Goal: Information Seeking & Learning: Learn about a topic

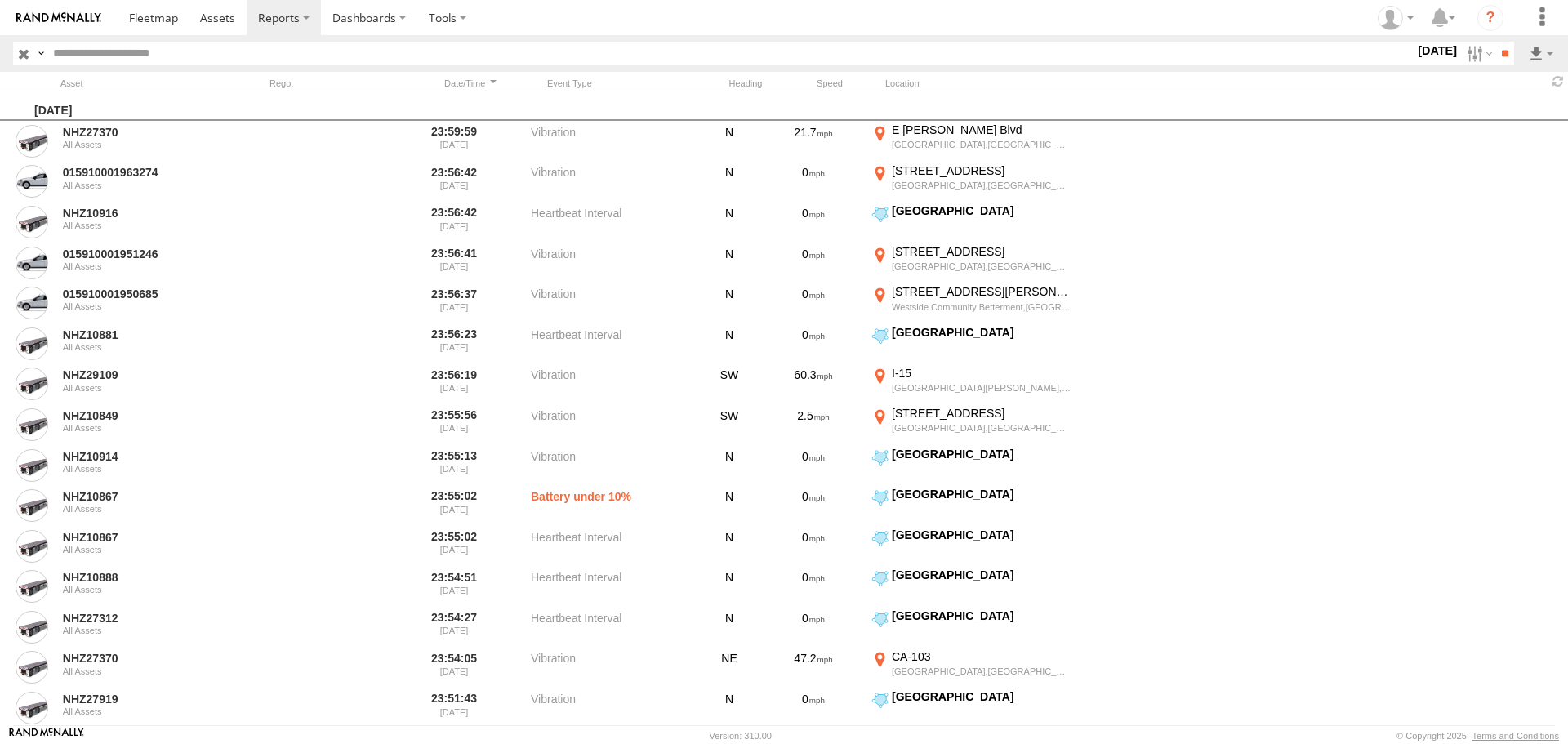
click at [266, 59] on input "text" at bounding box center [730, 53] width 1368 height 24
paste input "********"
type input "********"
click at [1495, 41] on input "**" at bounding box center [1504, 53] width 19 height 24
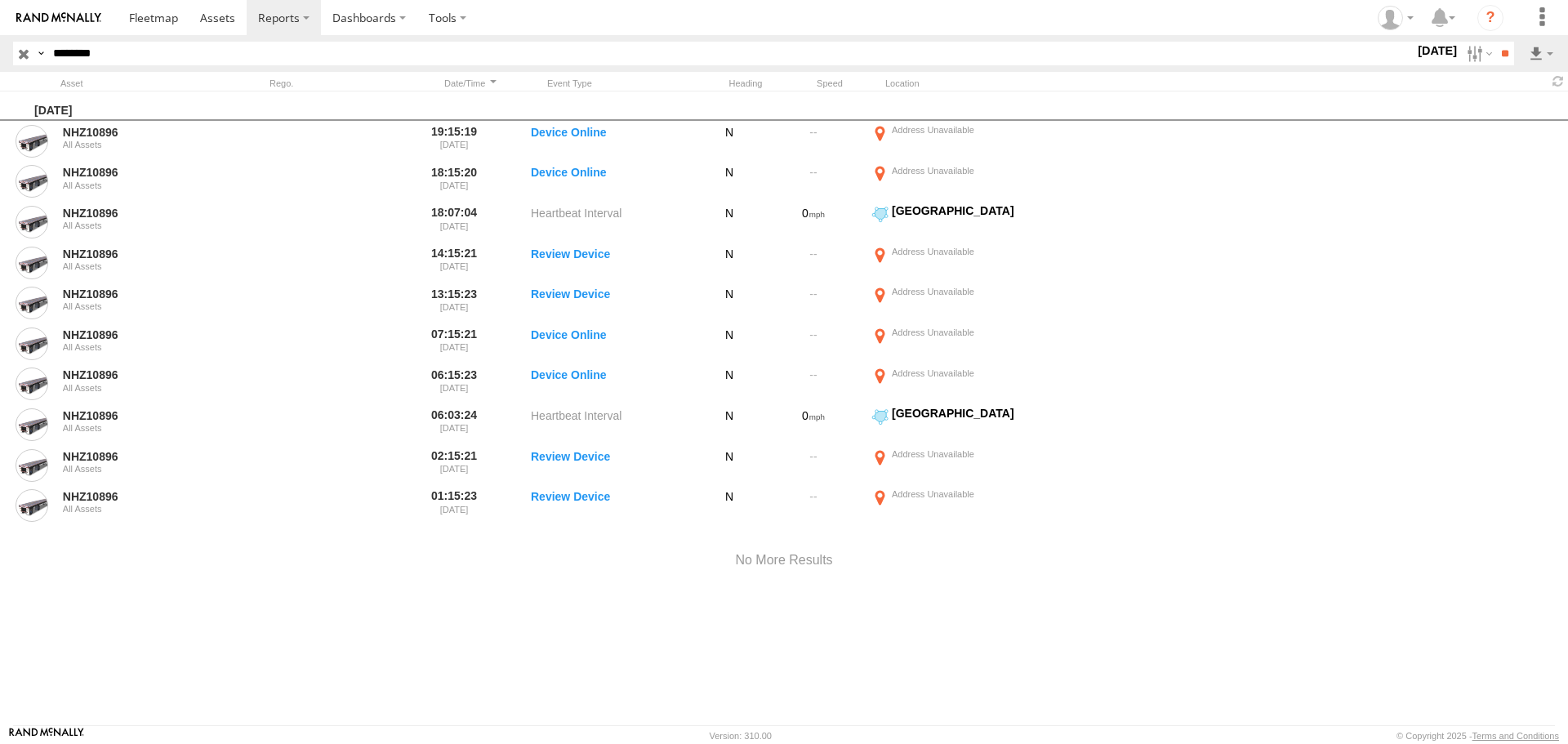
click at [1415, 50] on label "10 Oct 25" at bounding box center [1437, 50] width 45 height 18
click at [0, 0] on label at bounding box center [0, 0] width 0 height 0
click at [1502, 55] on input "**" at bounding box center [1504, 53] width 19 height 24
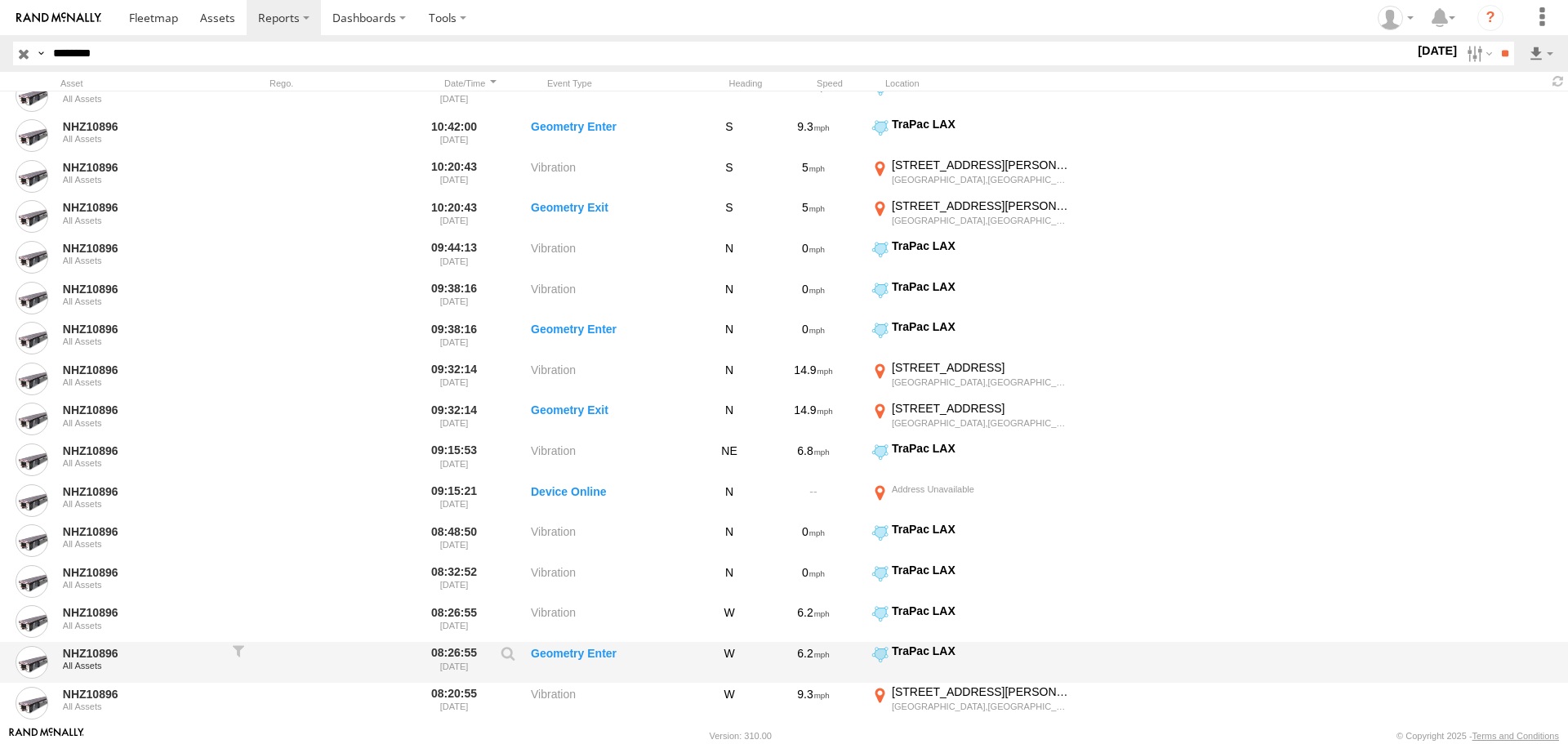
scroll to position [980, 0]
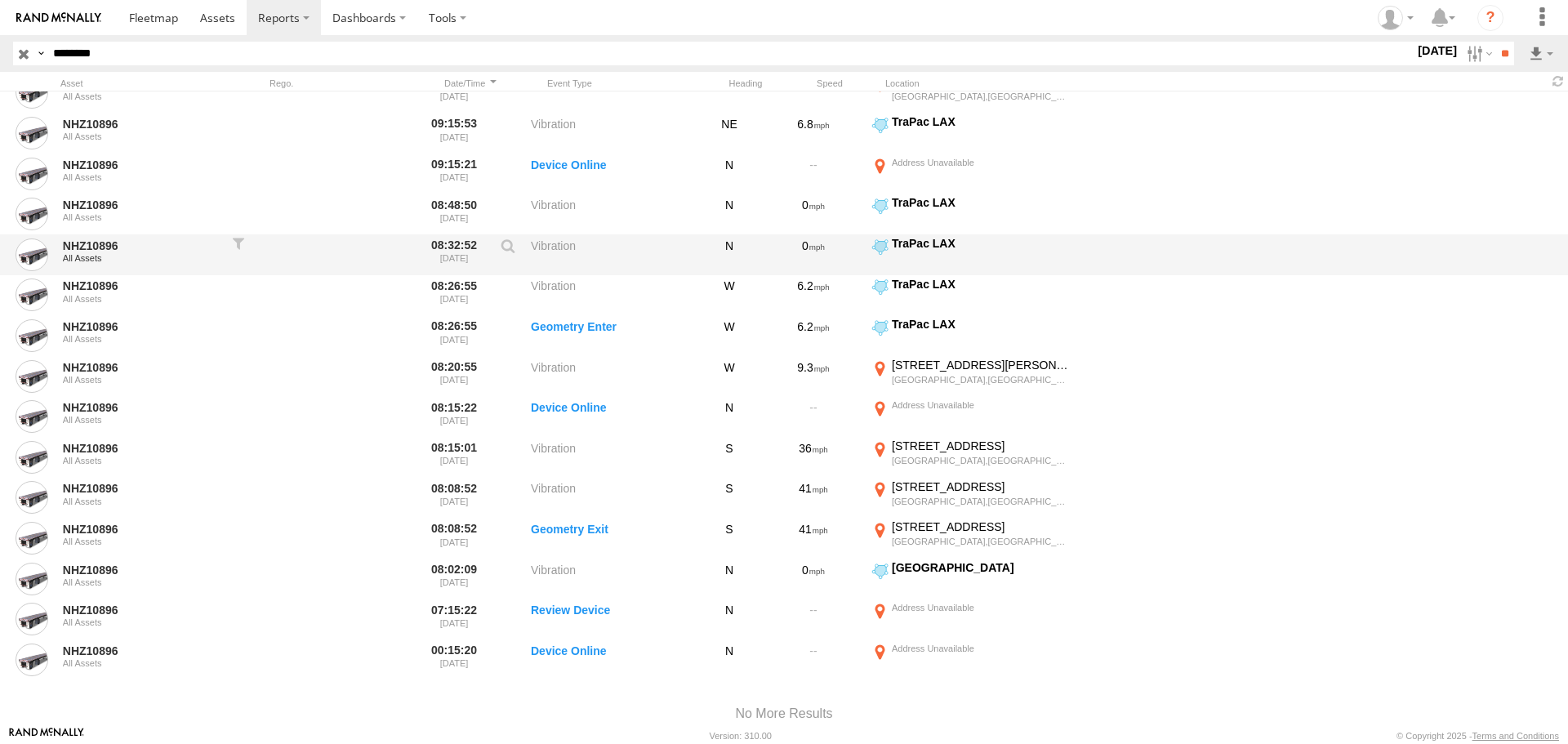
click at [651, 262] on label "Vibration" at bounding box center [612, 255] width 164 height 37
click at [26, 255] on link at bounding box center [32, 255] width 33 height 33
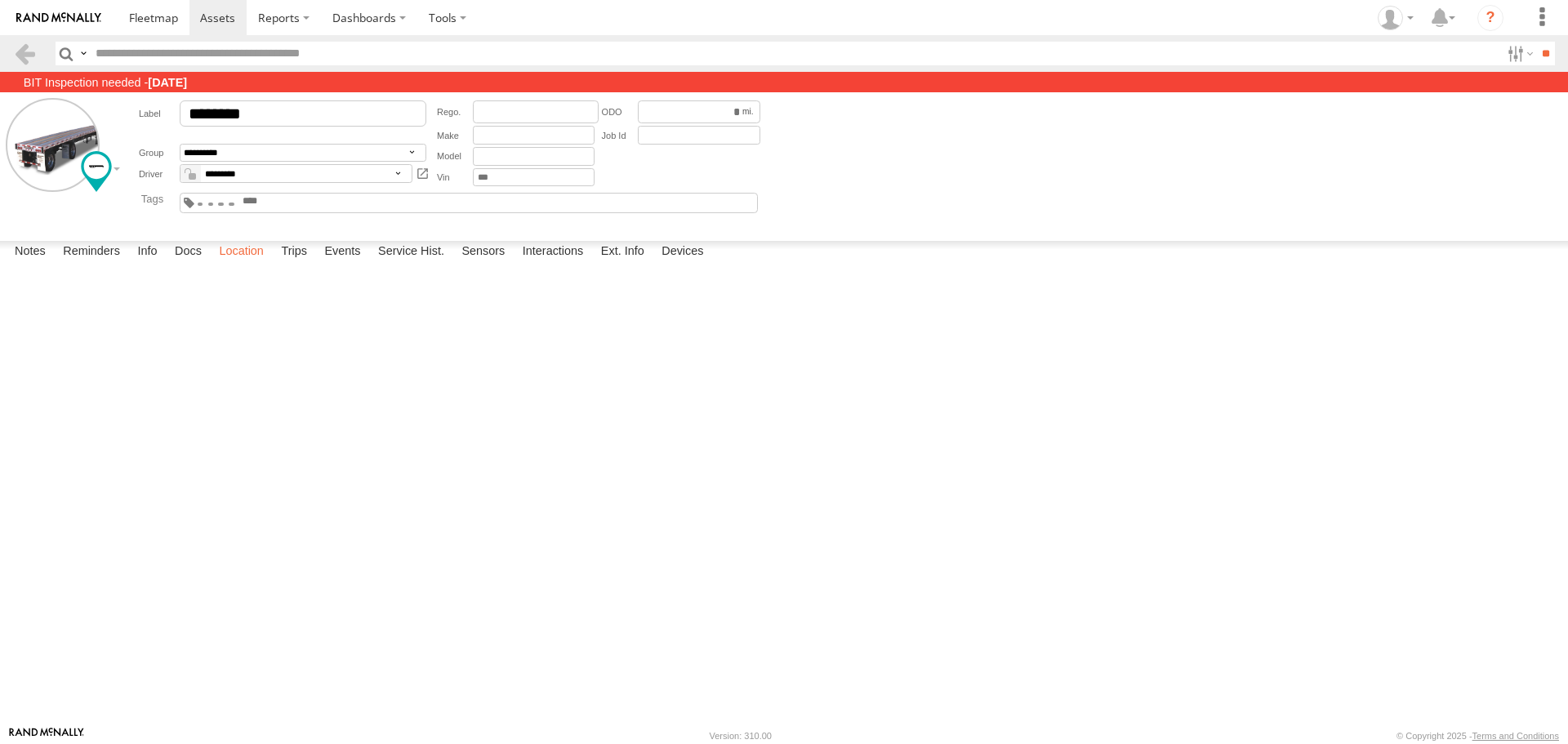
click at [241, 264] on label "Location" at bounding box center [241, 253] width 61 height 23
drag, startPoint x: 800, startPoint y: 594, endPoint x: 835, endPoint y: 436, distance: 161.8
click at [0, 0] on div "NHZ10896" at bounding box center [0, 0] width 0 height 0
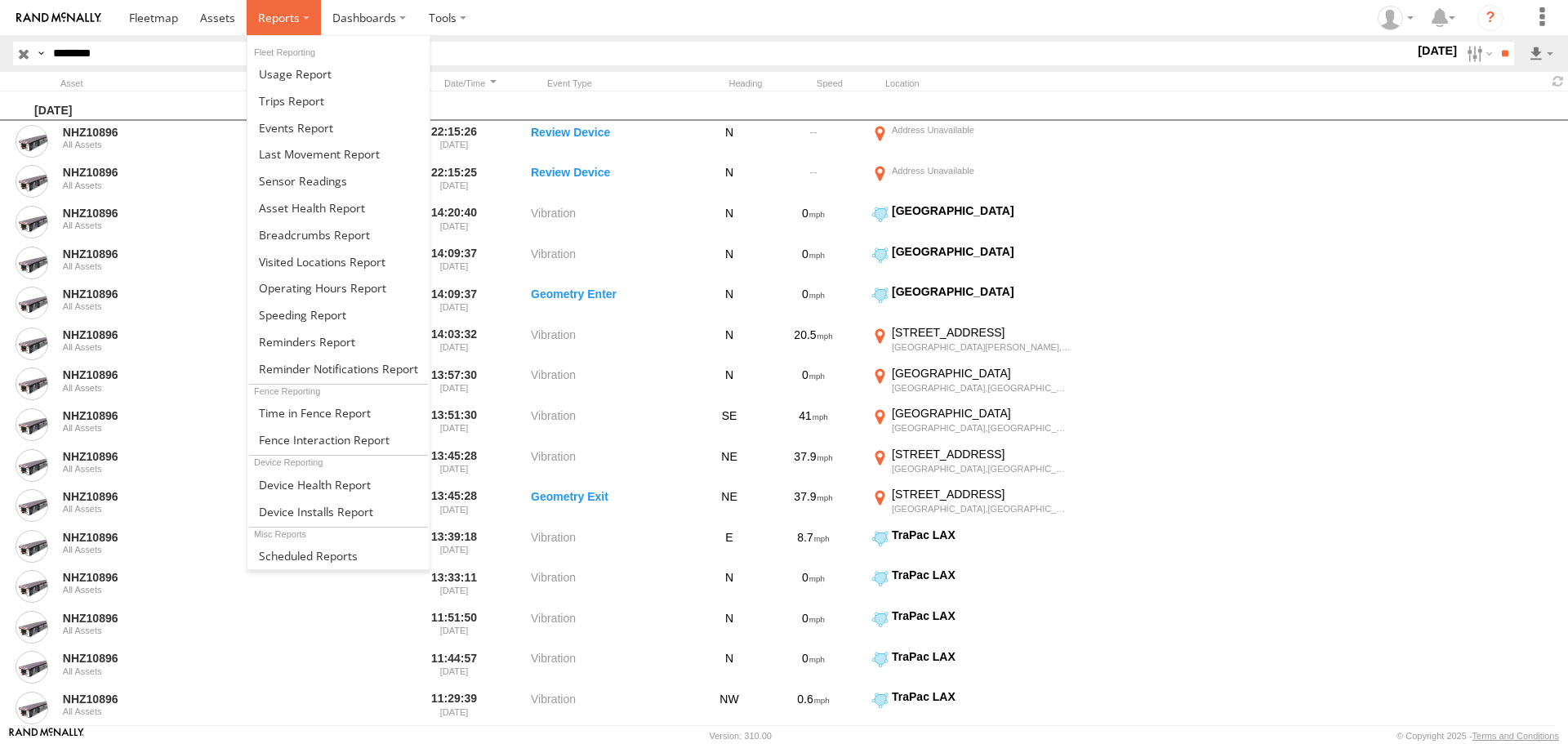
click at [280, 11] on span at bounding box center [279, 17] width 41 height 16
click at [333, 410] on span at bounding box center [314, 413] width 112 height 16
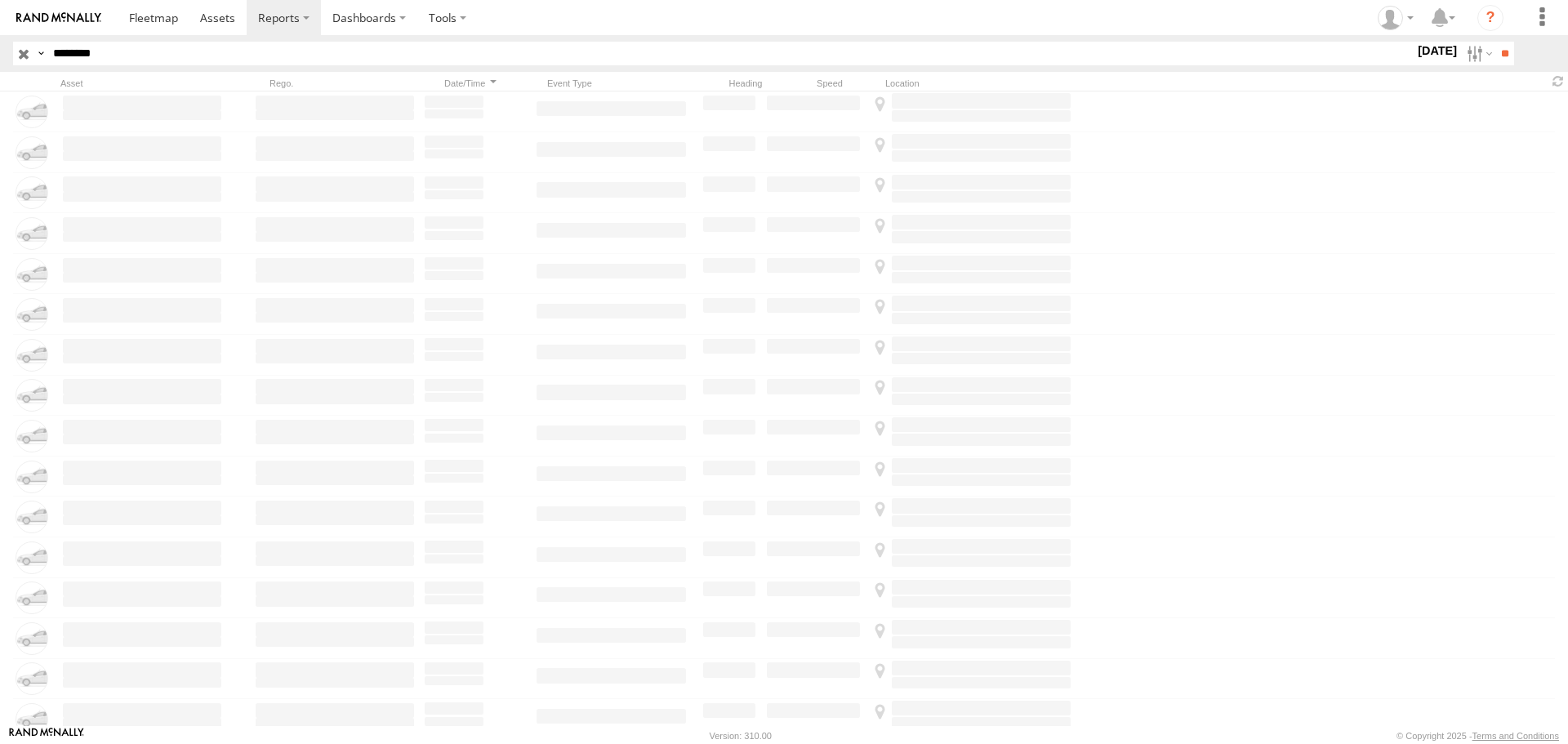
drag, startPoint x: 126, startPoint y: 49, endPoint x: -157, endPoint y: 29, distance: 283.7
click at [0, 29] on html at bounding box center [784, 372] width 1568 height 744
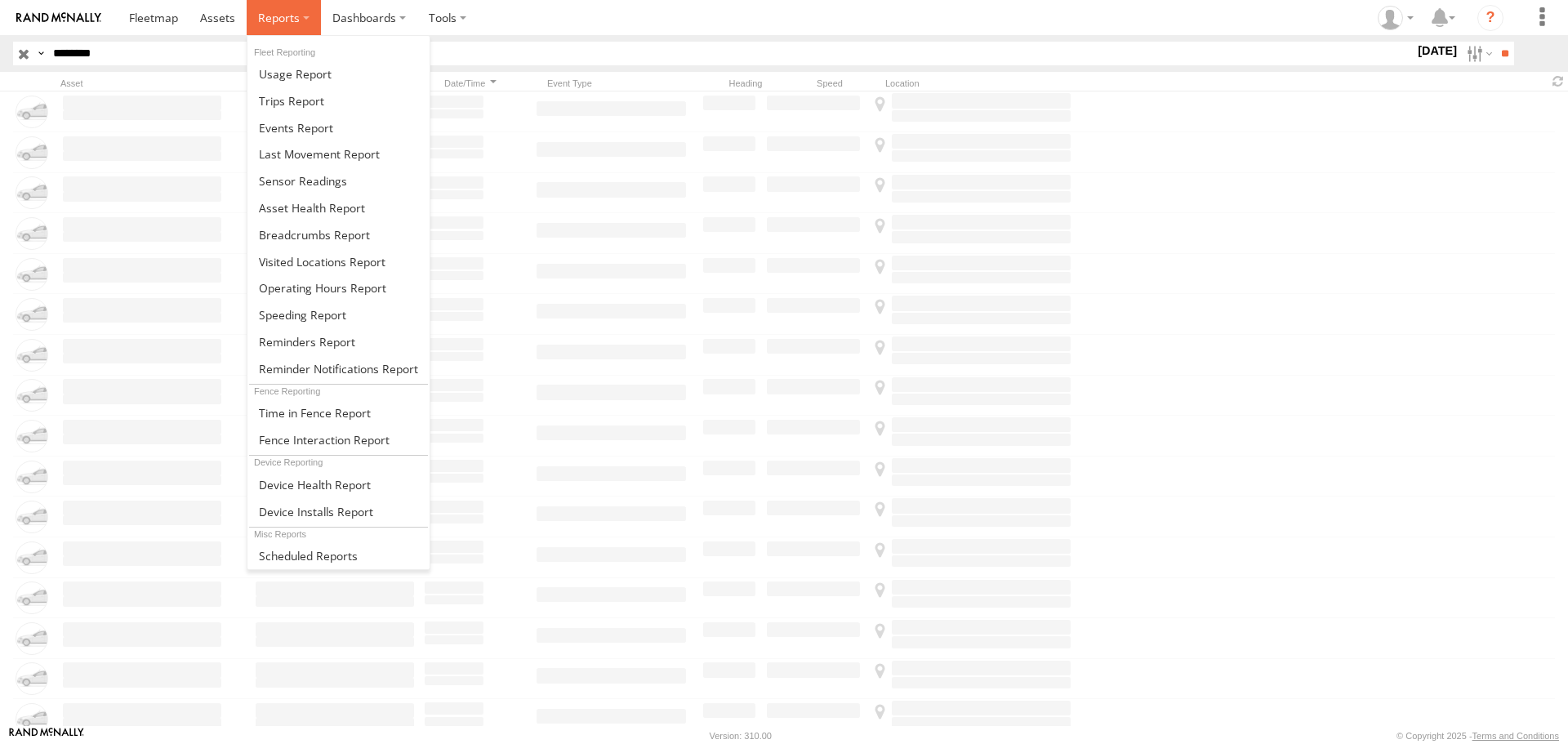
click at [285, 10] on span at bounding box center [279, 17] width 41 height 16
click at [303, 421] on span at bounding box center [314, 413] width 112 height 16
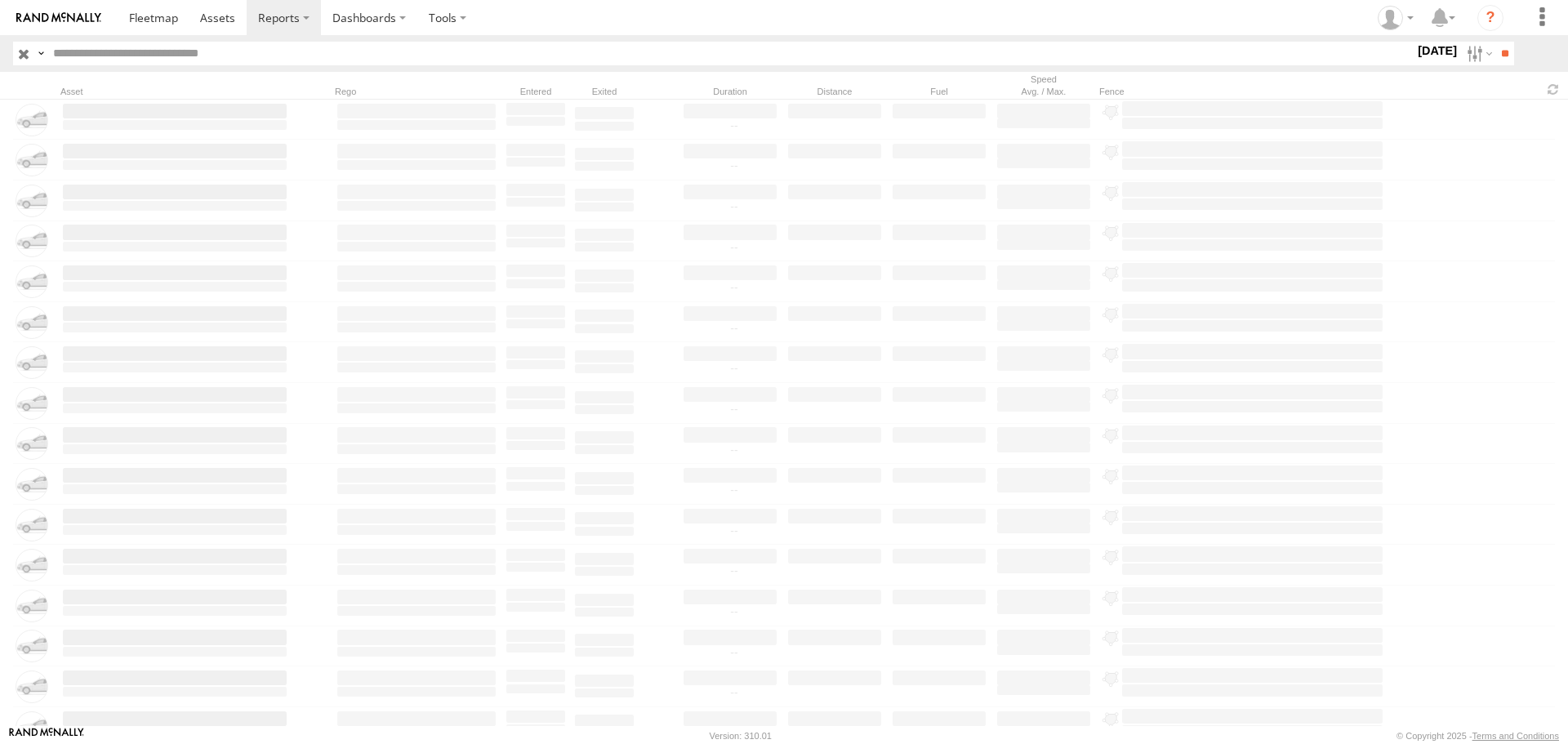
click at [282, 59] on input "text" at bounding box center [730, 53] width 1368 height 24
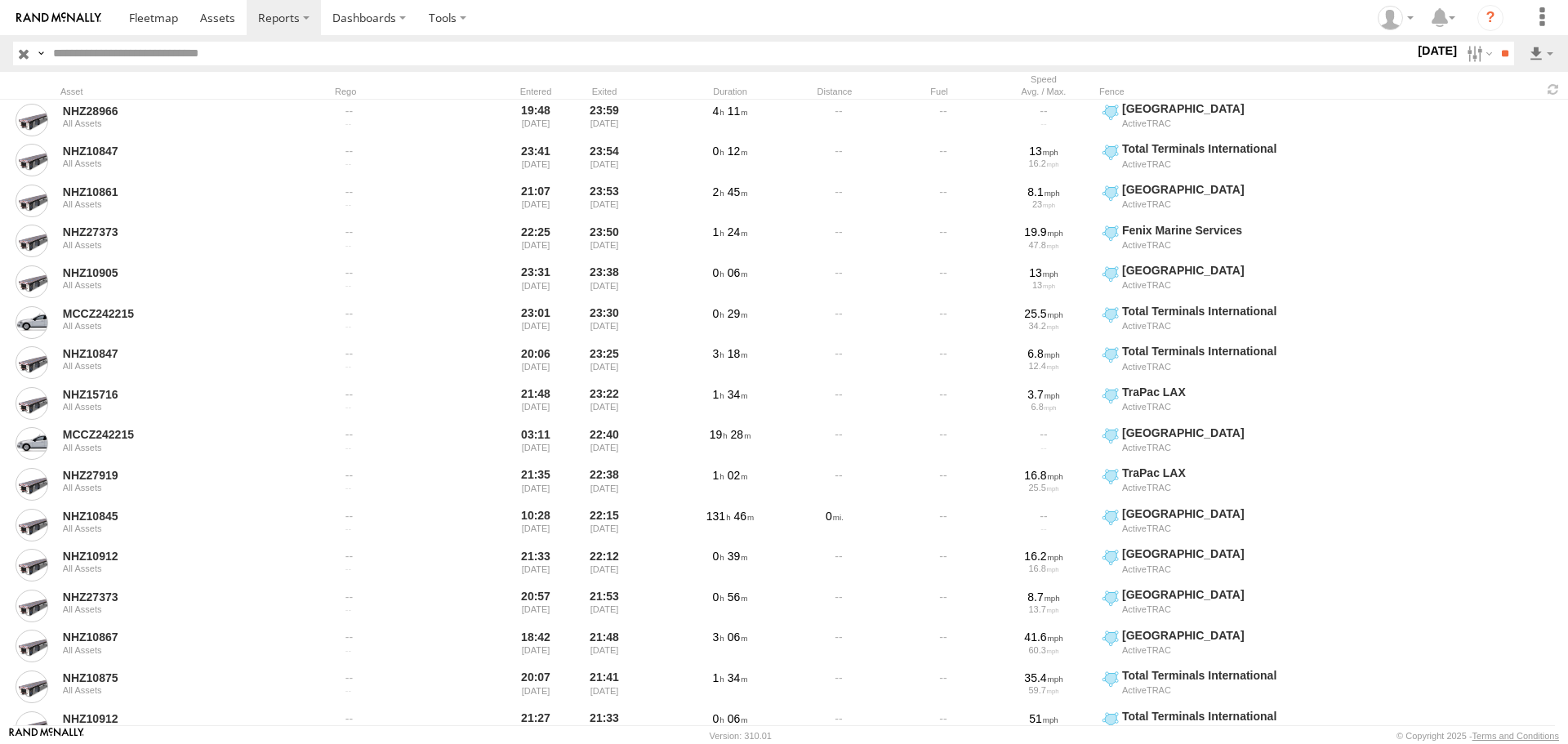
click at [282, 58] on input "text" at bounding box center [730, 53] width 1368 height 24
paste input "********"
type input "********"
click at [1507, 56] on input "**" at bounding box center [1504, 53] width 19 height 24
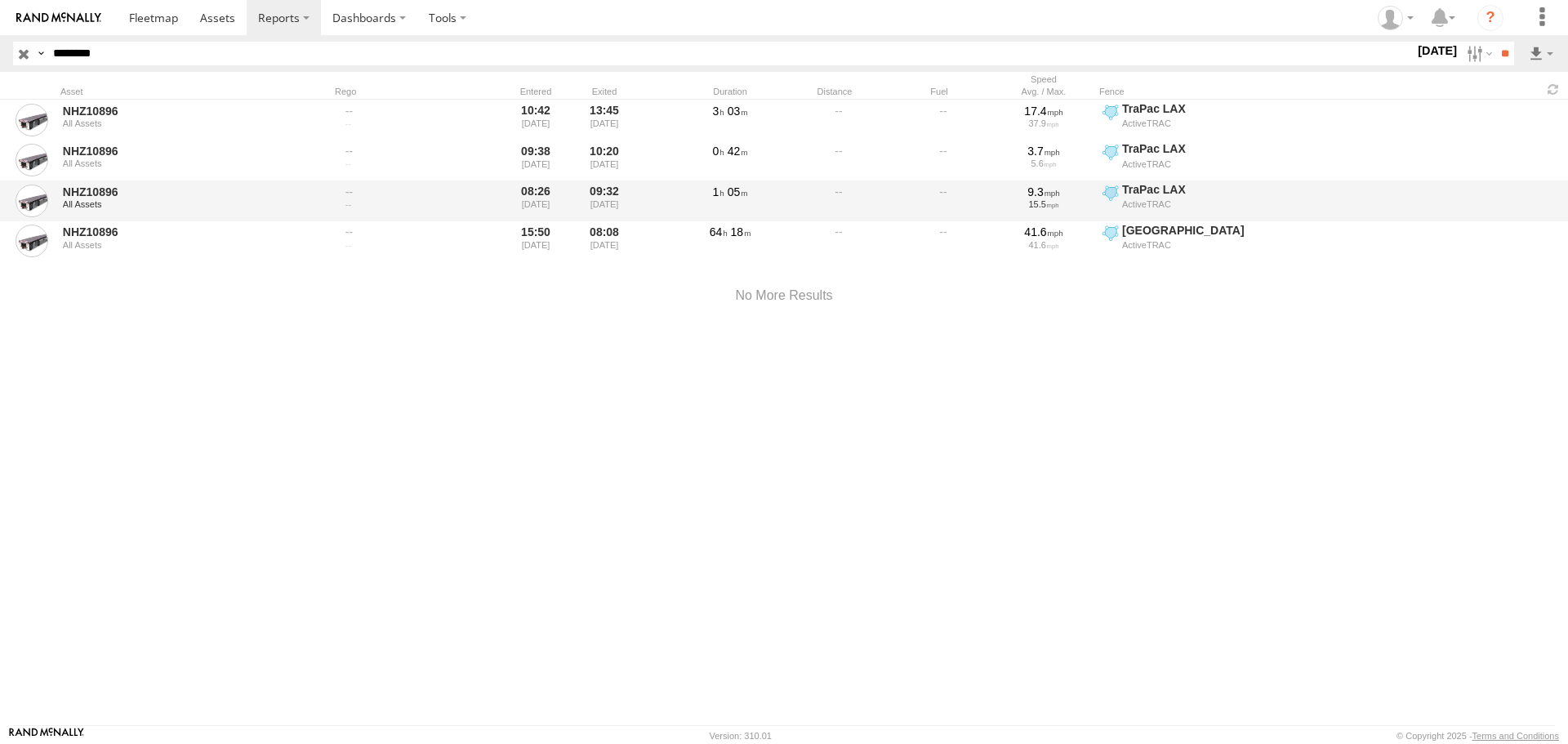
click at [523, 196] on div "08:26 08/18/2025" at bounding box center [536, 200] width 62 height 37
click at [346, 196] on div at bounding box center [417, 192] width 159 height 15
click at [1165, 187] on span "TraPac LAX" at bounding box center [1252, 189] width 260 height 15
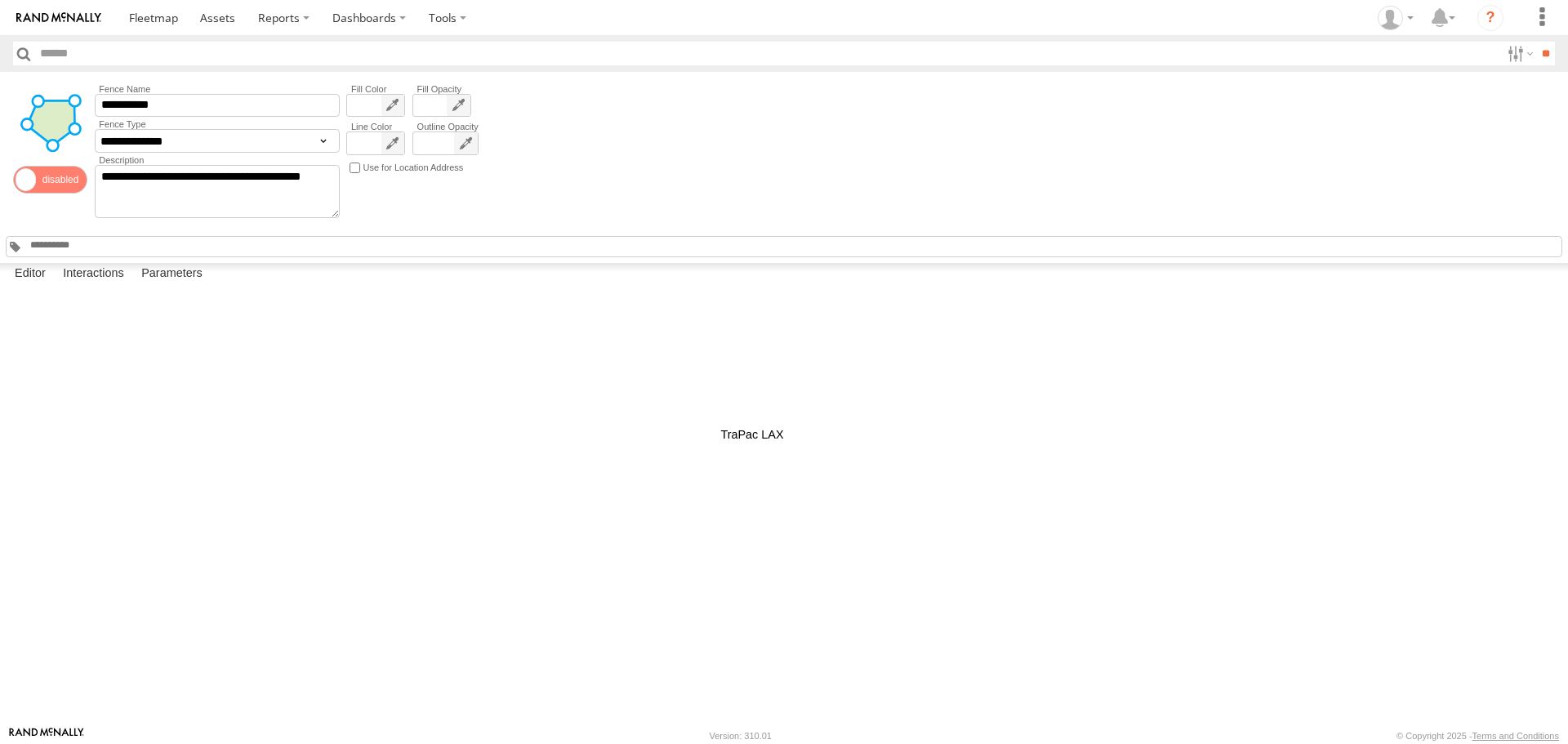
click at [0, 0] on div at bounding box center [0, 0] width 0 height 0
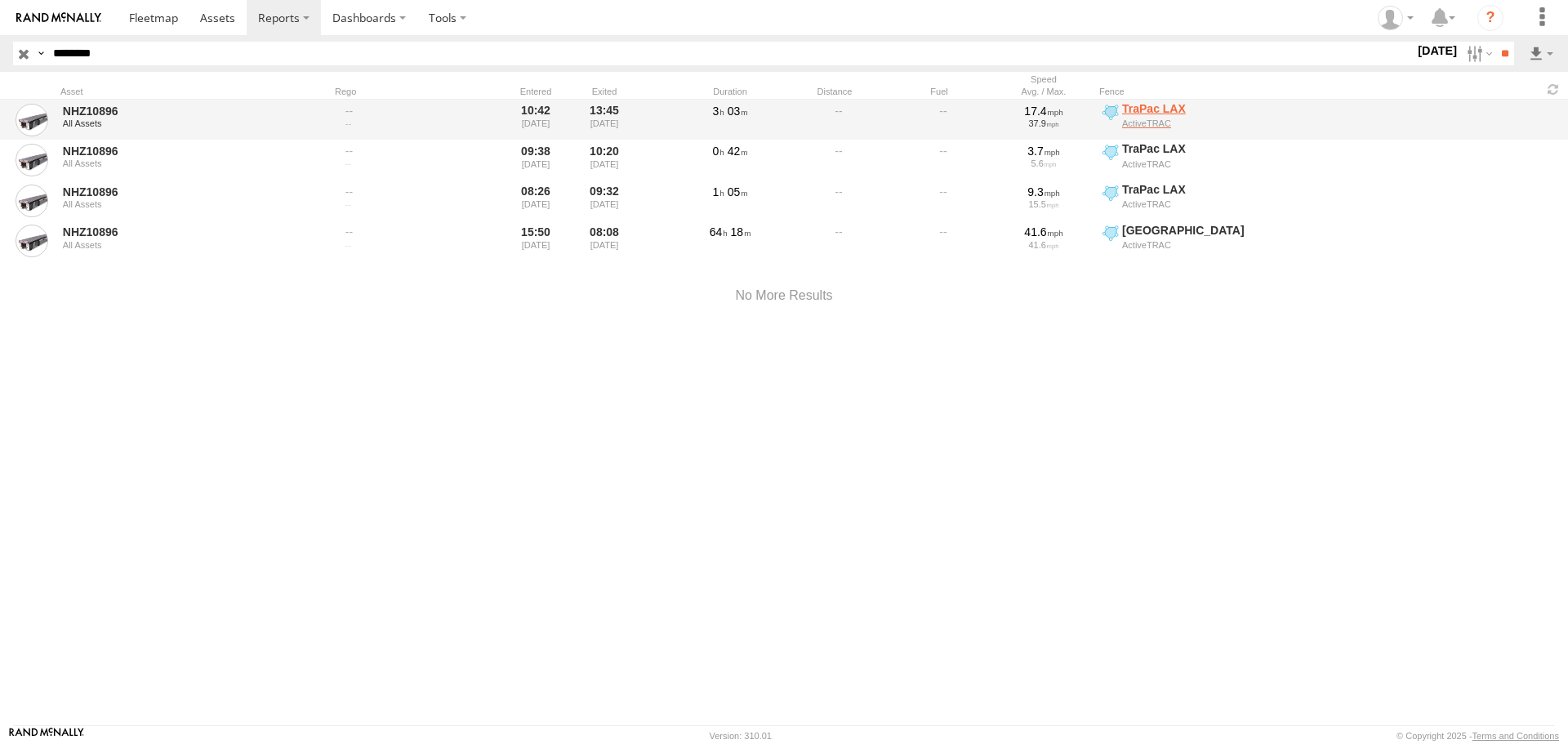
click at [1272, 122] on span "ActiveTRAC" at bounding box center [1252, 123] width 260 height 12
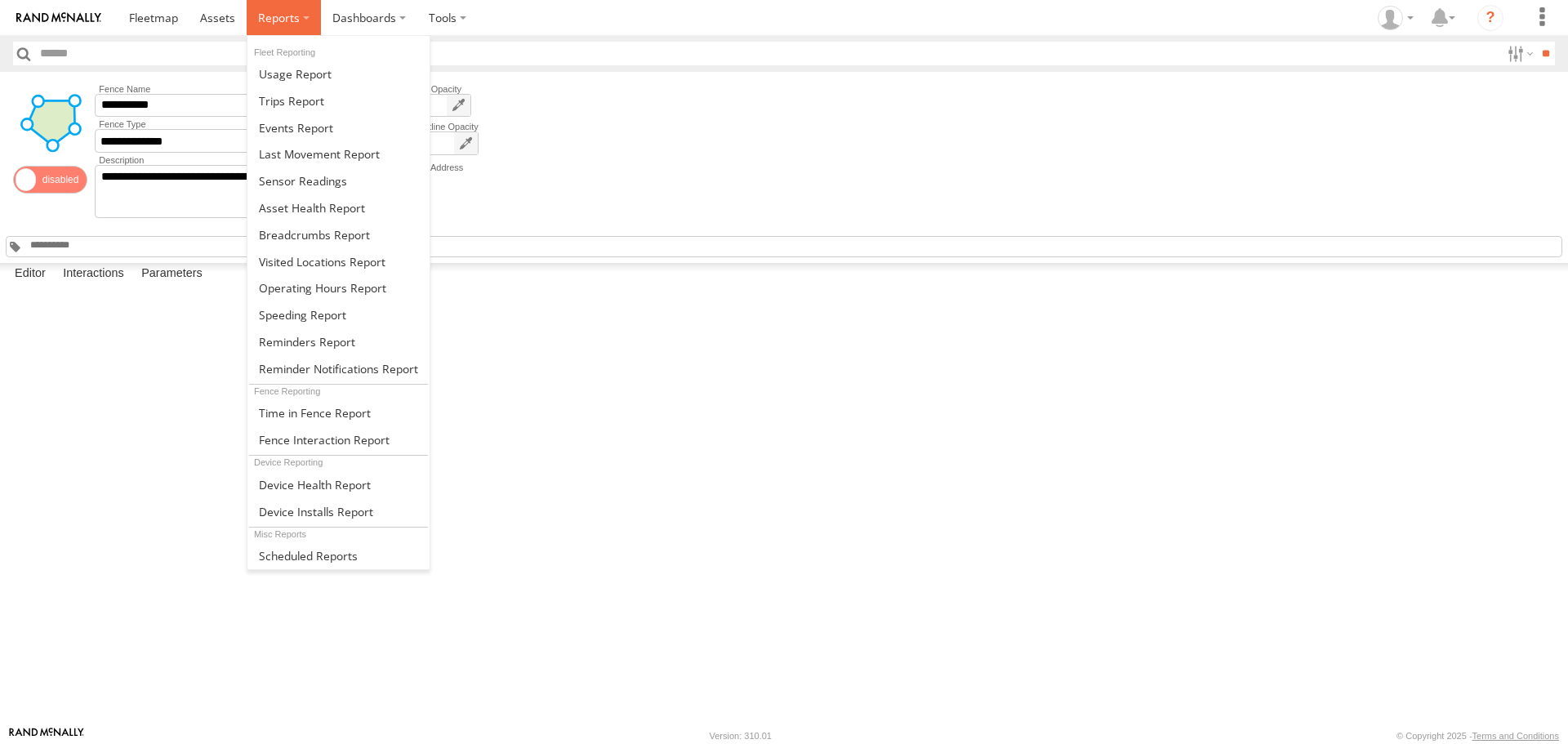
click at [285, 26] on span at bounding box center [279, 17] width 41 height 16
click at [345, 242] on span at bounding box center [314, 235] width 111 height 16
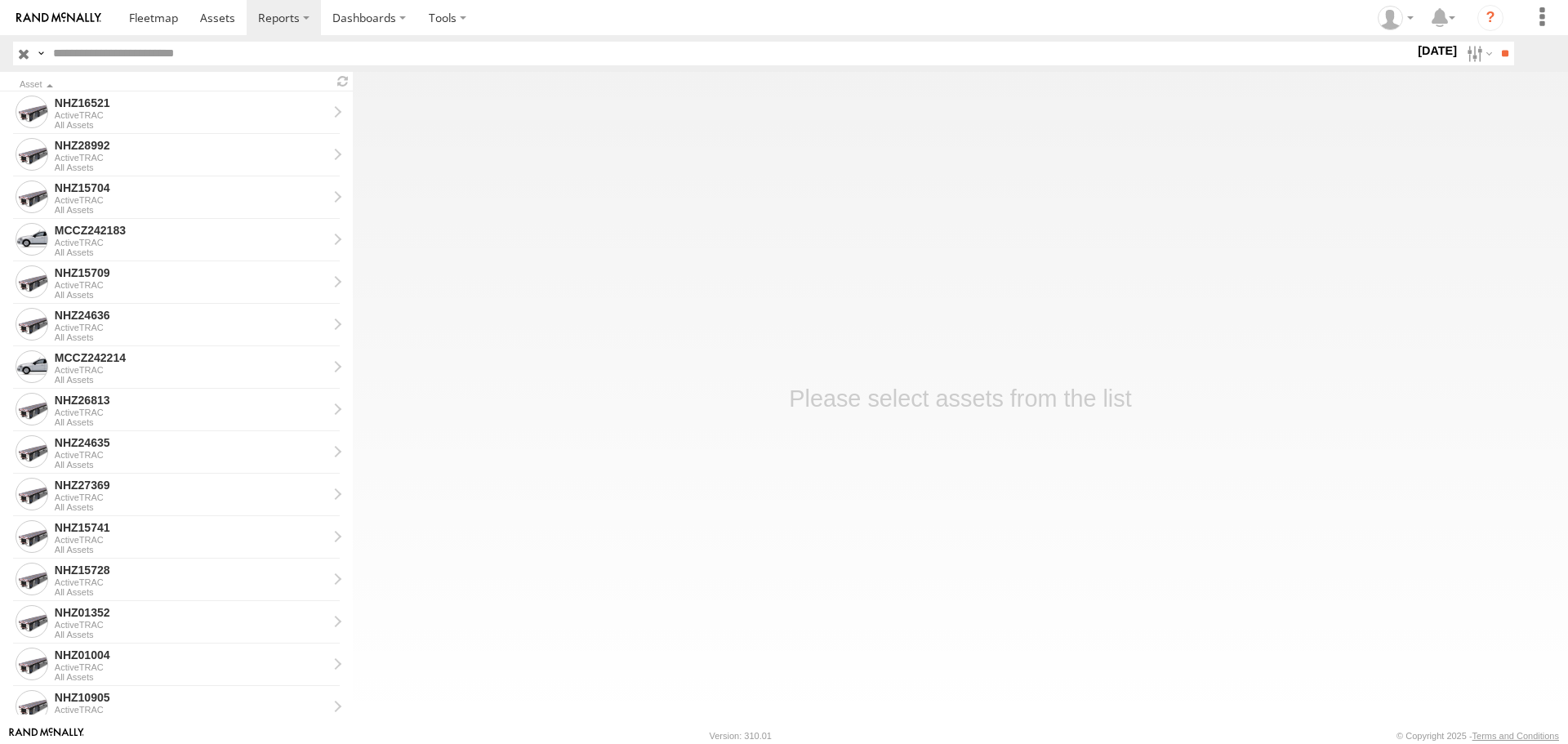
click at [175, 43] on input "text" at bounding box center [730, 53] width 1368 height 24
click at [402, 50] on input "text" at bounding box center [730, 53] width 1368 height 24
paste input "********"
type input "********"
click at [1500, 60] on input "**" at bounding box center [1504, 53] width 19 height 24
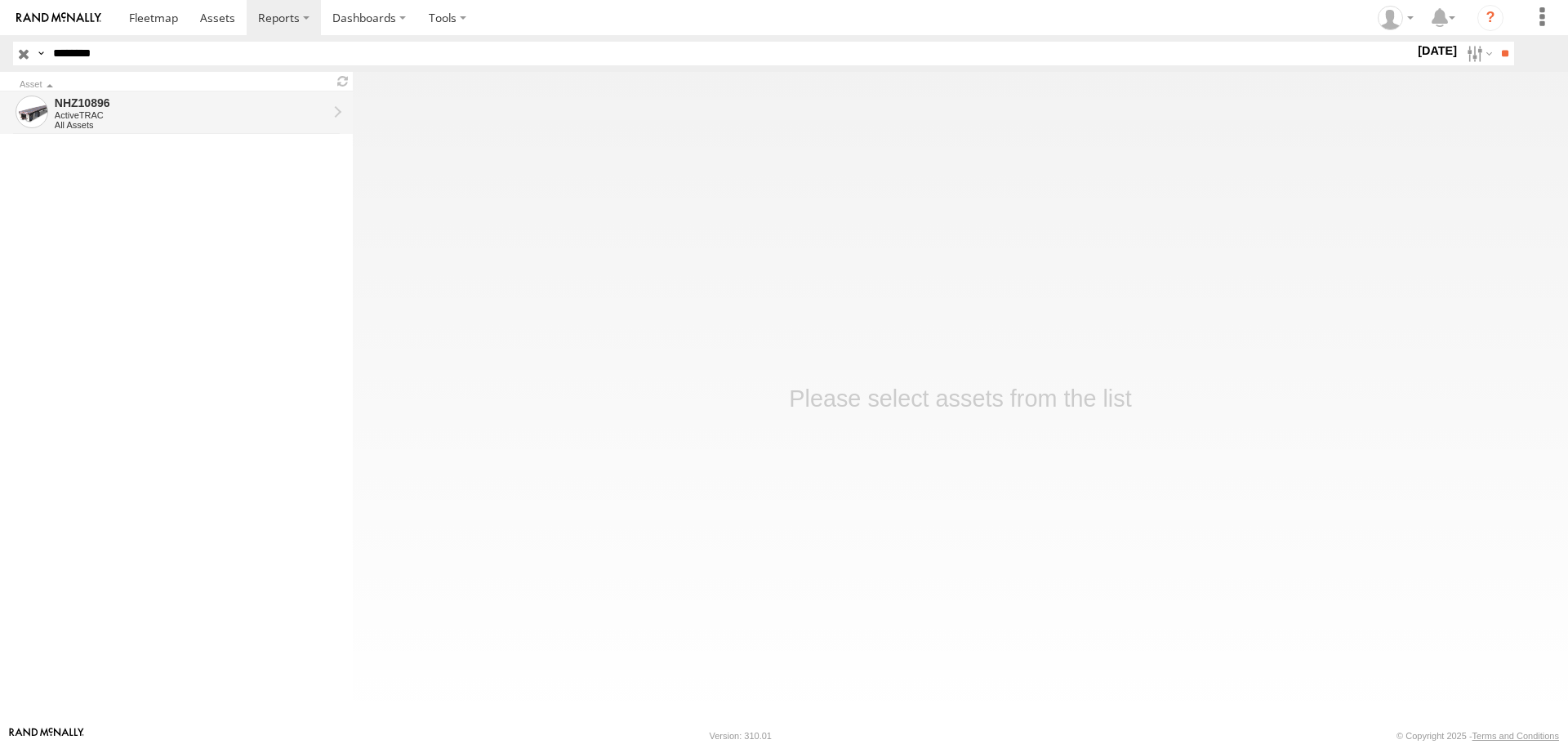
click at [199, 120] on div "All Assets" at bounding box center [191, 125] width 273 height 10
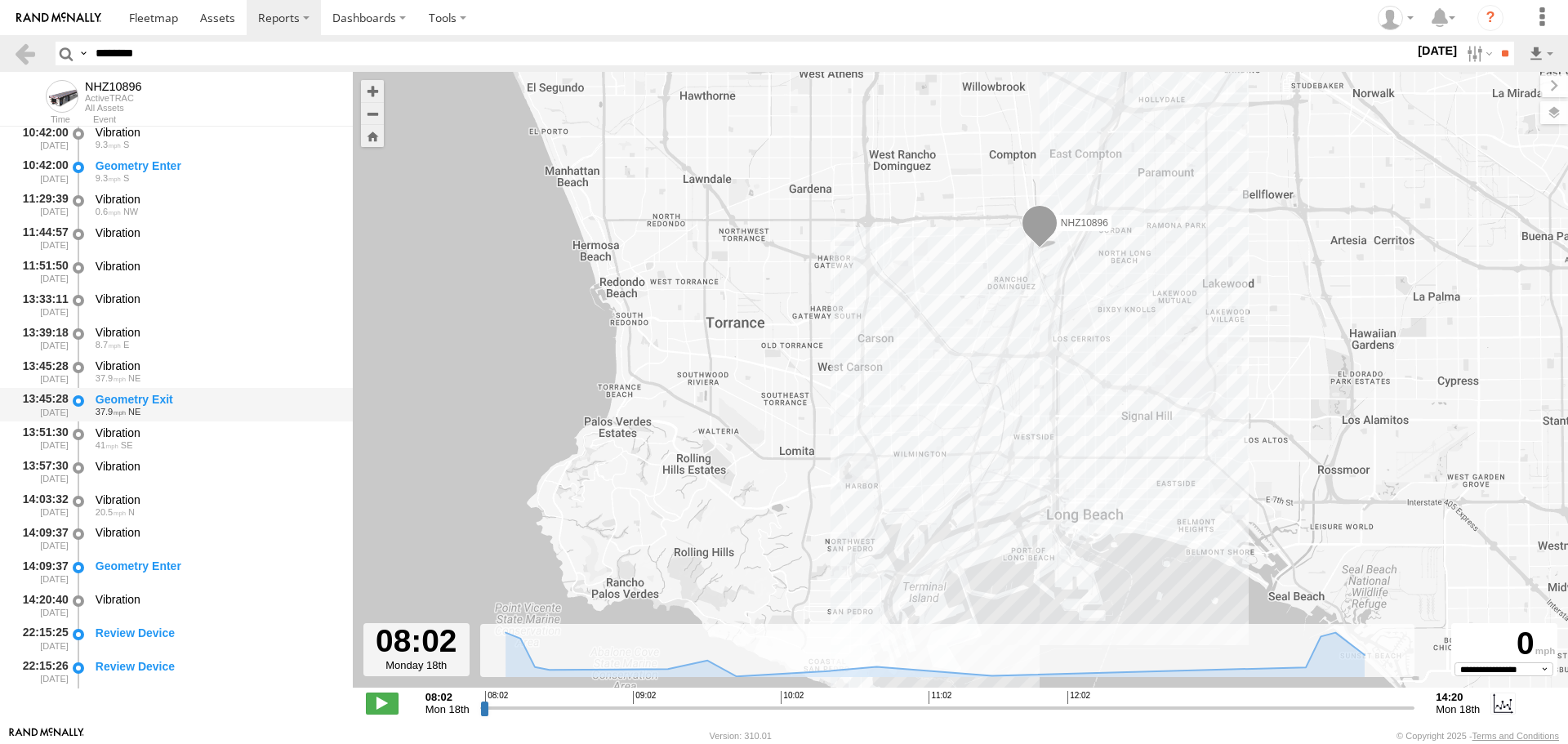
scroll to position [625, 0]
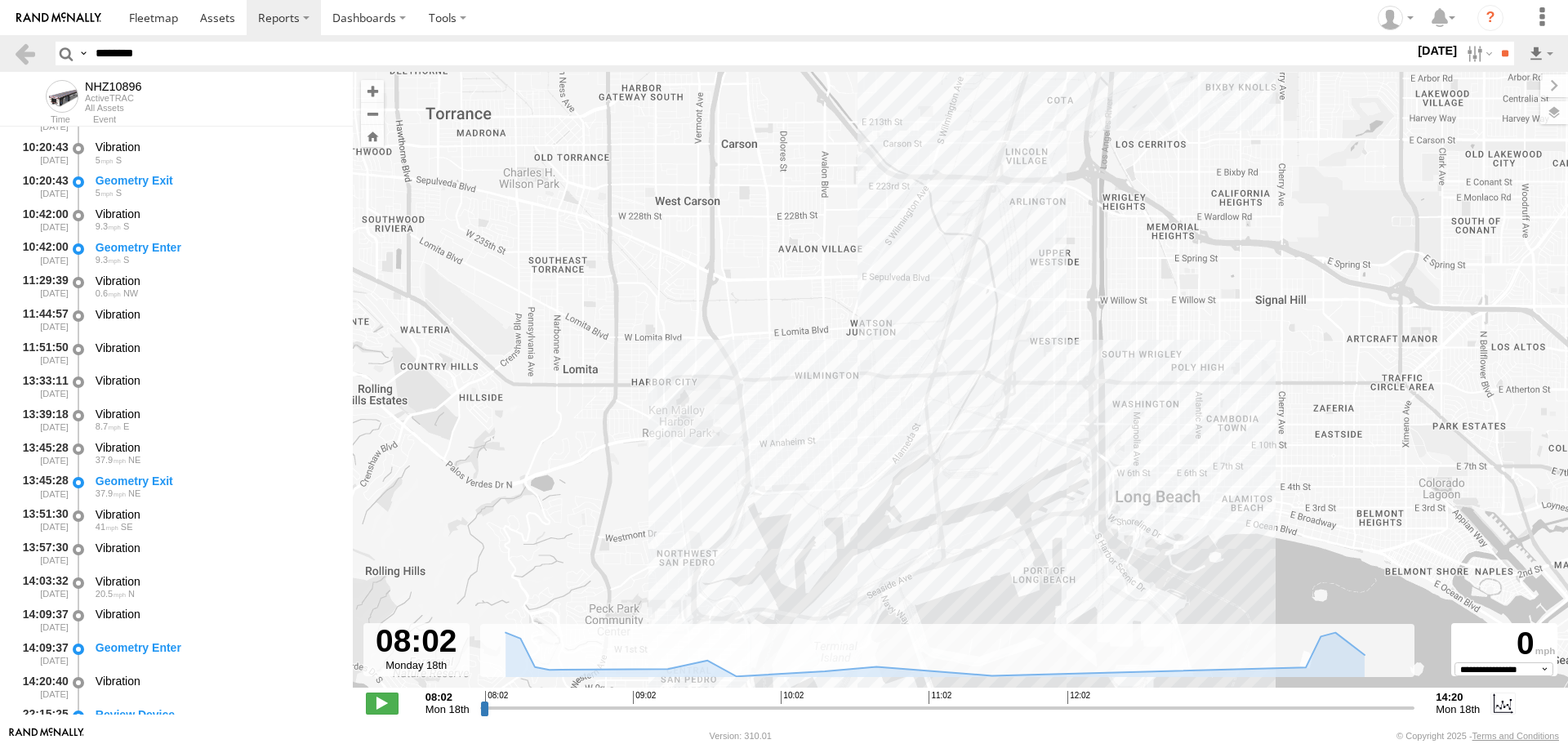
drag, startPoint x: 1109, startPoint y: 438, endPoint x: 1124, endPoint y: 285, distance: 153.7
click at [1124, 285] on div "NHZ10896" at bounding box center [960, 389] width 1216 height 633
click at [375, 701] on span at bounding box center [383, 703] width 33 height 21
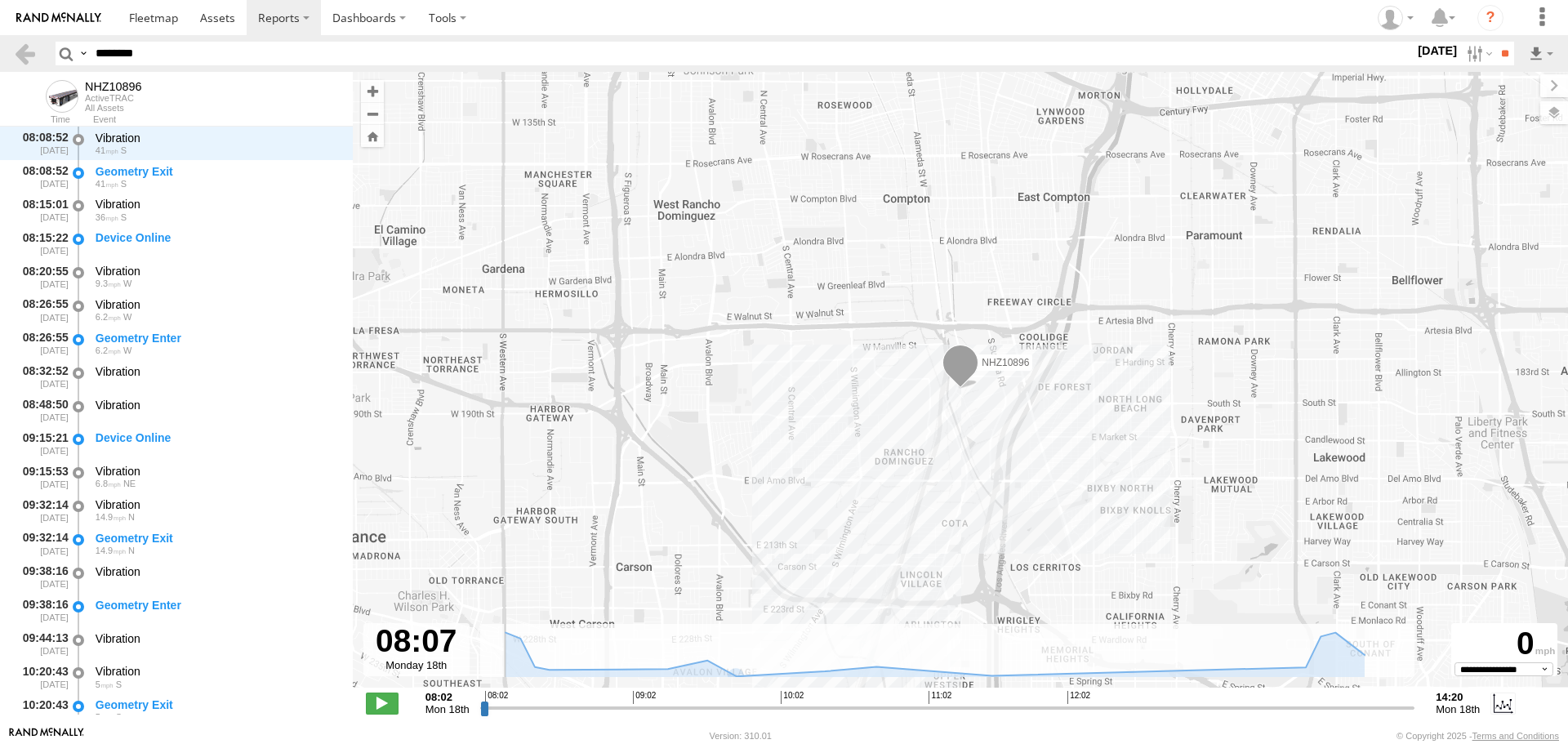
click at [589, 710] on input "range" at bounding box center [948, 708] width 936 height 16
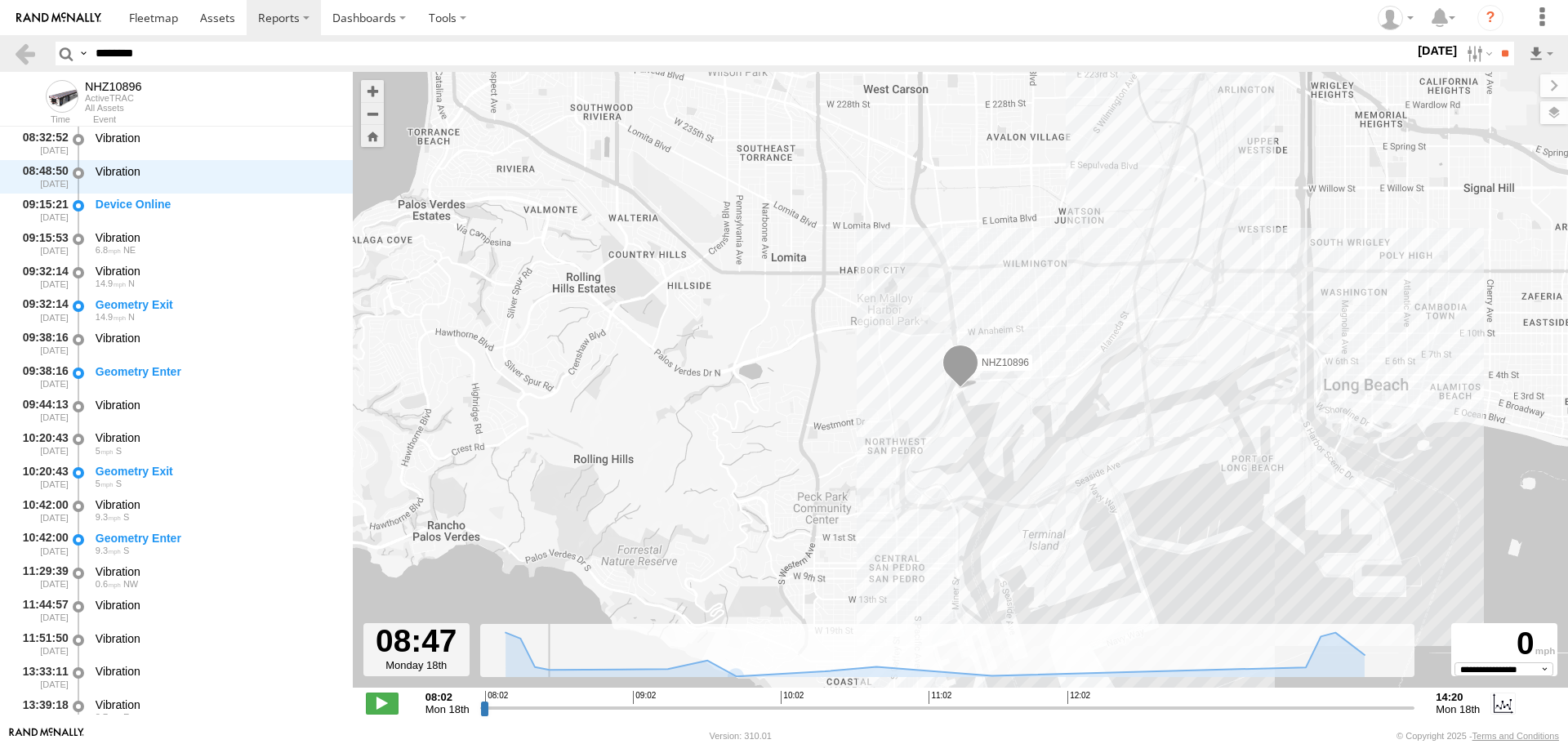
click at [550, 707] on input "range" at bounding box center [948, 708] width 936 height 16
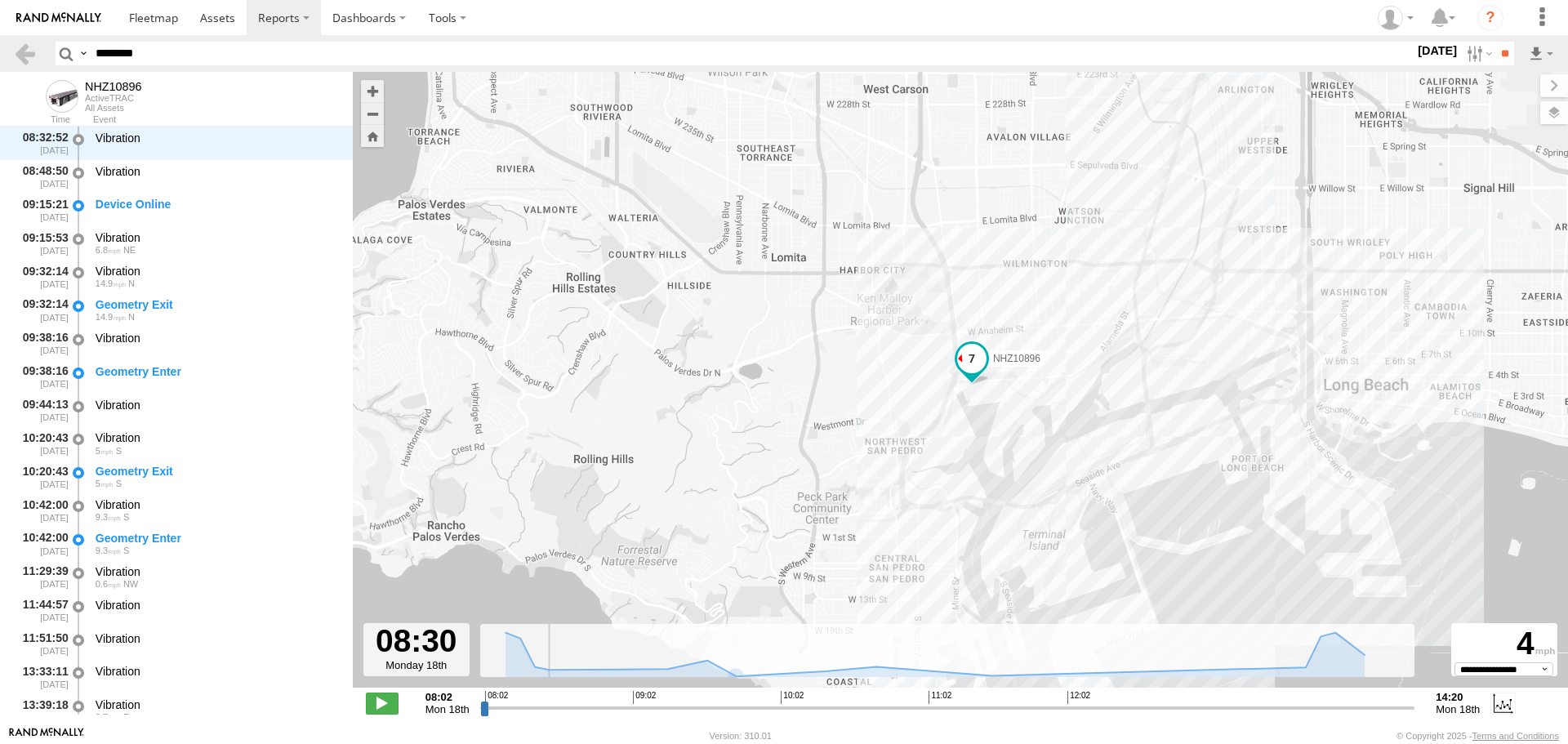
click at [527, 708] on input "range" at bounding box center [948, 708] width 936 height 16
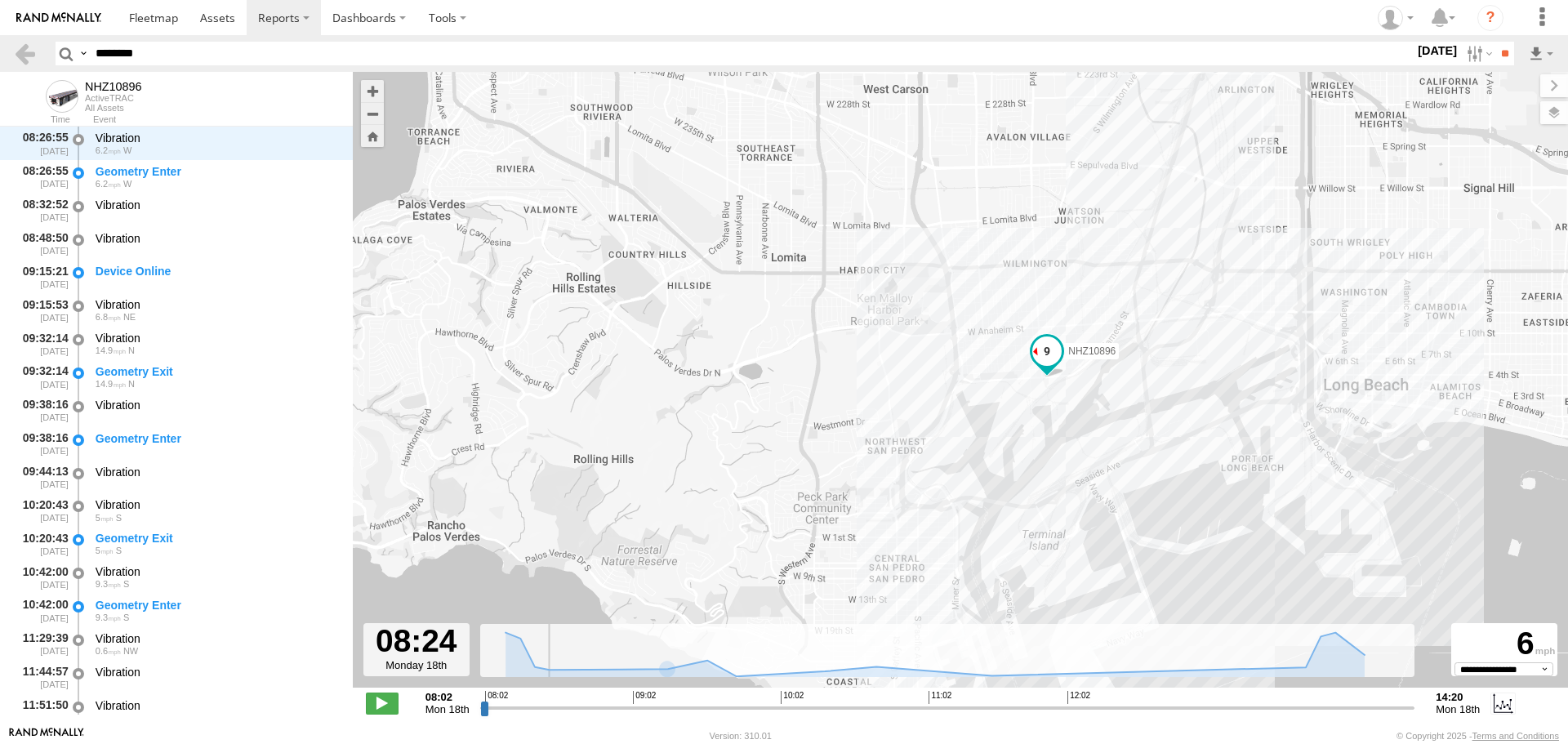
click at [1082, 413] on div "NHZ10896" at bounding box center [960, 389] width 1216 height 633
click at [1081, 413] on div "NHZ10896" at bounding box center [960, 389] width 1216 height 633
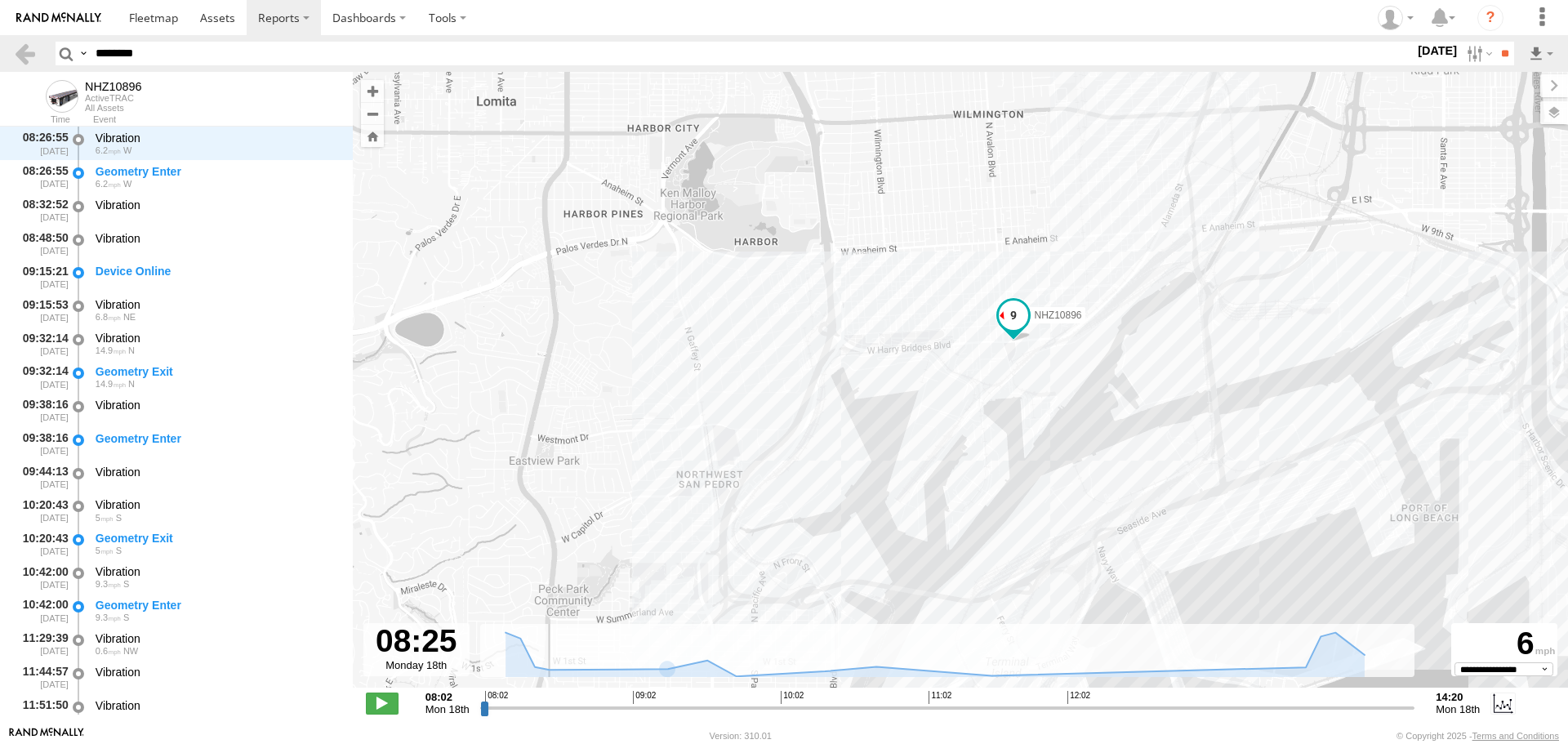
click at [1064, 405] on div "NHZ10896" at bounding box center [960, 389] width 1216 height 633
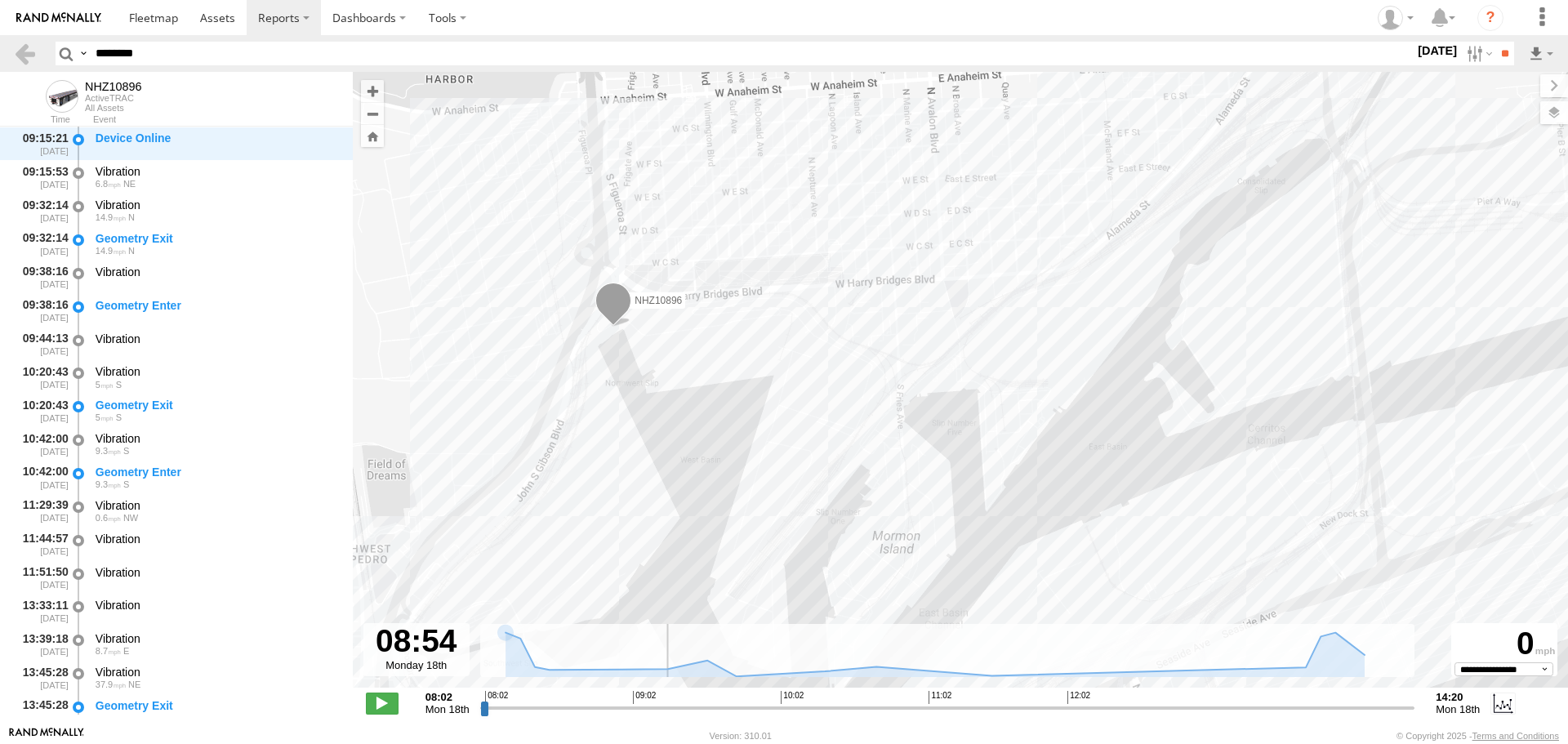
click at [612, 709] on input "range" at bounding box center [948, 708] width 936 height 16
click at [636, 709] on input "range" at bounding box center [948, 708] width 936 height 16
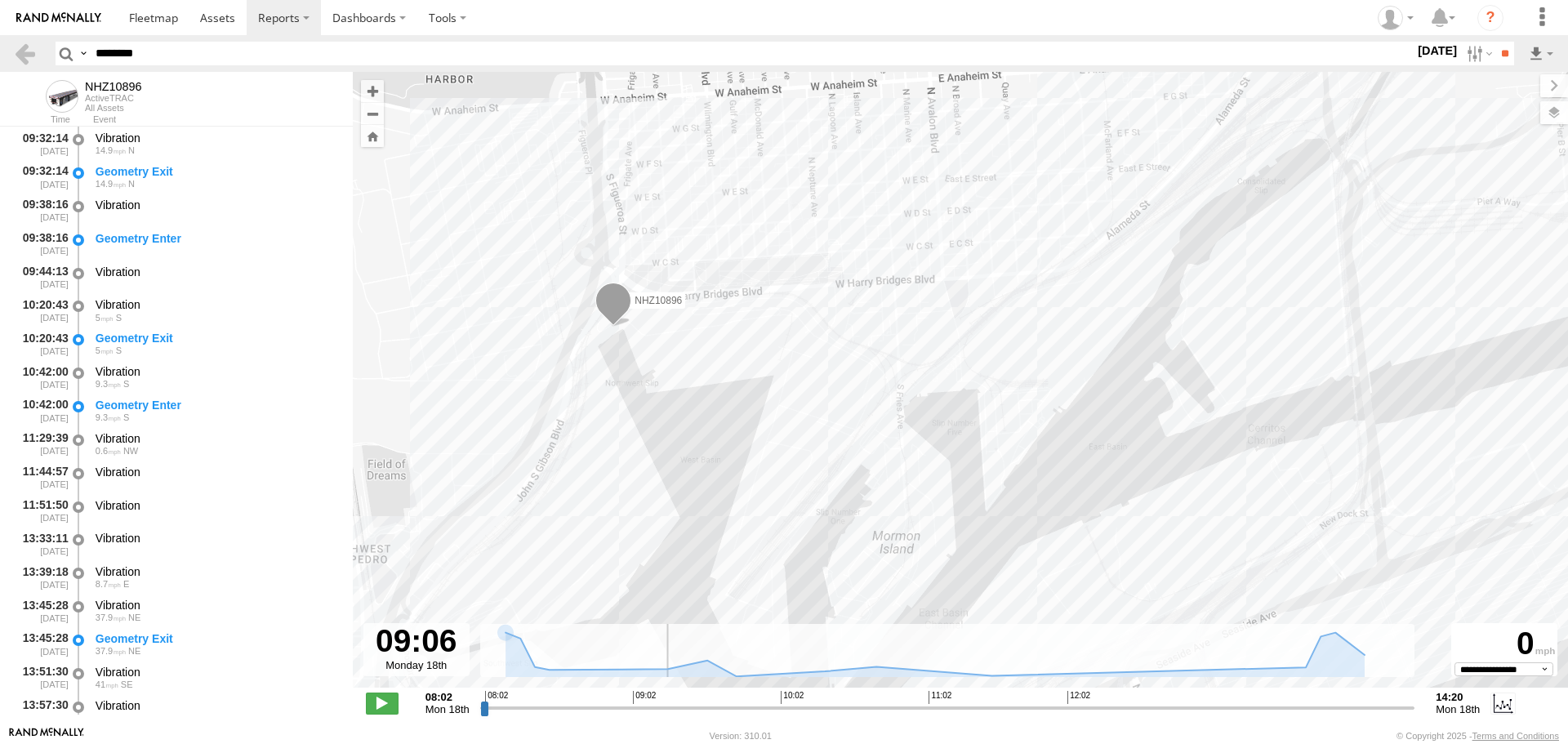
click at [667, 709] on input "range" at bounding box center [948, 708] width 936 height 16
click at [689, 706] on input "range" at bounding box center [948, 708] width 936 height 16
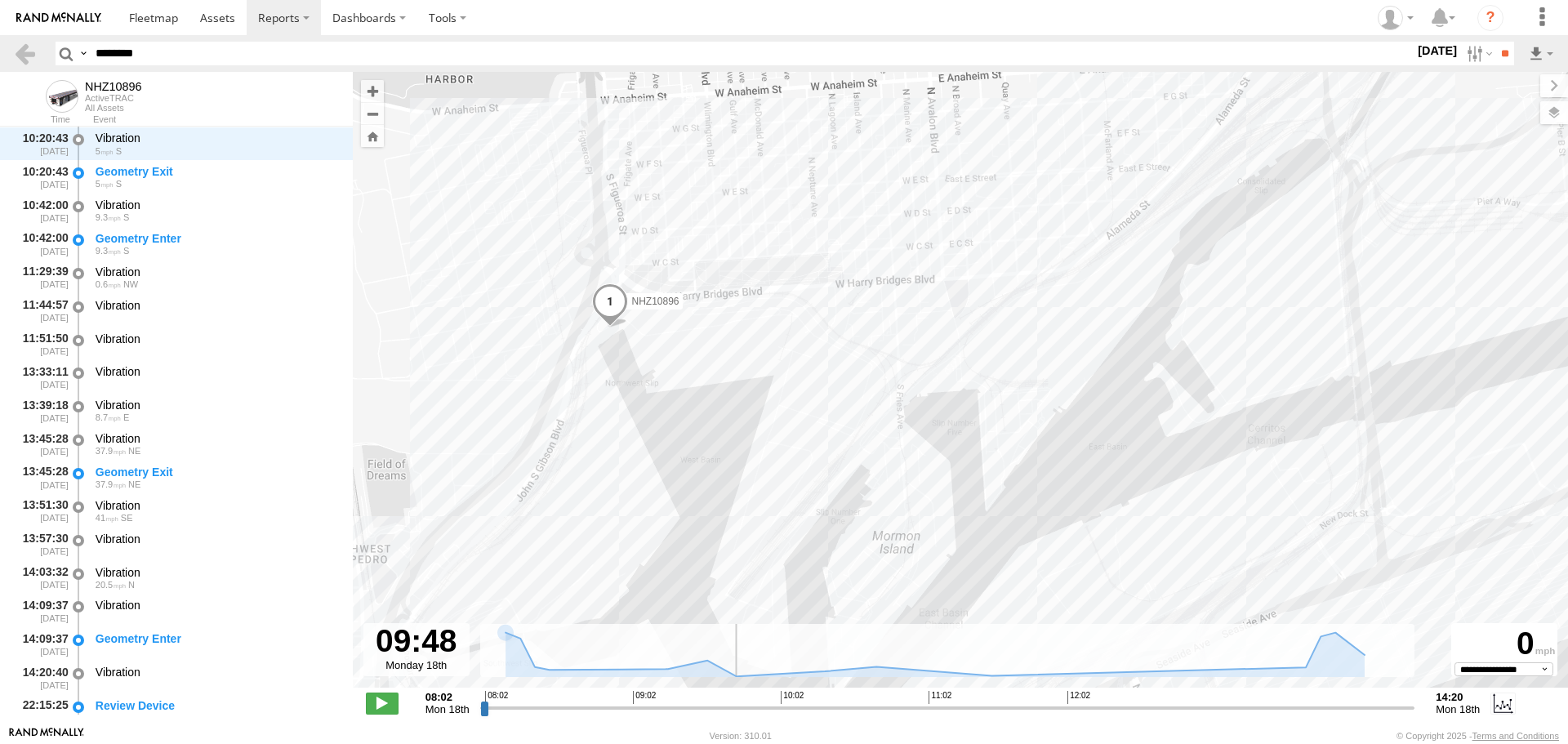
click at [744, 711] on input "range" at bounding box center [948, 708] width 936 height 16
click at [782, 706] on input "range" at bounding box center [948, 708] width 936 height 16
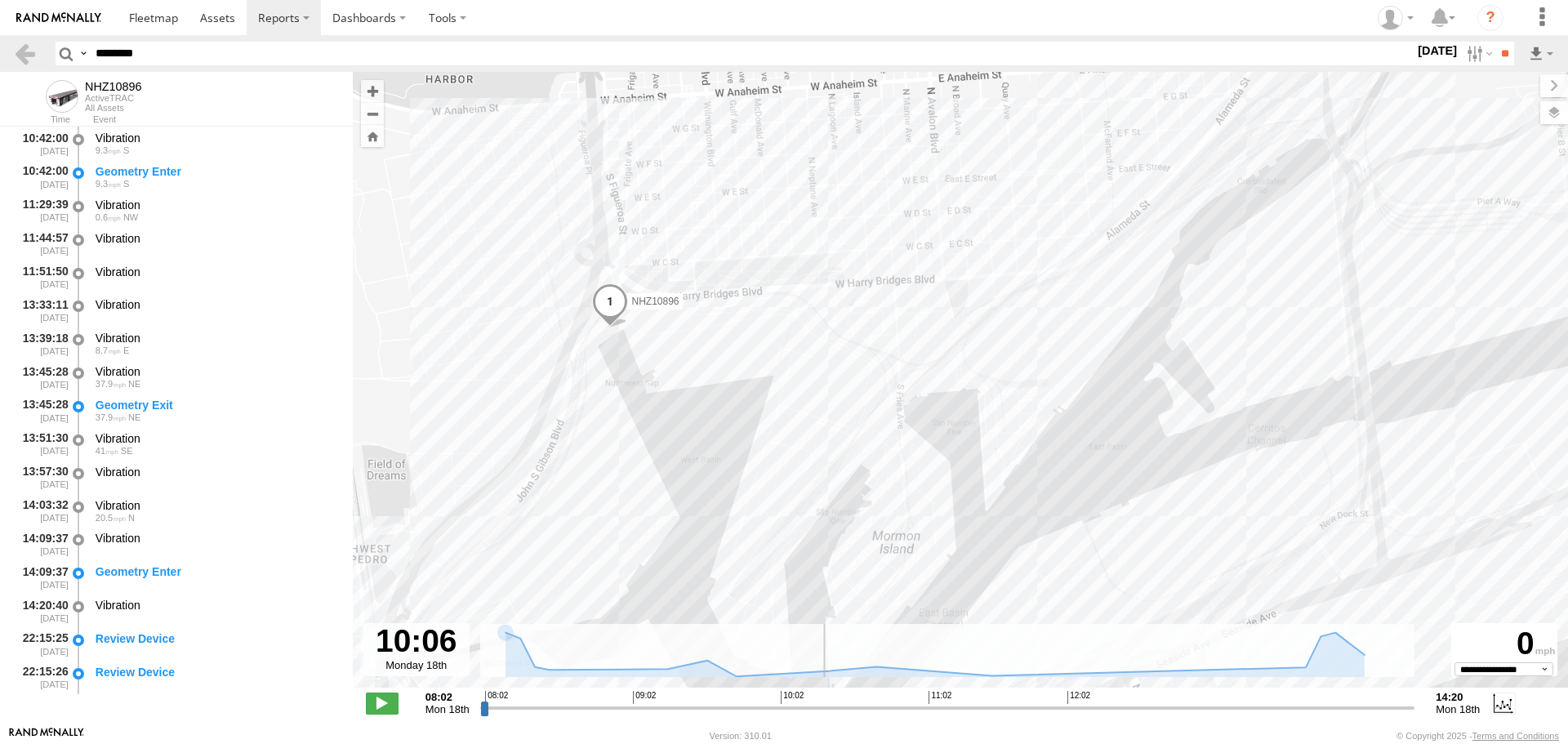
click at [823, 704] on input "range" at bounding box center [948, 708] width 936 height 16
click at [843, 704] on input "range" at bounding box center [948, 708] width 936 height 16
click at [913, 322] on div "NHZ10896" at bounding box center [960, 389] width 1216 height 633
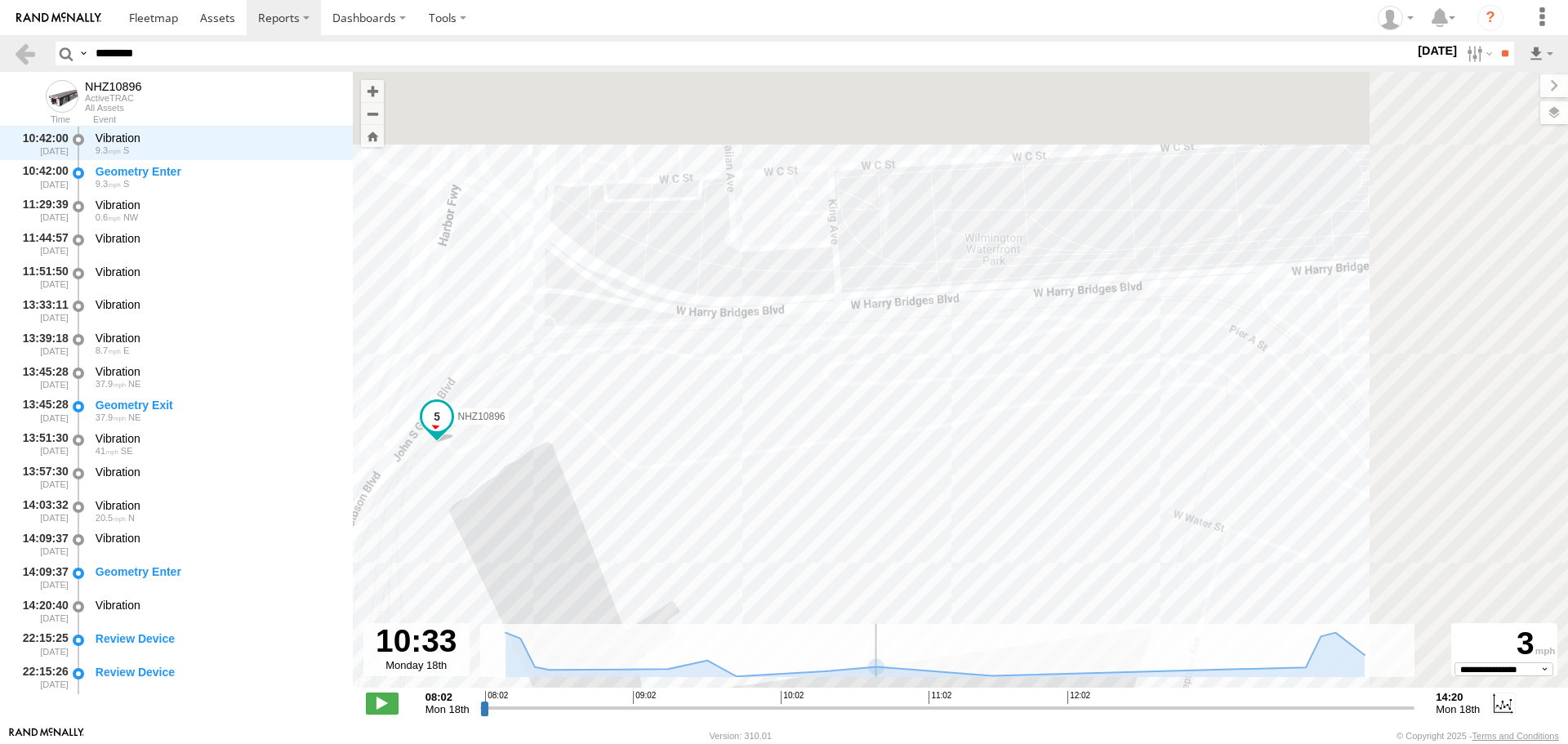
drag, startPoint x: 1341, startPoint y: 355, endPoint x: 903, endPoint y: 452, distance: 448.6
click at [903, 452] on div "NHZ10896" at bounding box center [960, 389] width 1216 height 633
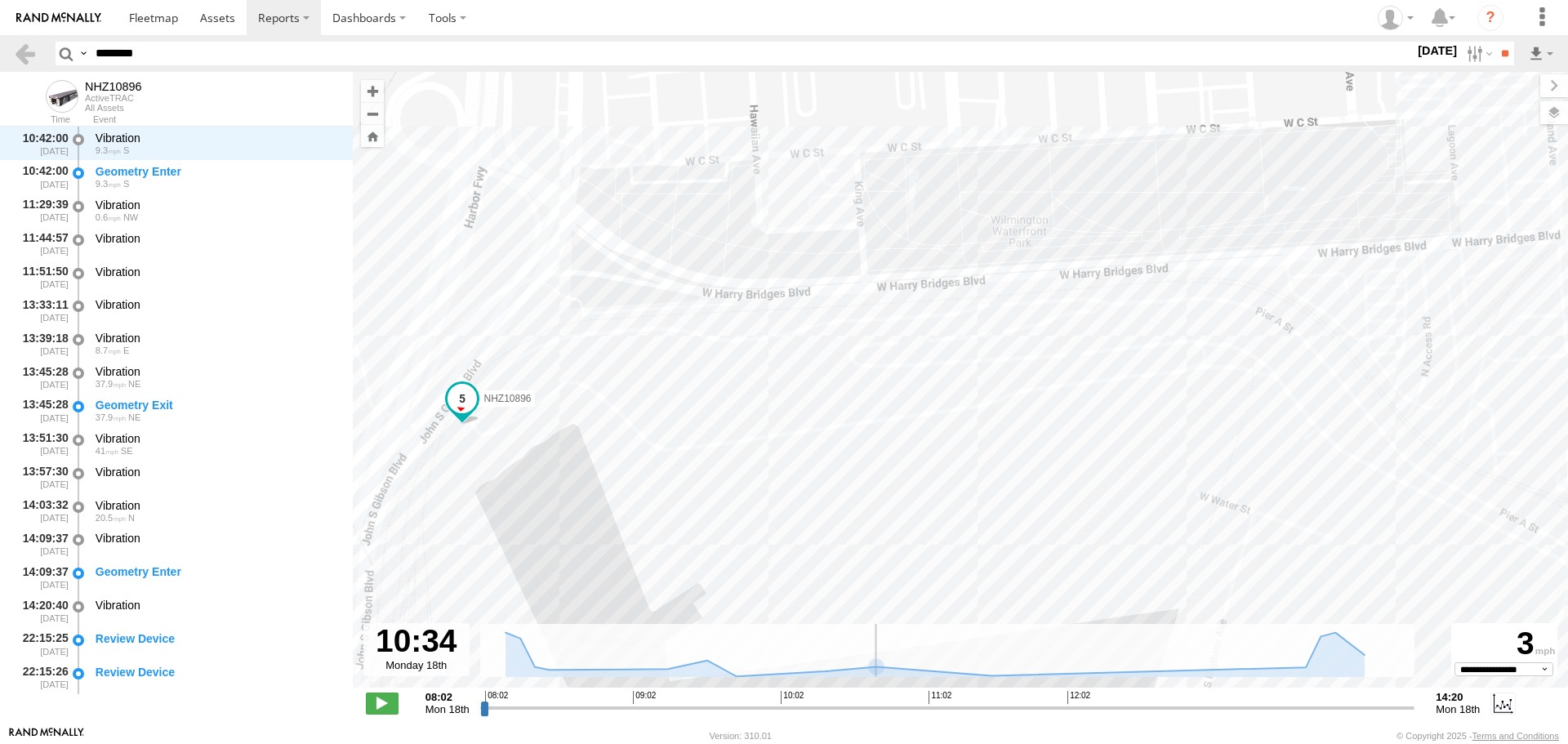
drag, startPoint x: 1375, startPoint y: 395, endPoint x: 660, endPoint y: 452, distance: 717.3
click at [660, 452] on div "NHZ10896" at bounding box center [960, 389] width 1216 height 633
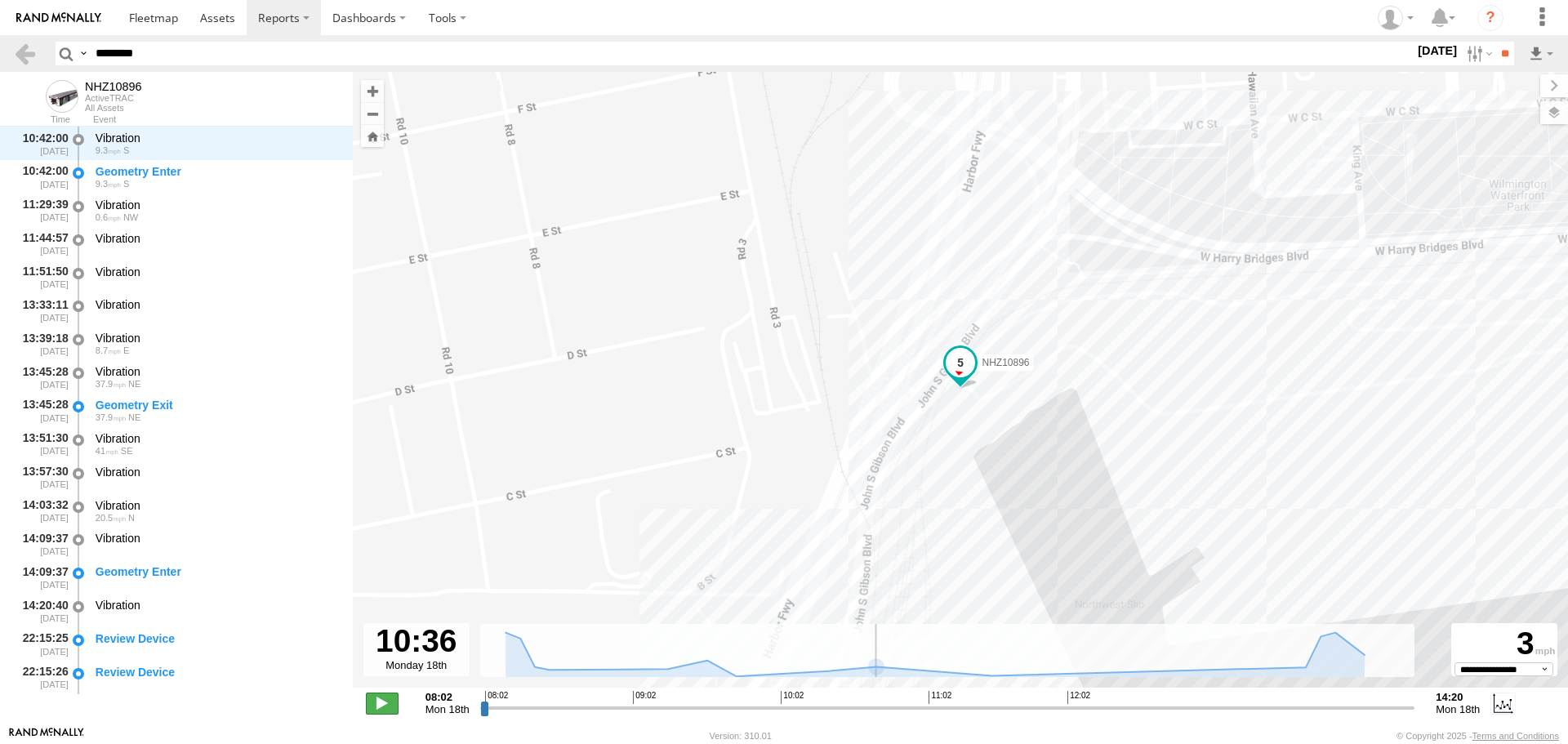
click at [379, 713] on span at bounding box center [383, 703] width 33 height 21
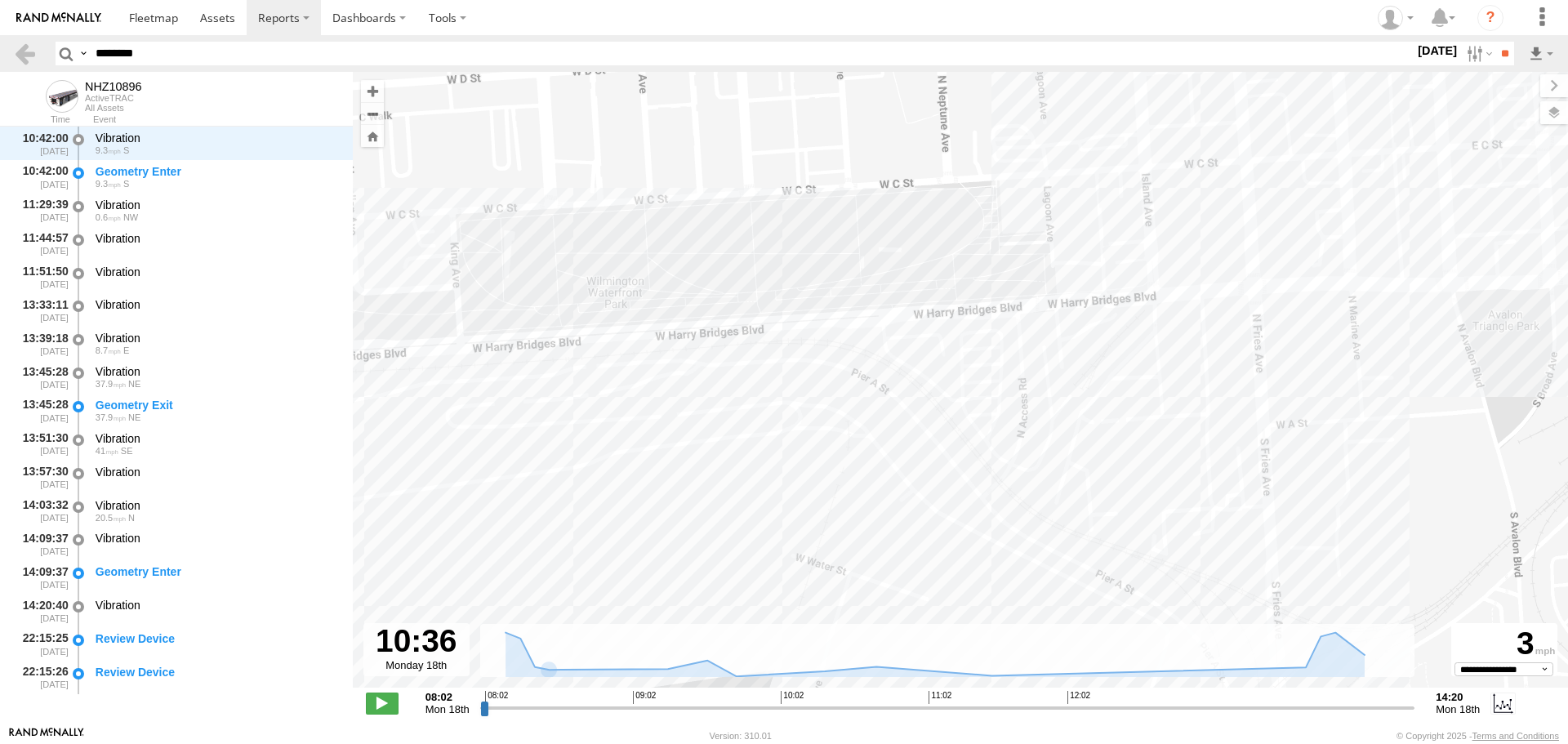
drag, startPoint x: 1337, startPoint y: 393, endPoint x: 429, endPoint y: 491, distance: 913.3
click at [429, 491] on div "NHZ10896" at bounding box center [960, 389] width 1216 height 633
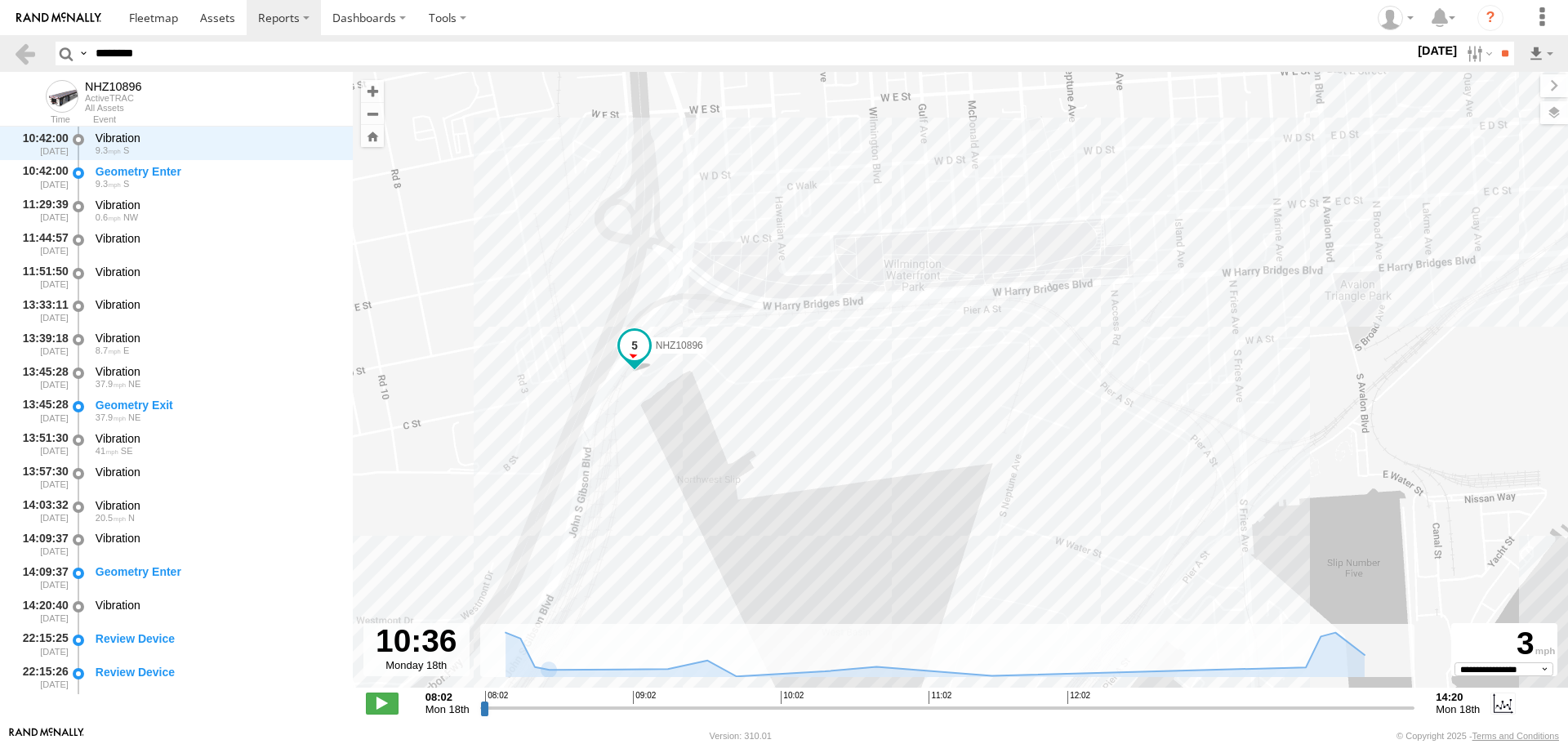
drag, startPoint x: 1236, startPoint y: 509, endPoint x: 1225, endPoint y: 371, distance: 138.4
click at [1225, 369] on div "NHZ10896" at bounding box center [960, 389] width 1216 height 633
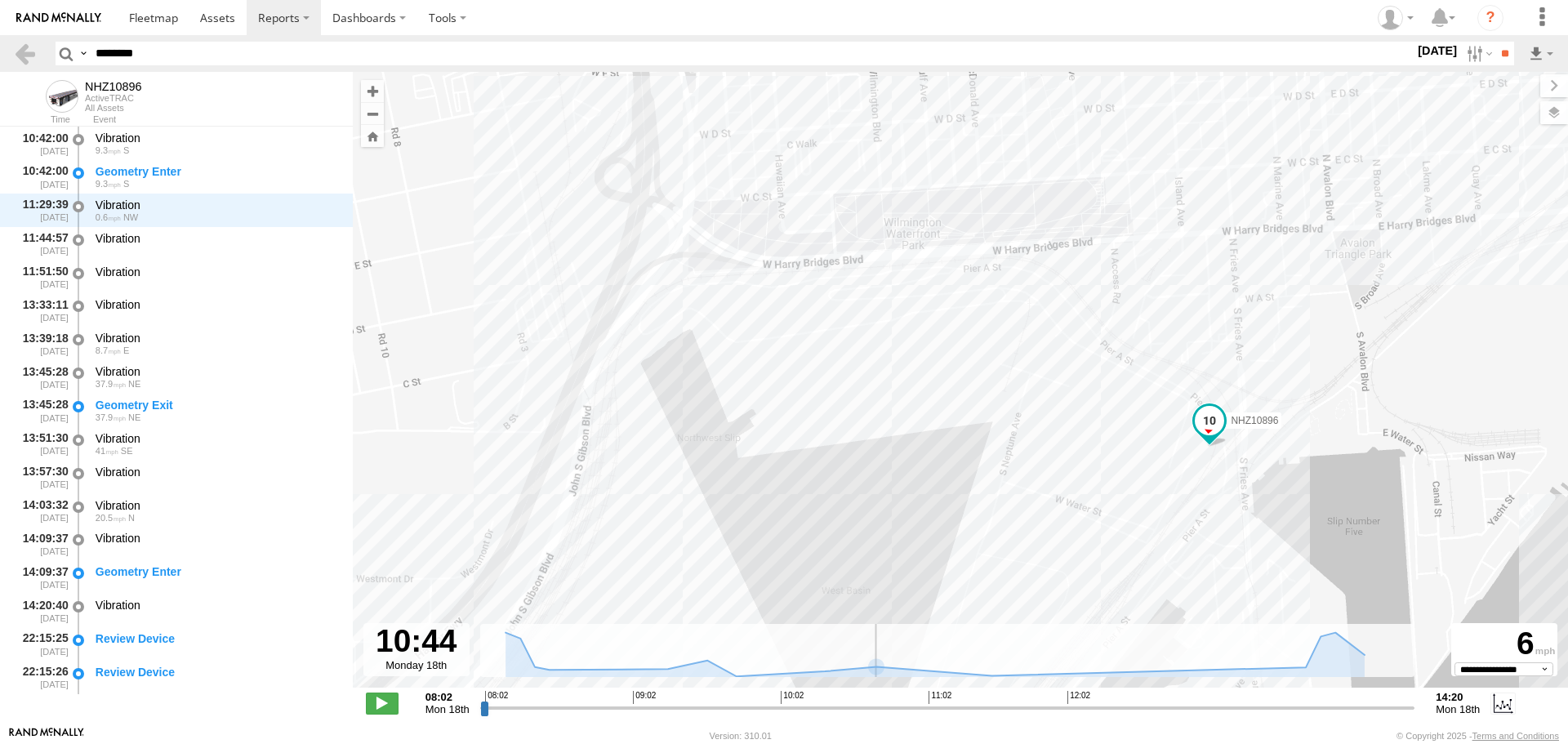
click at [879, 705] on input "range" at bounding box center [948, 708] width 936 height 16
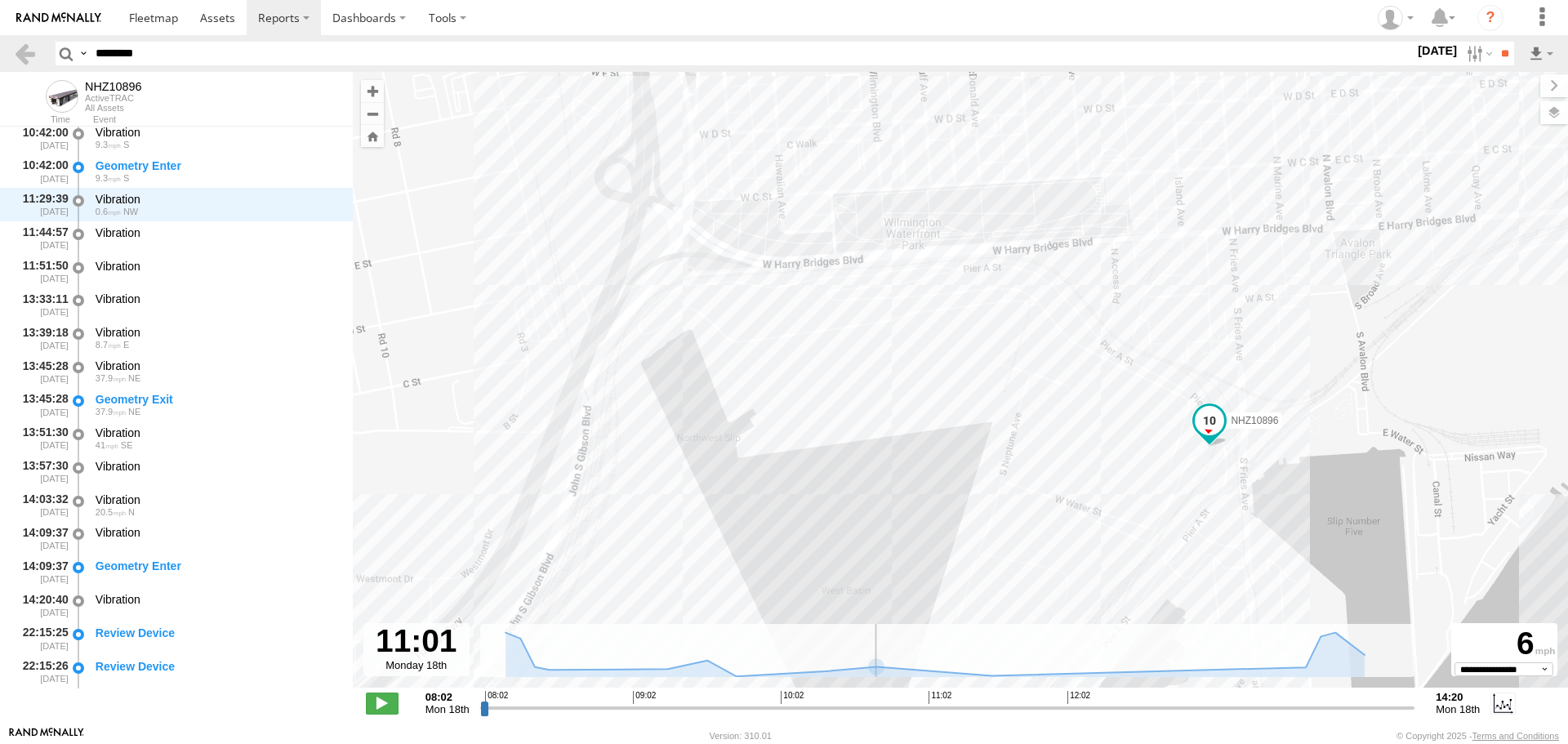
click at [923, 708] on input "range" at bounding box center [948, 708] width 936 height 16
click at [970, 704] on input "range" at bounding box center [948, 708] width 936 height 16
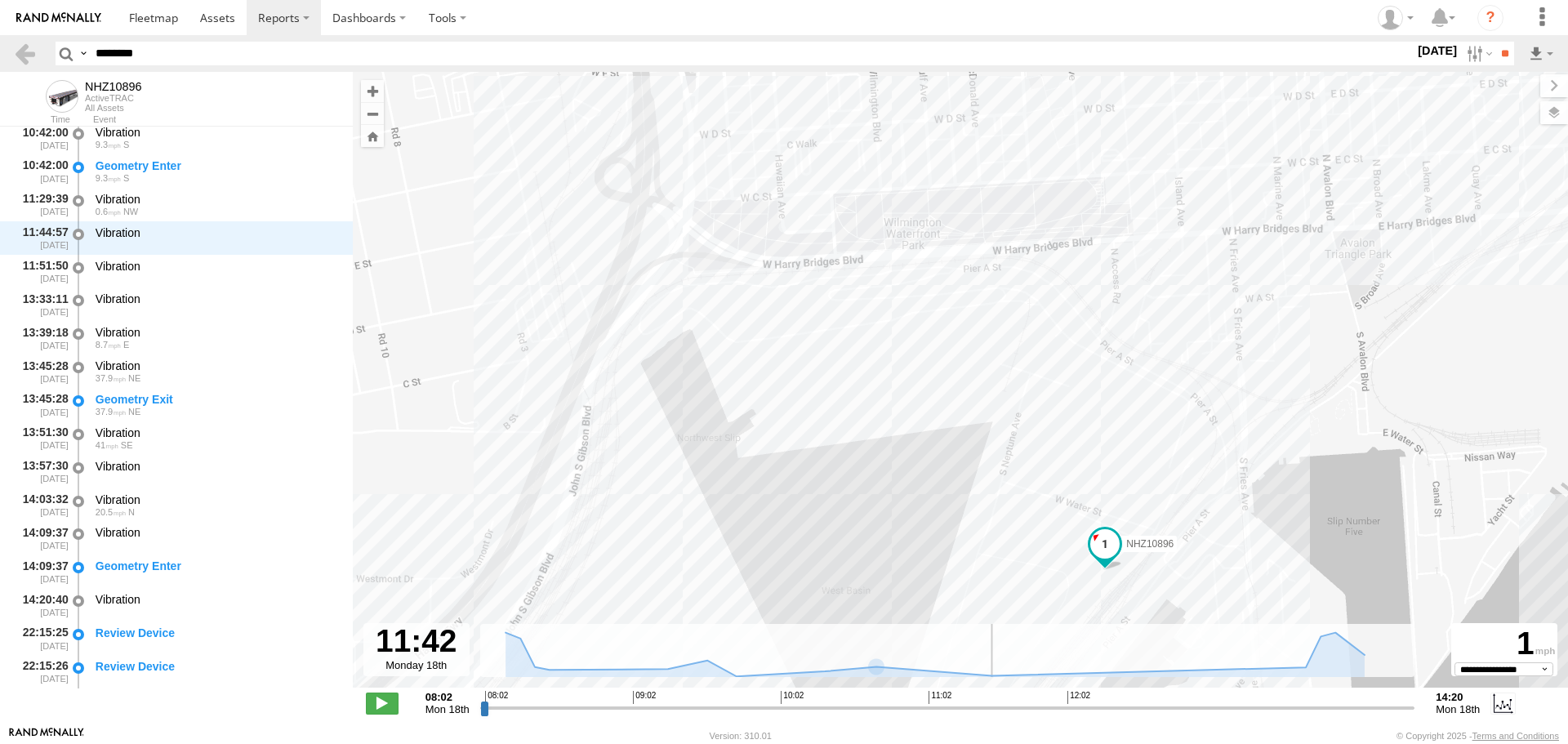
click at [1022, 710] on input "range" at bounding box center [948, 708] width 936 height 16
click at [1074, 708] on input "range" at bounding box center [948, 708] width 936 height 16
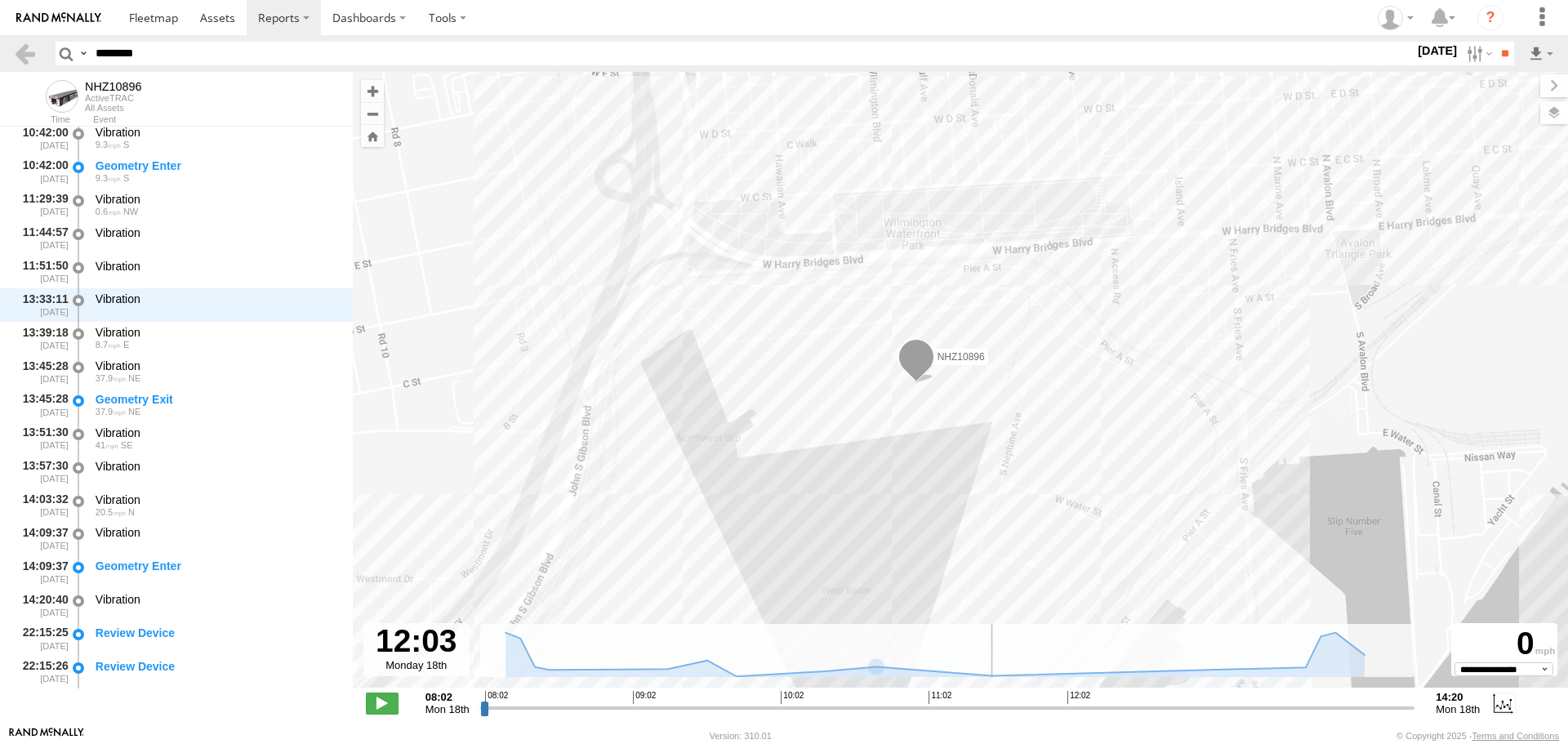
click at [1122, 708] on input "range" at bounding box center [948, 708] width 936 height 16
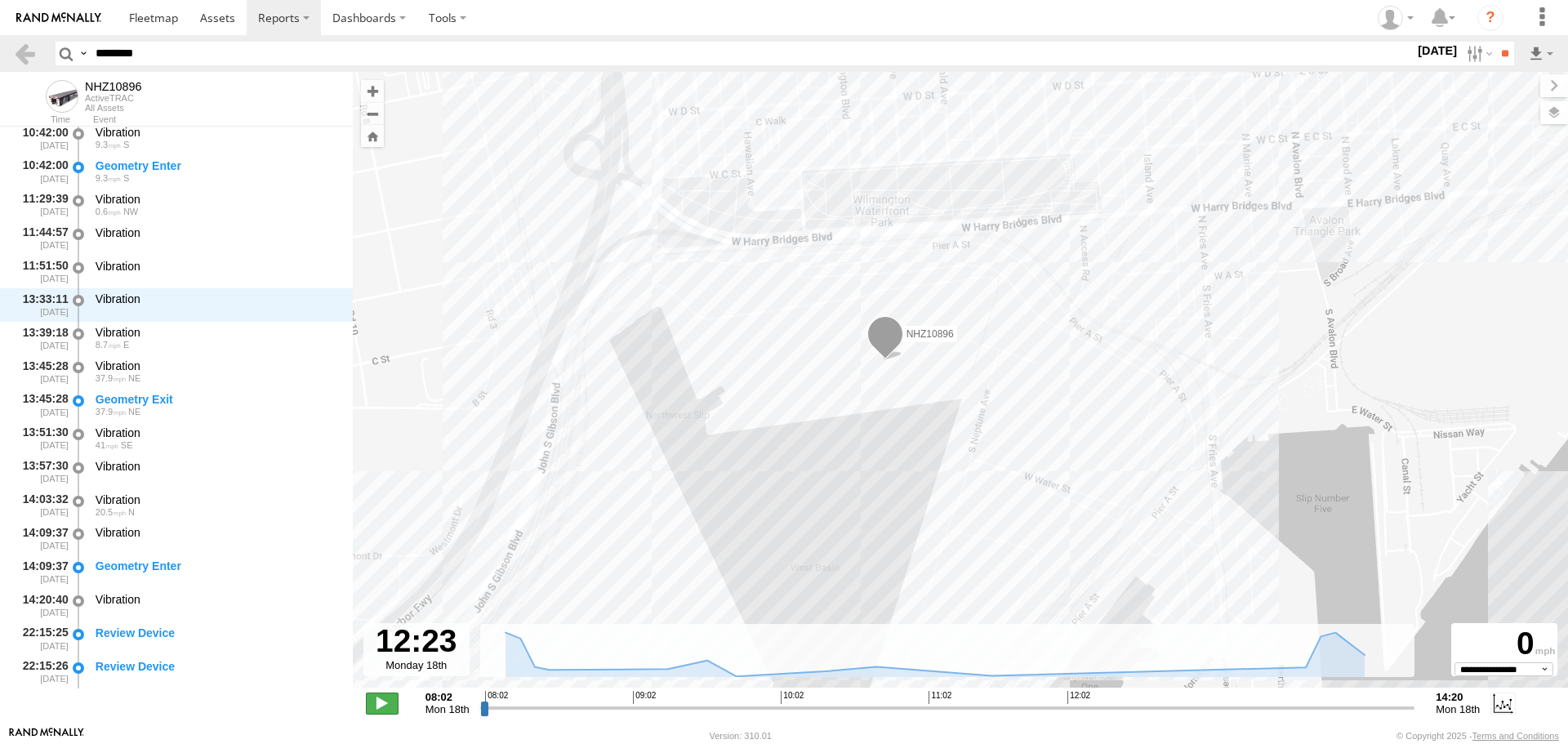
click at [393, 702] on span at bounding box center [383, 703] width 33 height 21
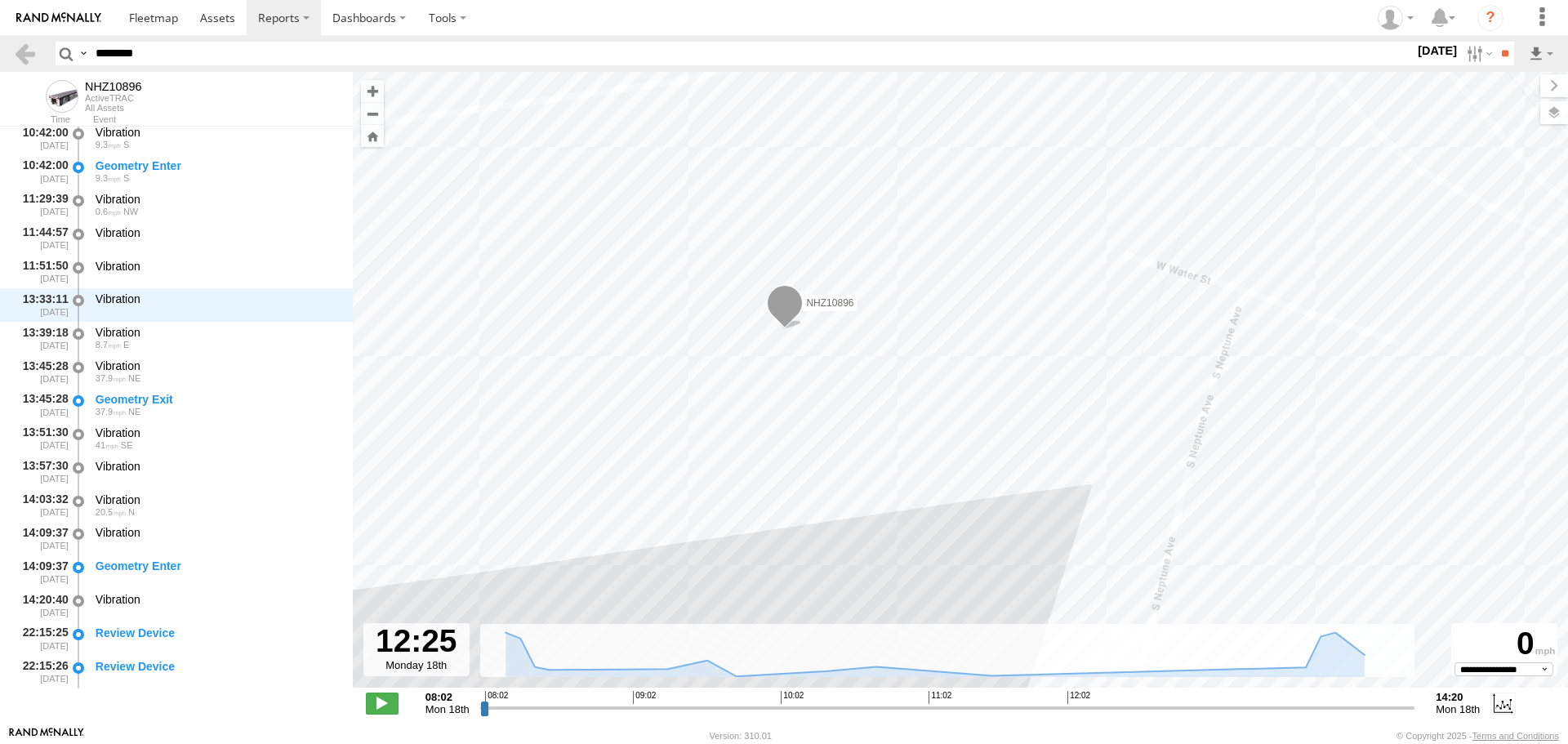
click at [996, 705] on input "range" at bounding box center [948, 708] width 936 height 16
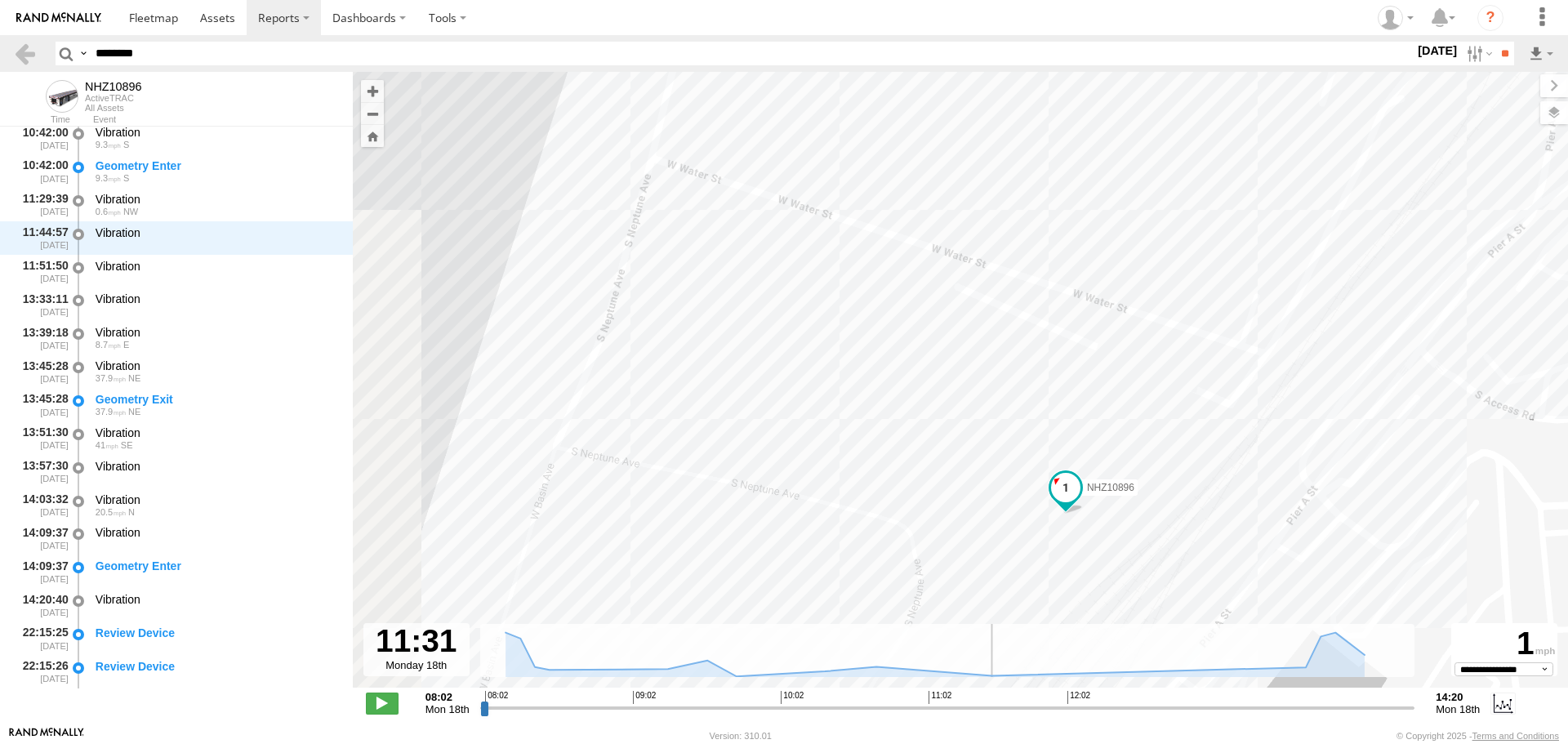
click at [970, 711] on input "range" at bounding box center [948, 708] width 936 height 16
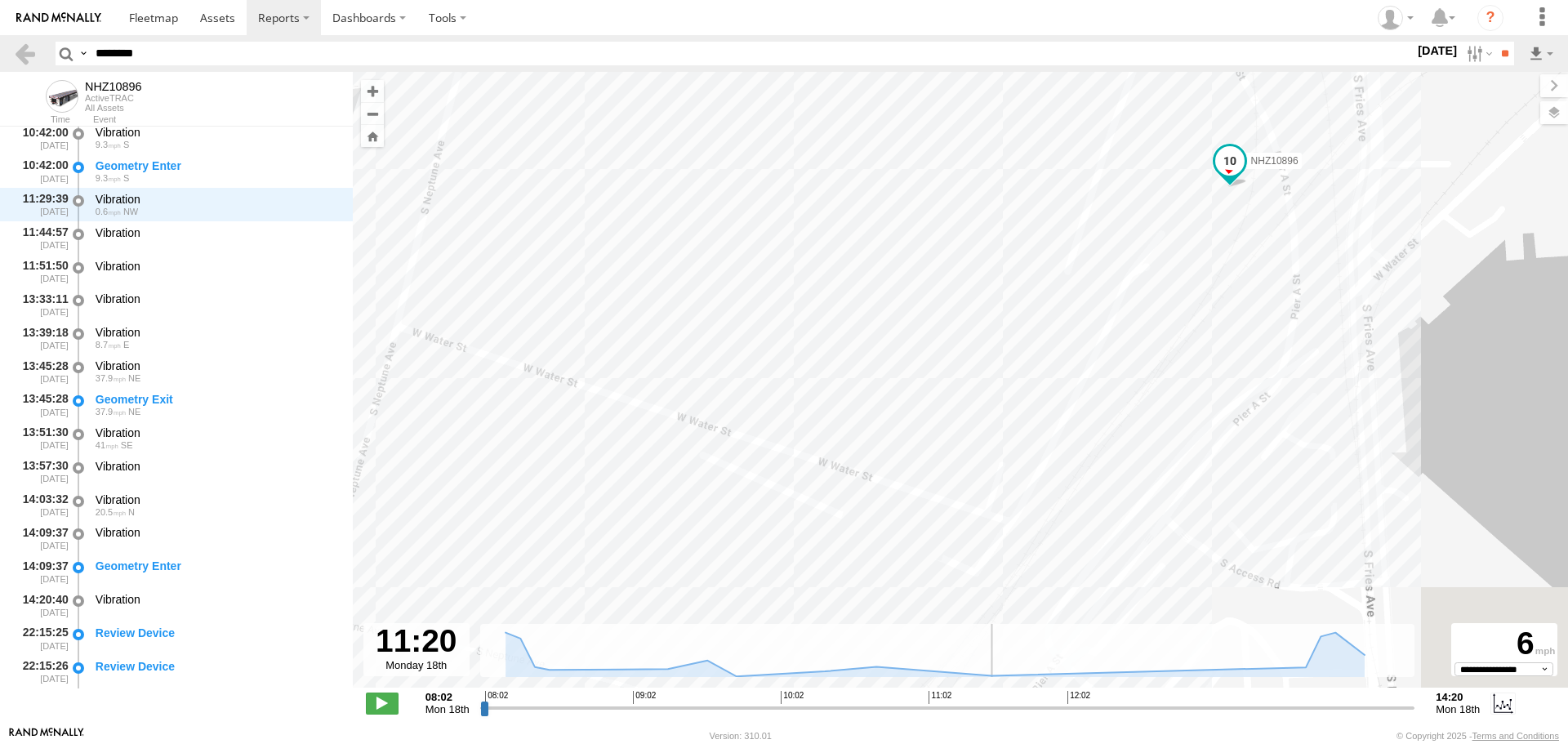
click at [890, 717] on div "**********" at bounding box center [960, 705] width 1216 height 35
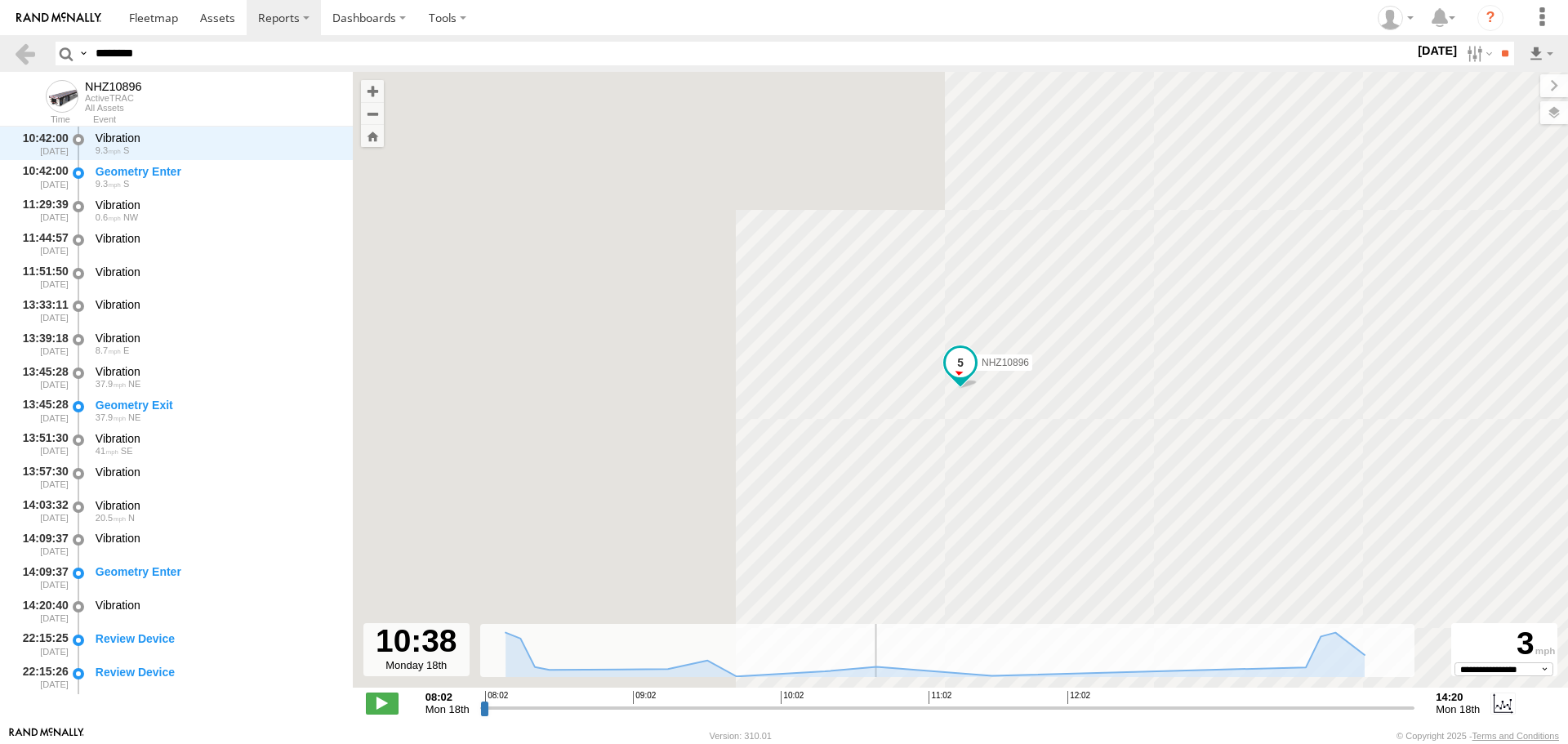
click at [867, 707] on input "range" at bounding box center [948, 708] width 936 height 16
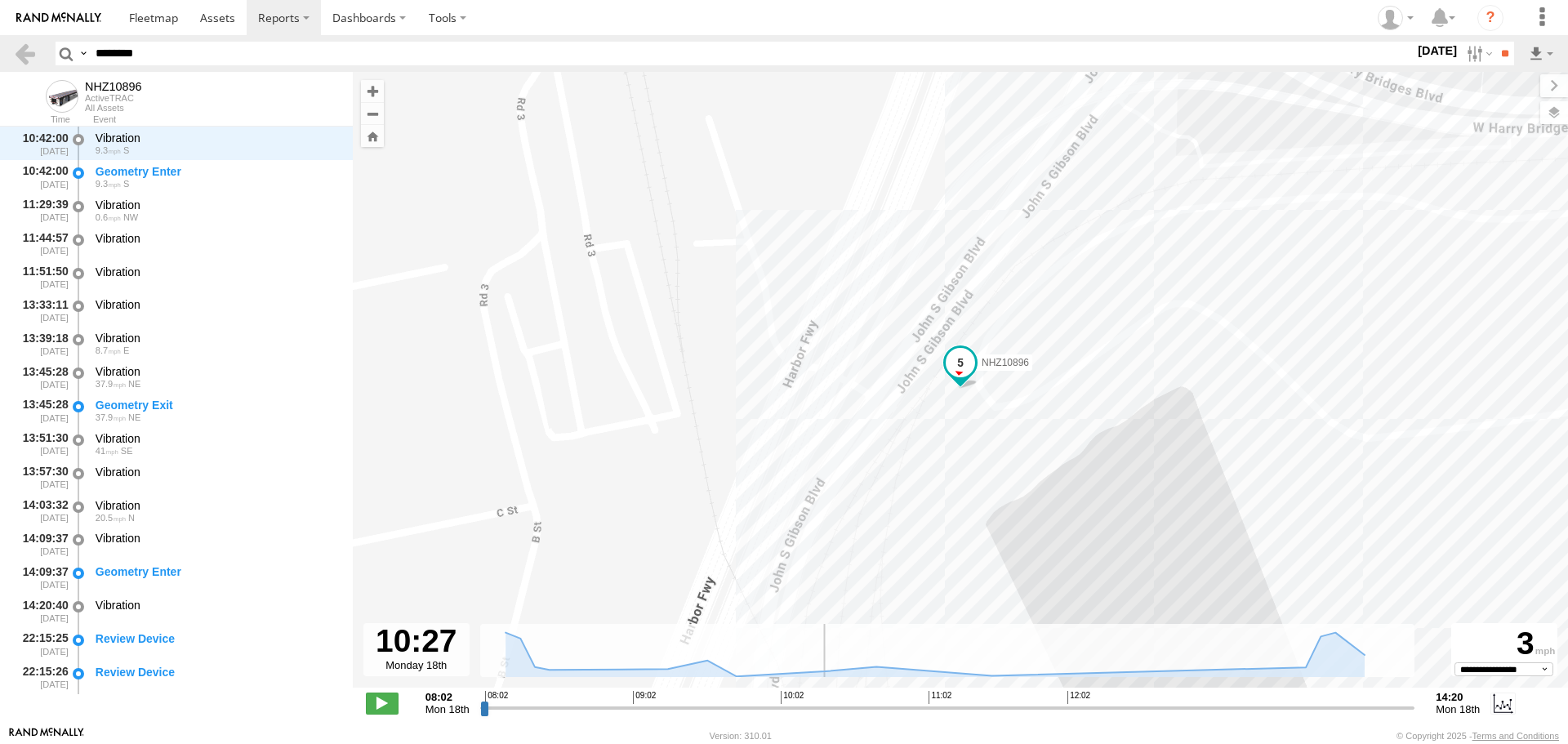
scroll to position [701, 0]
click at [839, 703] on input "range" at bounding box center [948, 708] width 936 height 16
type input "**********"
click at [855, 703] on input "range" at bounding box center [948, 708] width 936 height 16
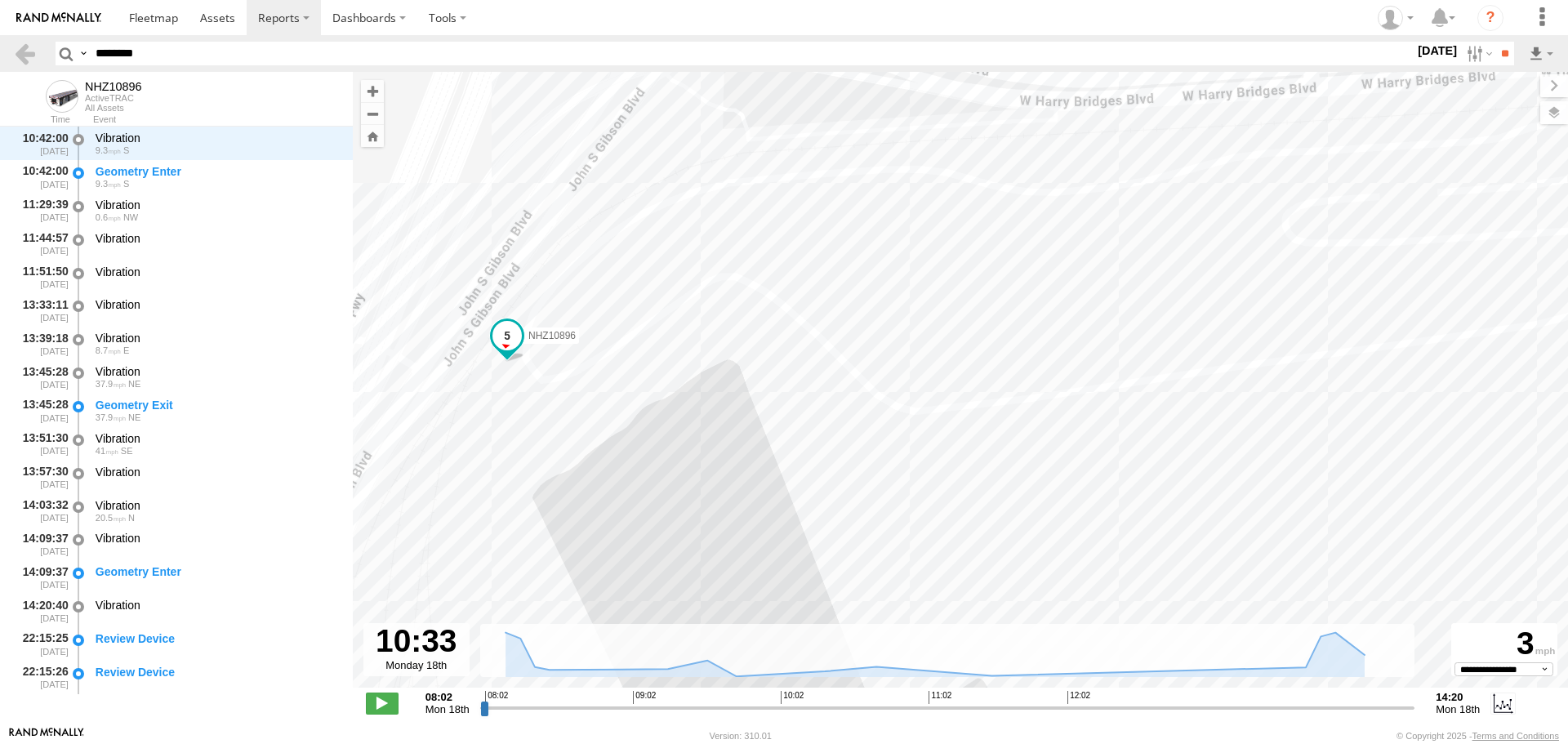
drag, startPoint x: 1356, startPoint y: 353, endPoint x: 891, endPoint y: 323, distance: 466.0
click at [891, 323] on div "NHZ10896" at bounding box center [960, 389] width 1216 height 633
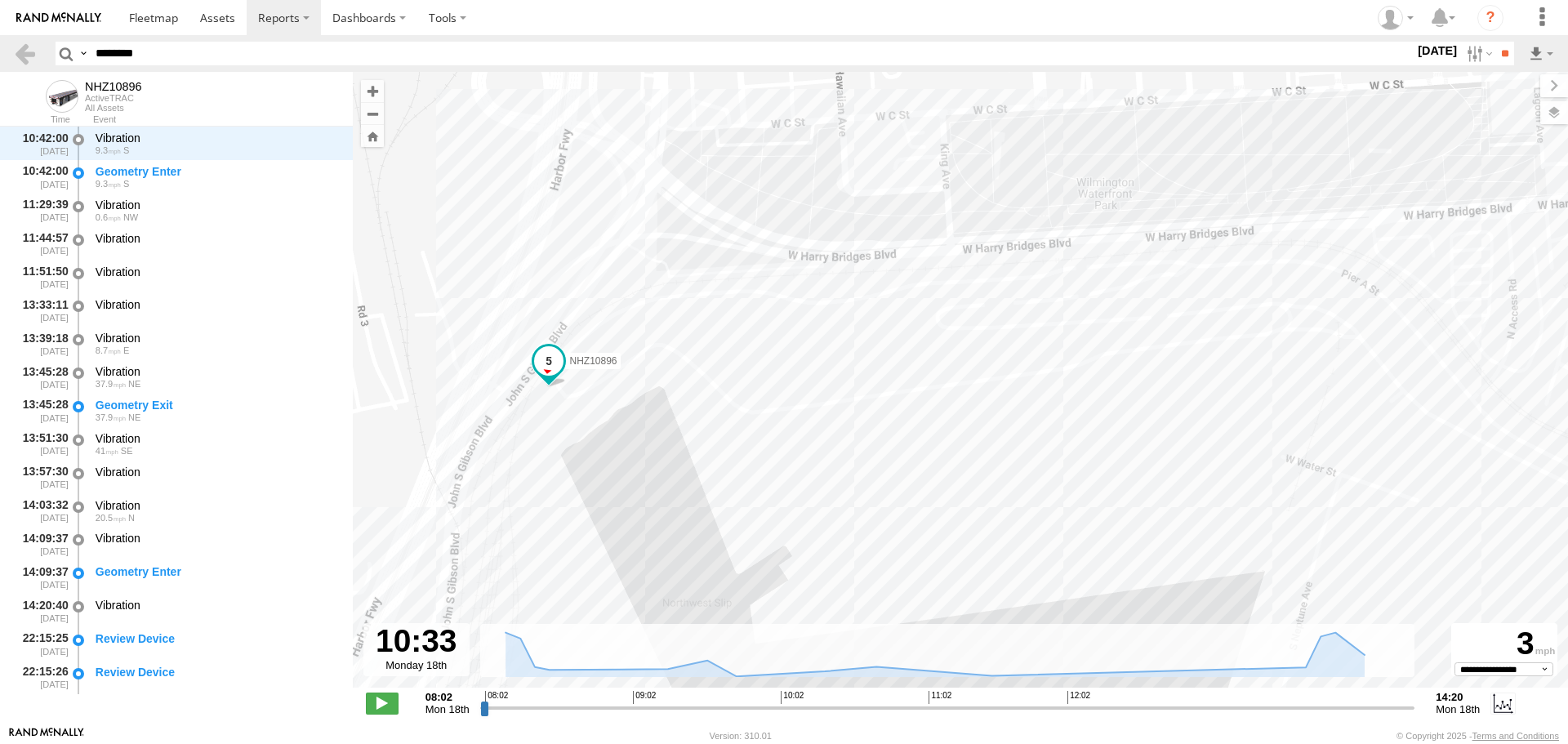
drag, startPoint x: 911, startPoint y: 339, endPoint x: 758, endPoint y: 376, distance: 157.4
click at [758, 376] on div "NHZ10896" at bounding box center [960, 389] width 1216 height 633
click at [926, 279] on div "NHZ10896" at bounding box center [960, 389] width 1216 height 633
click at [869, 294] on div "NHZ10896 TraPac LAX TraPac, TransPac, Mitsui, Trapac Terminal 0" at bounding box center [960, 389] width 1216 height 633
click at [807, 292] on div "NHZ10896 TraPac LAX TraPac, TransPac, Mitsui, Trapac Terminal 0" at bounding box center [960, 389] width 1216 height 633
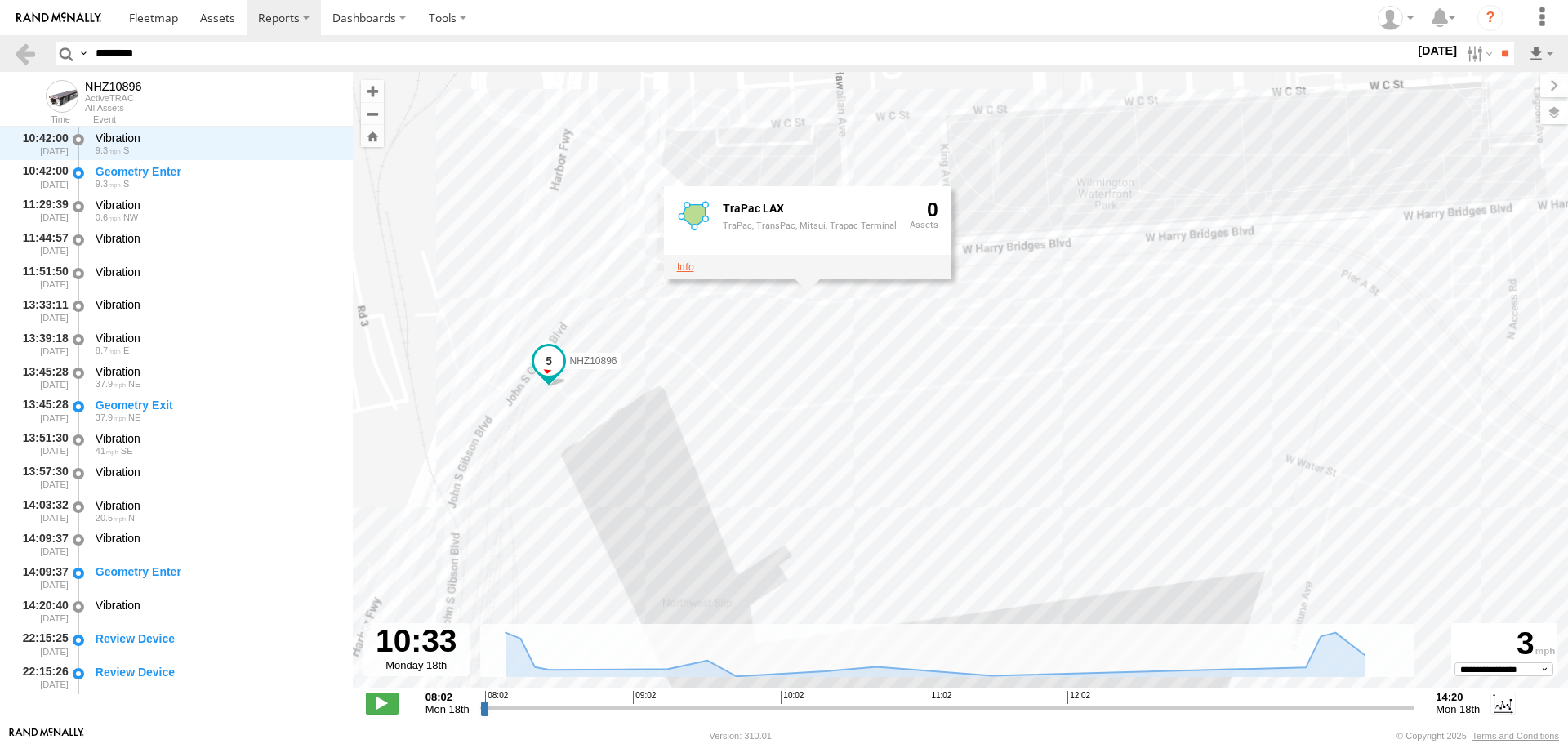
click at [689, 267] on link at bounding box center [685, 267] width 17 height 12
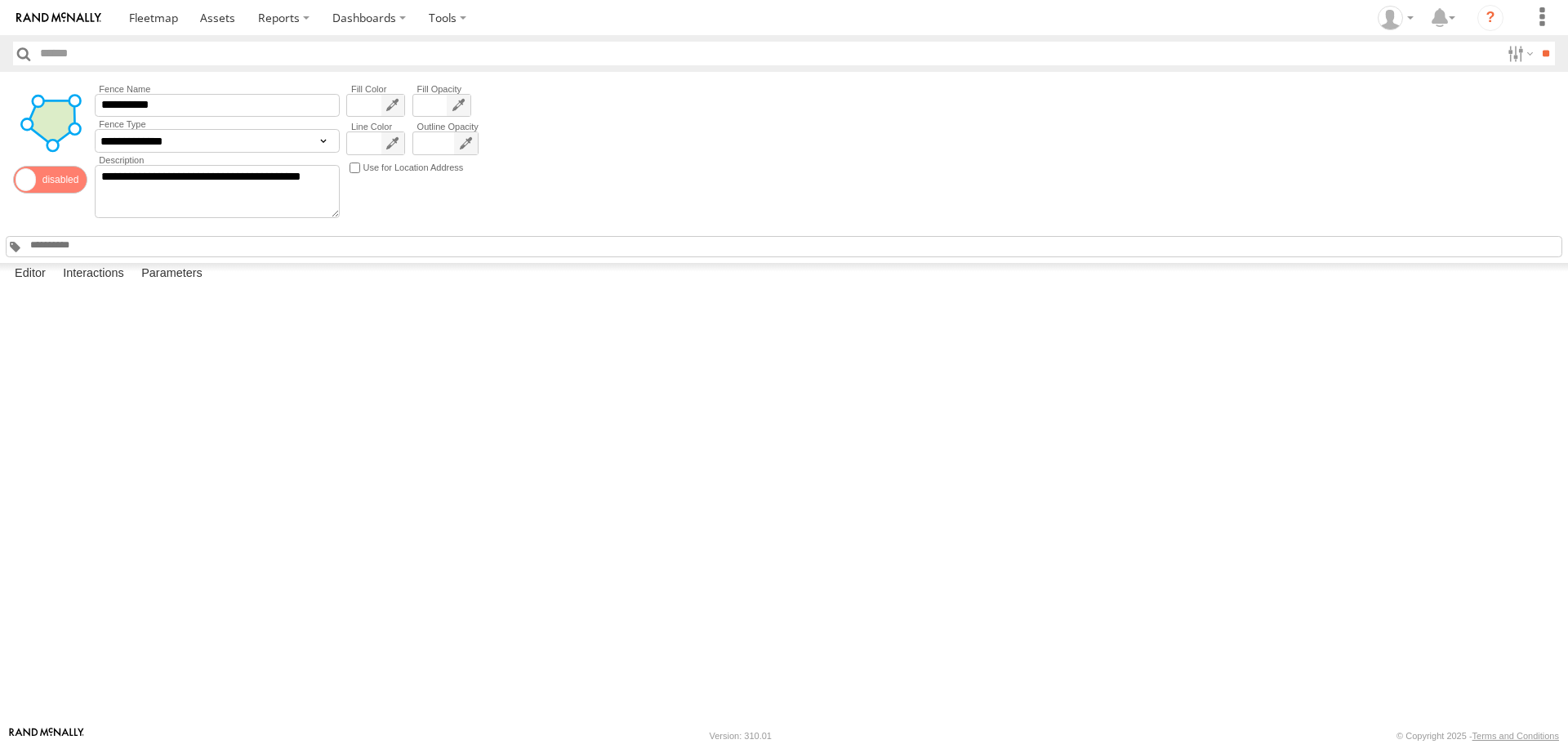
drag, startPoint x: 1016, startPoint y: 350, endPoint x: 960, endPoint y: 468, distance: 130.6
click at [0, 0] on div at bounding box center [0, 0] width 0 height 0
drag, startPoint x: 970, startPoint y: 481, endPoint x: 990, endPoint y: 346, distance: 136.5
click at [0, 0] on div at bounding box center [0, 0] width 0 height 0
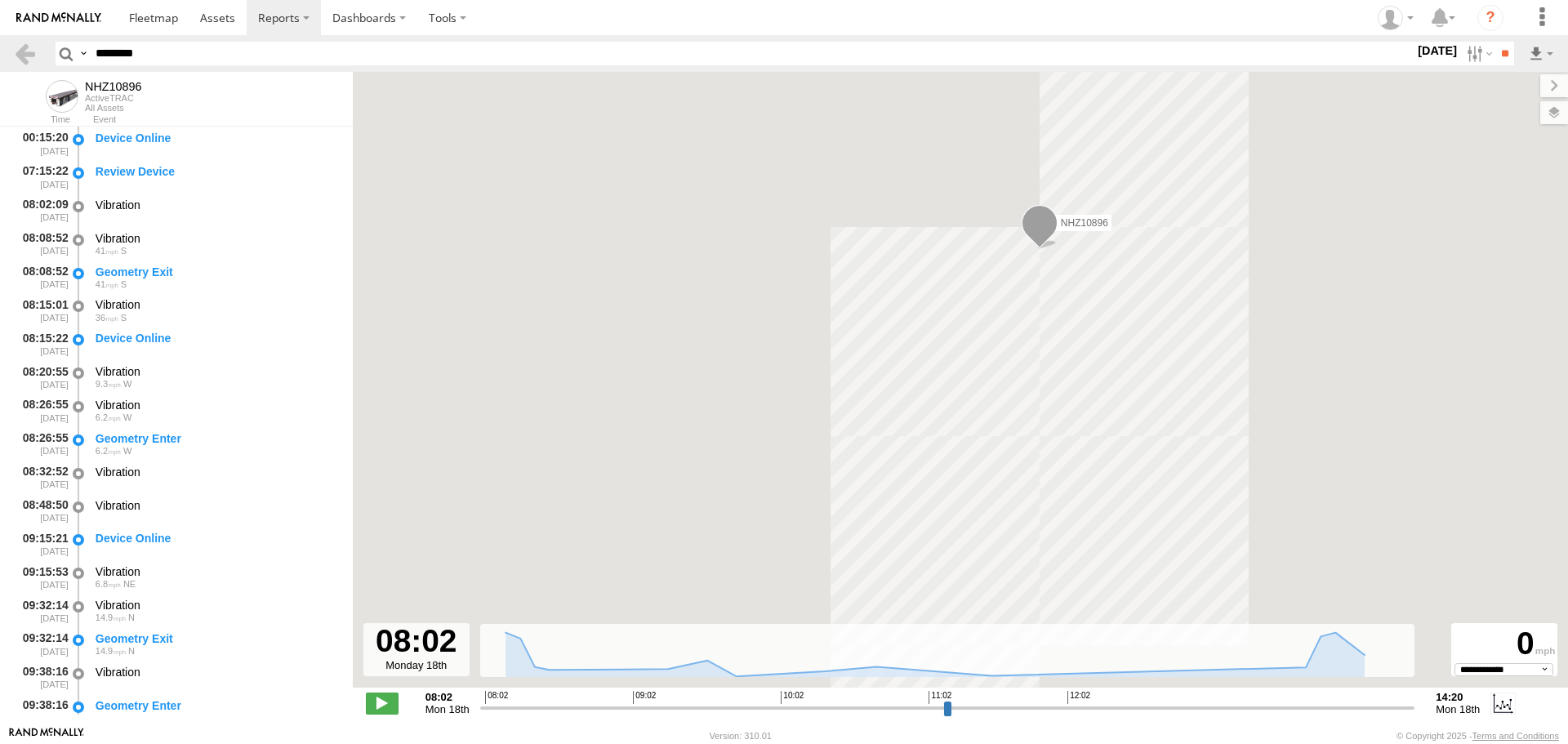
select select "**********"
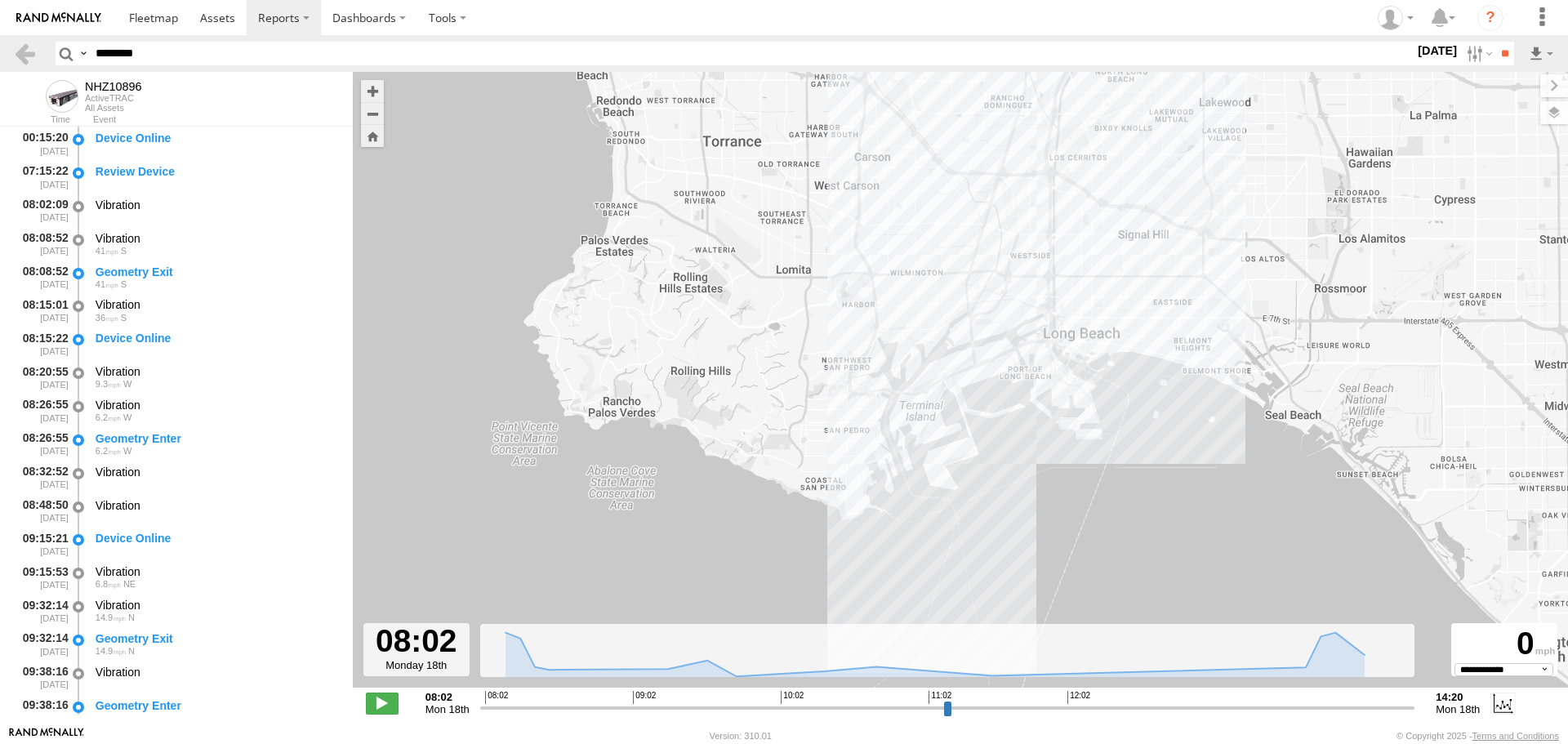
drag, startPoint x: 890, startPoint y: 350, endPoint x: 886, endPoint y: 164, distance: 186.0
click at [886, 164] on div "NHZ10896" at bounding box center [960, 389] width 1216 height 633
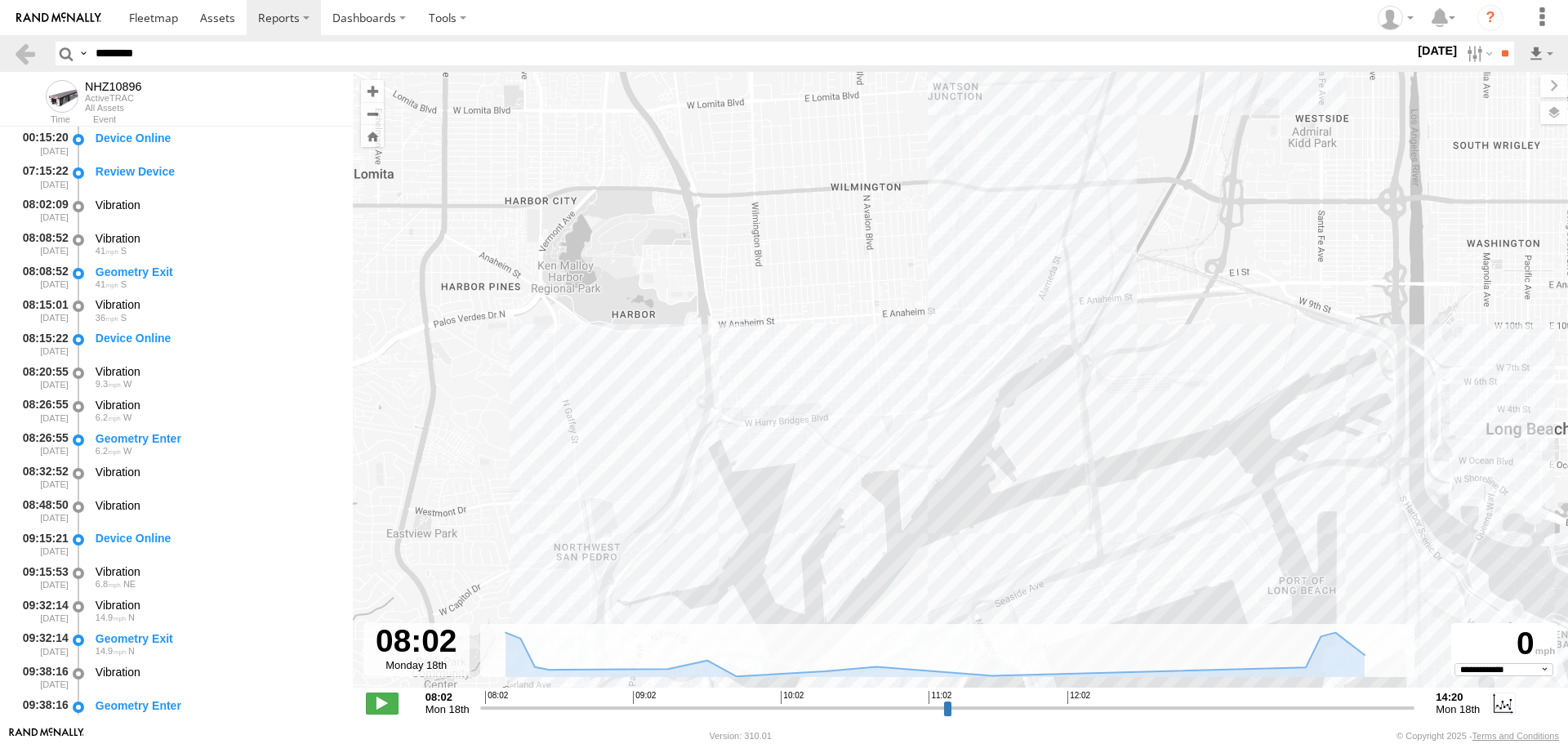
drag, startPoint x: 814, startPoint y: 343, endPoint x: 832, endPoint y: 350, distance: 19.3
click at [832, 350] on div "NHZ10896" at bounding box center [960, 389] width 1216 height 633
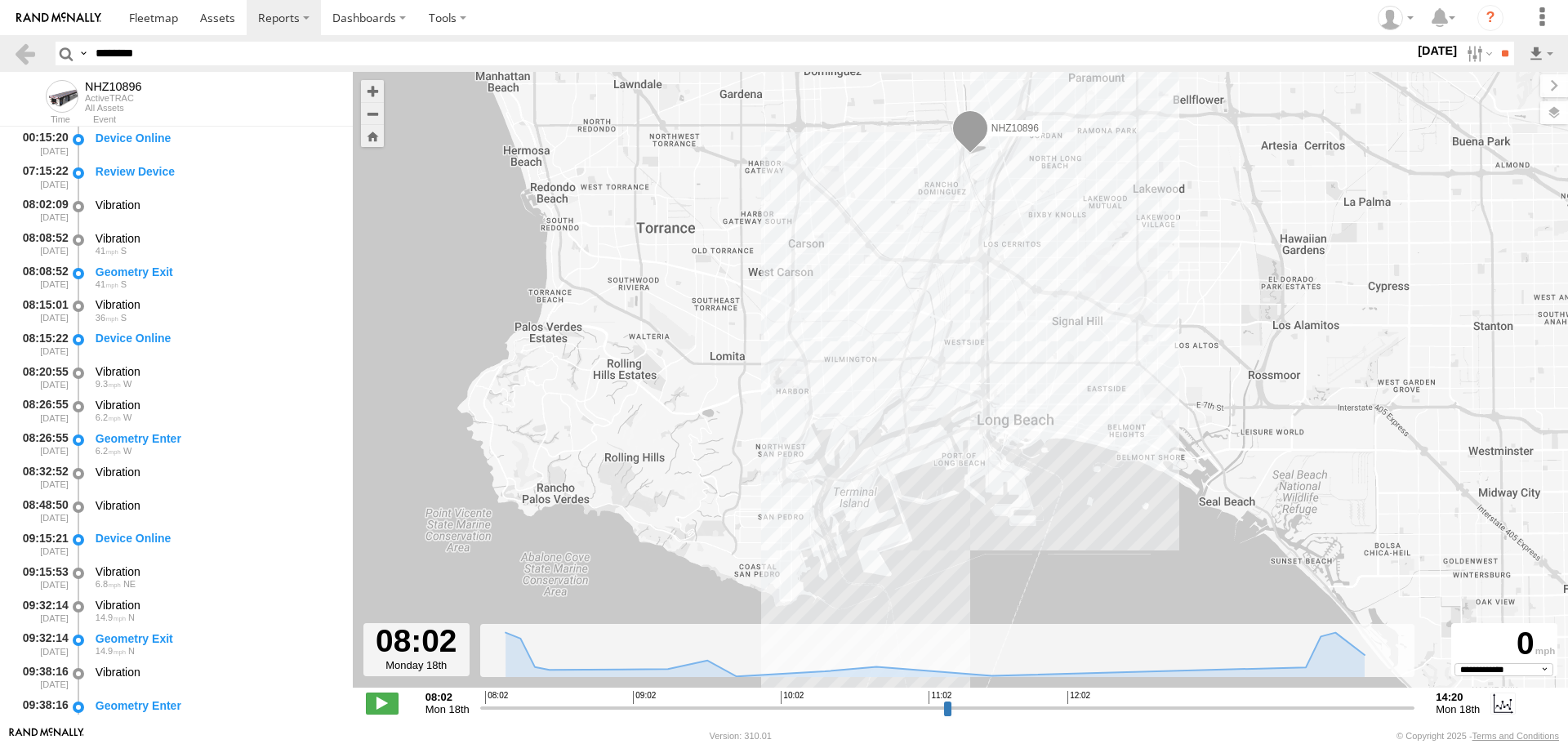
drag, startPoint x: 763, startPoint y: 396, endPoint x: 821, endPoint y: 354, distance: 71.6
click at [821, 354] on div "NHZ10896" at bounding box center [960, 389] width 1216 height 633
click at [1549, 54] on label at bounding box center [1542, 53] width 28 height 24
click at [1535, 55] on label at bounding box center [1542, 53] width 28 height 24
click at [1530, 57] on label at bounding box center [1542, 53] width 28 height 24
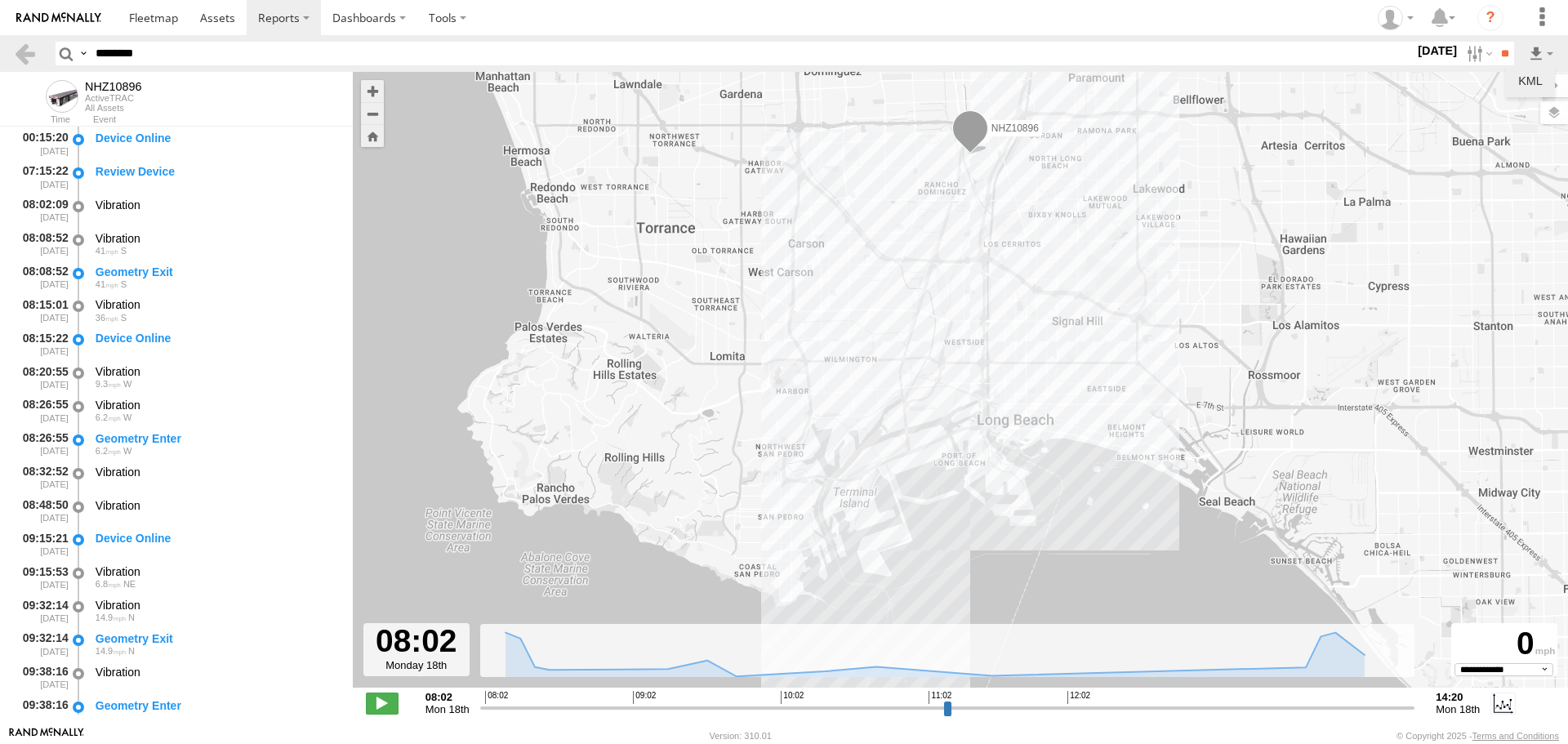
click at [1526, 72] on link "KML" at bounding box center [1530, 81] width 36 height 25
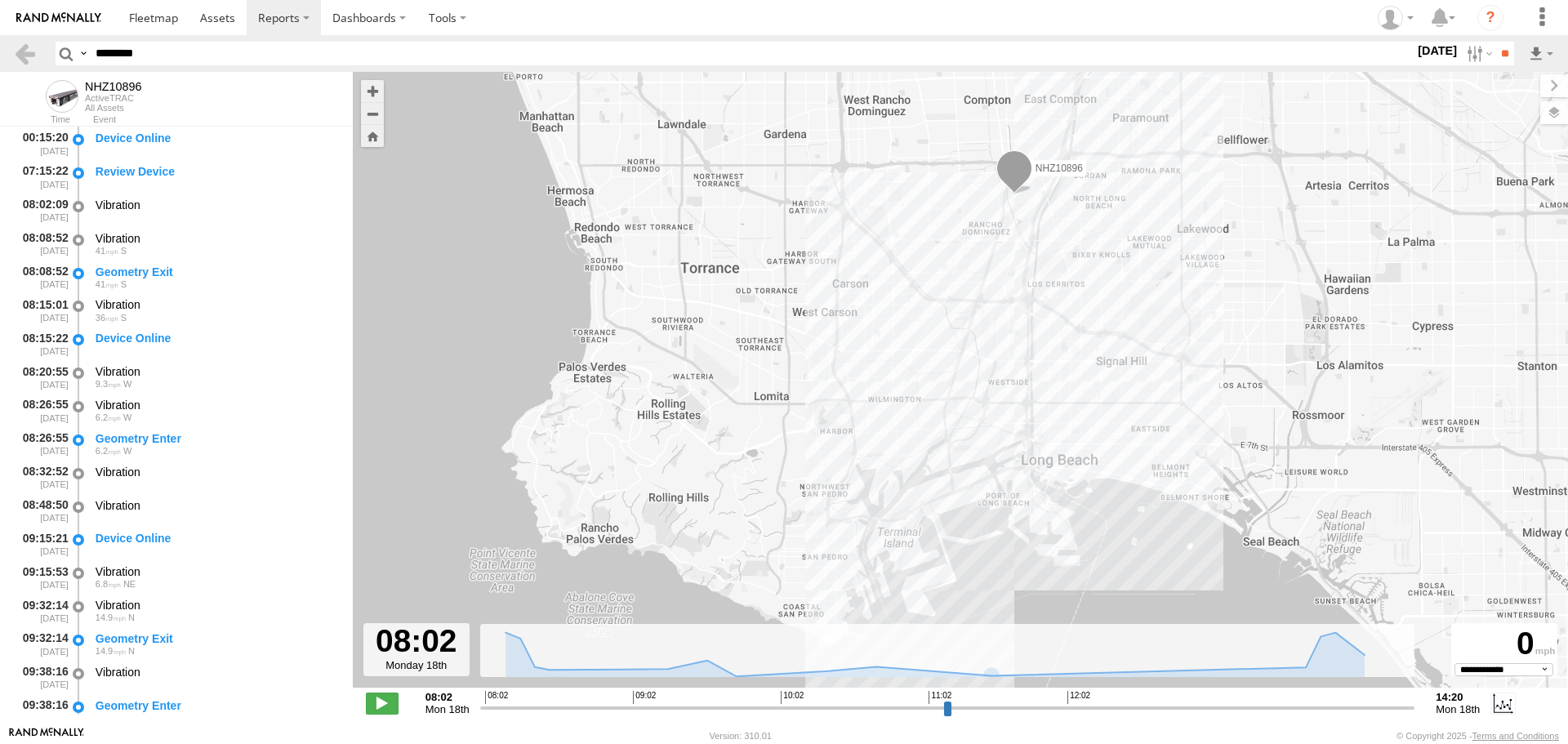
drag, startPoint x: 1216, startPoint y: 231, endPoint x: 1138, endPoint y: 336, distance: 130.8
click at [1138, 336] on div "NHZ10896" at bounding box center [960, 389] width 1216 height 633
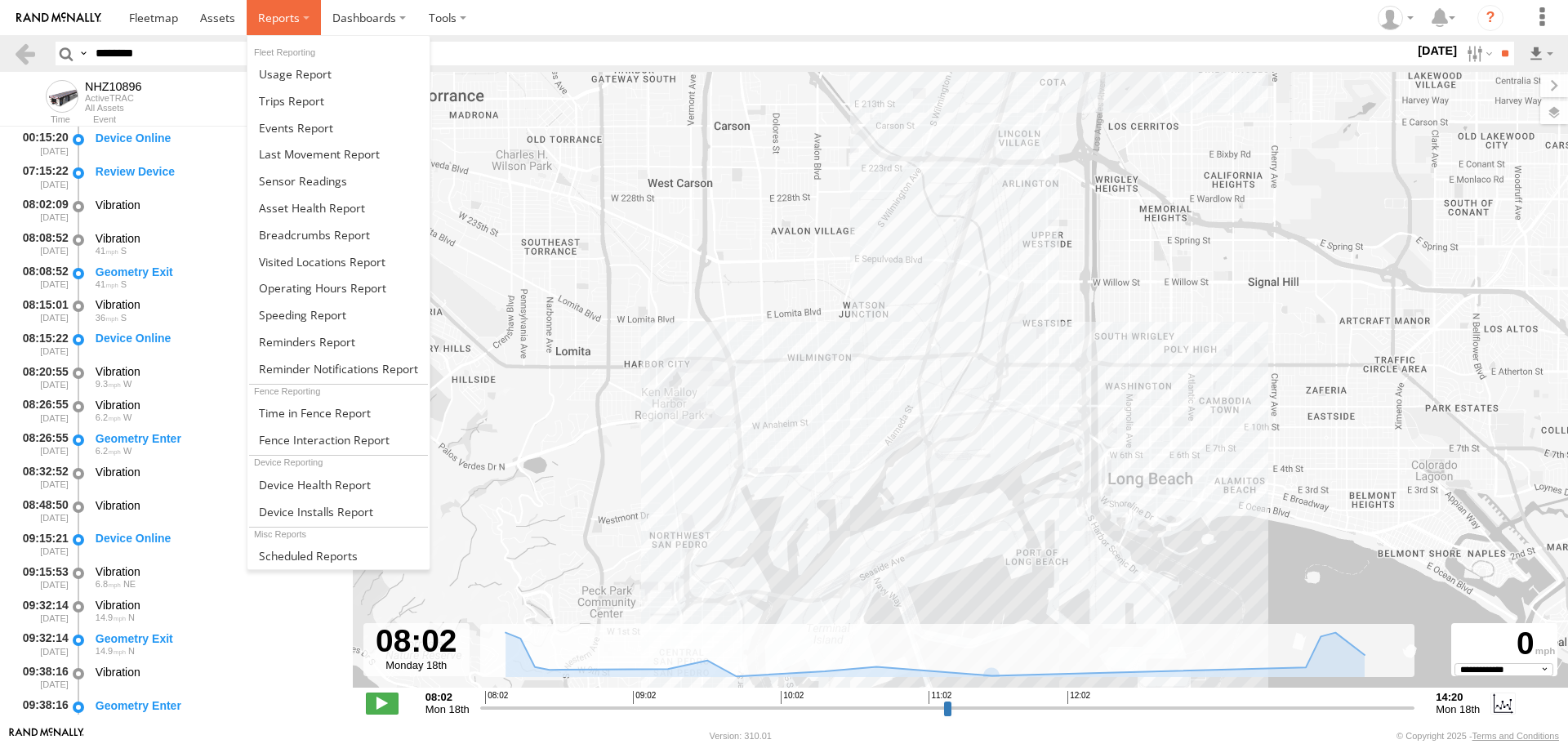
click at [253, 27] on label at bounding box center [284, 17] width 74 height 35
click at [371, 129] on link at bounding box center [338, 127] width 182 height 27
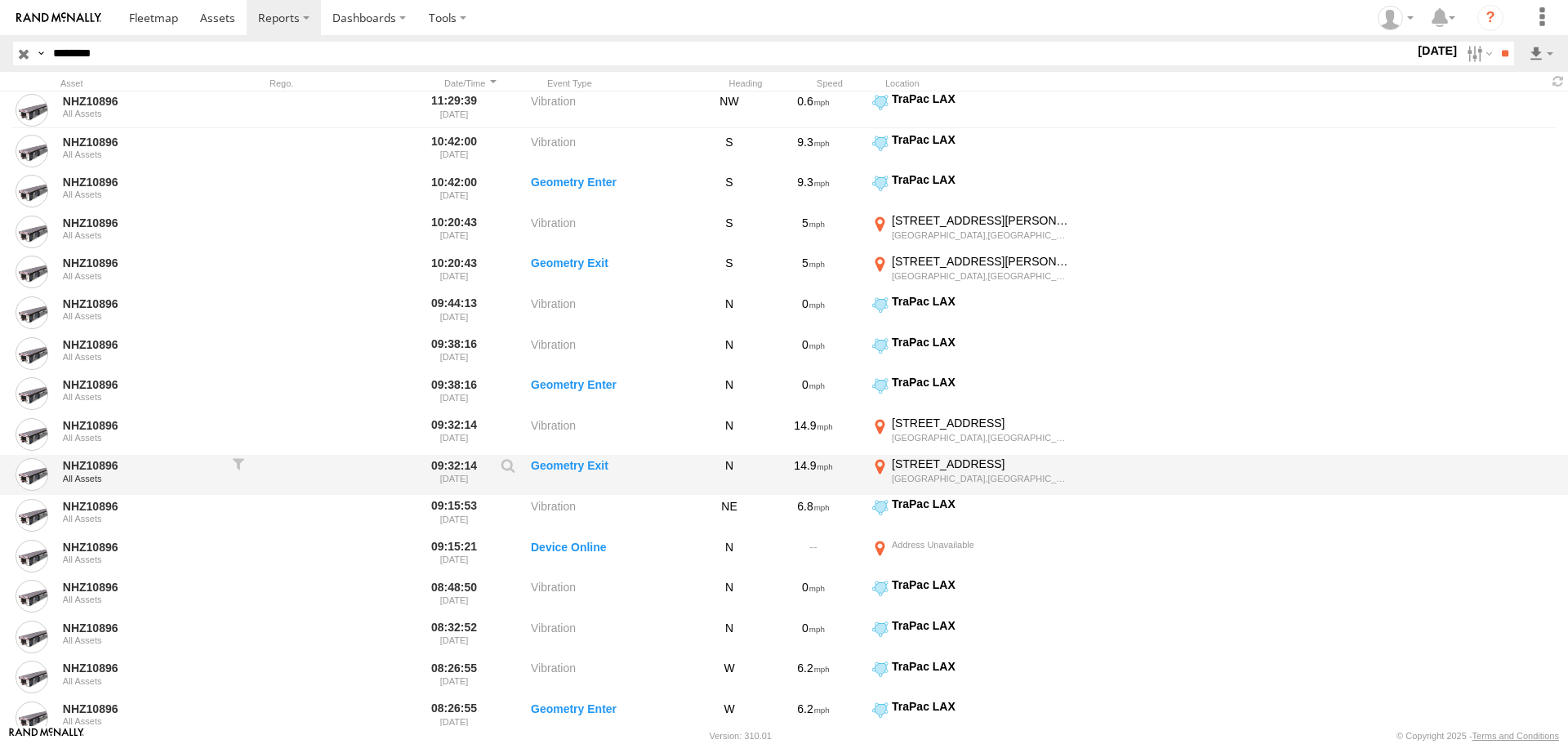
scroll to position [735, 0]
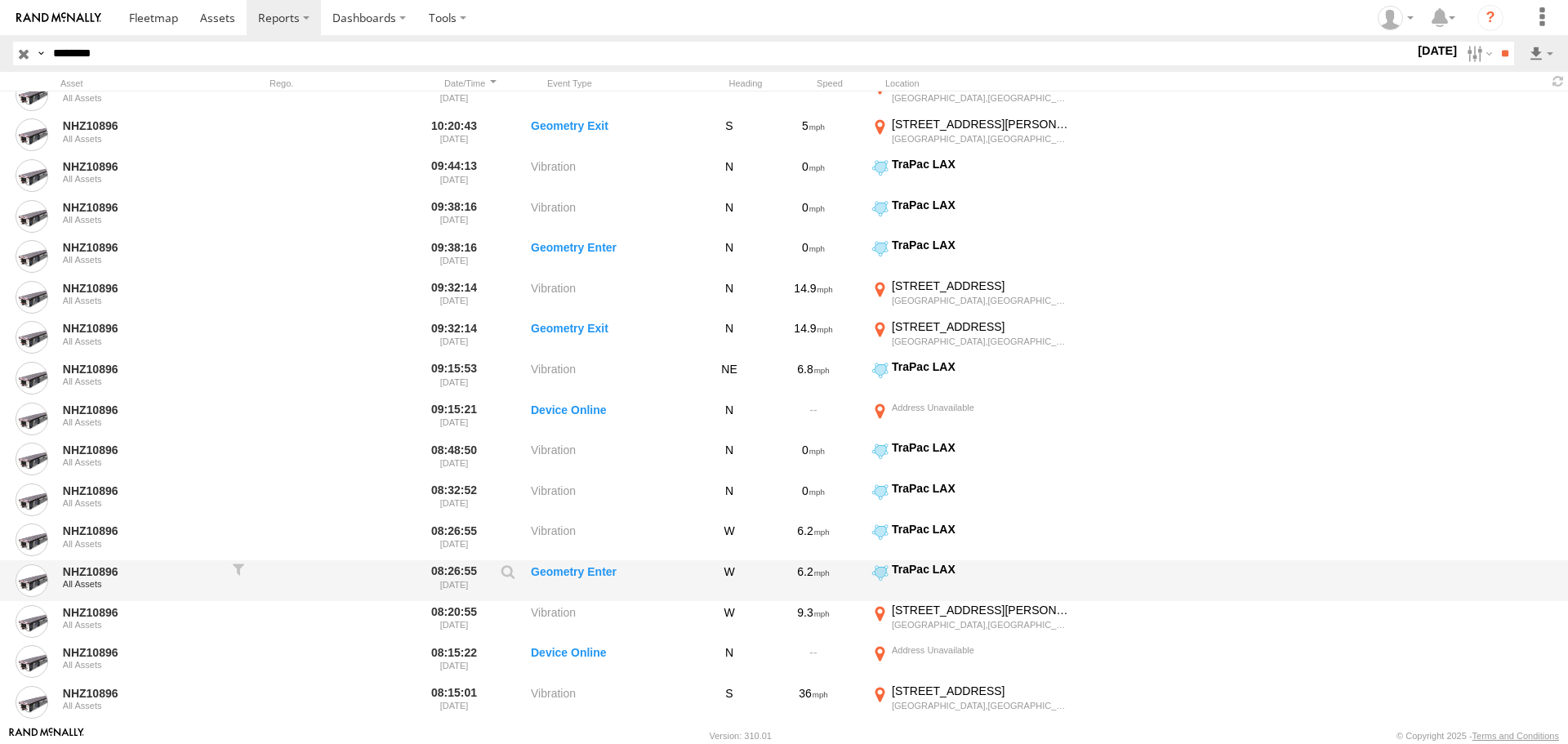
click at [568, 574] on label "Geometry Enter" at bounding box center [612, 580] width 164 height 37
click at [512, 577] on label at bounding box center [508, 576] width 28 height 23
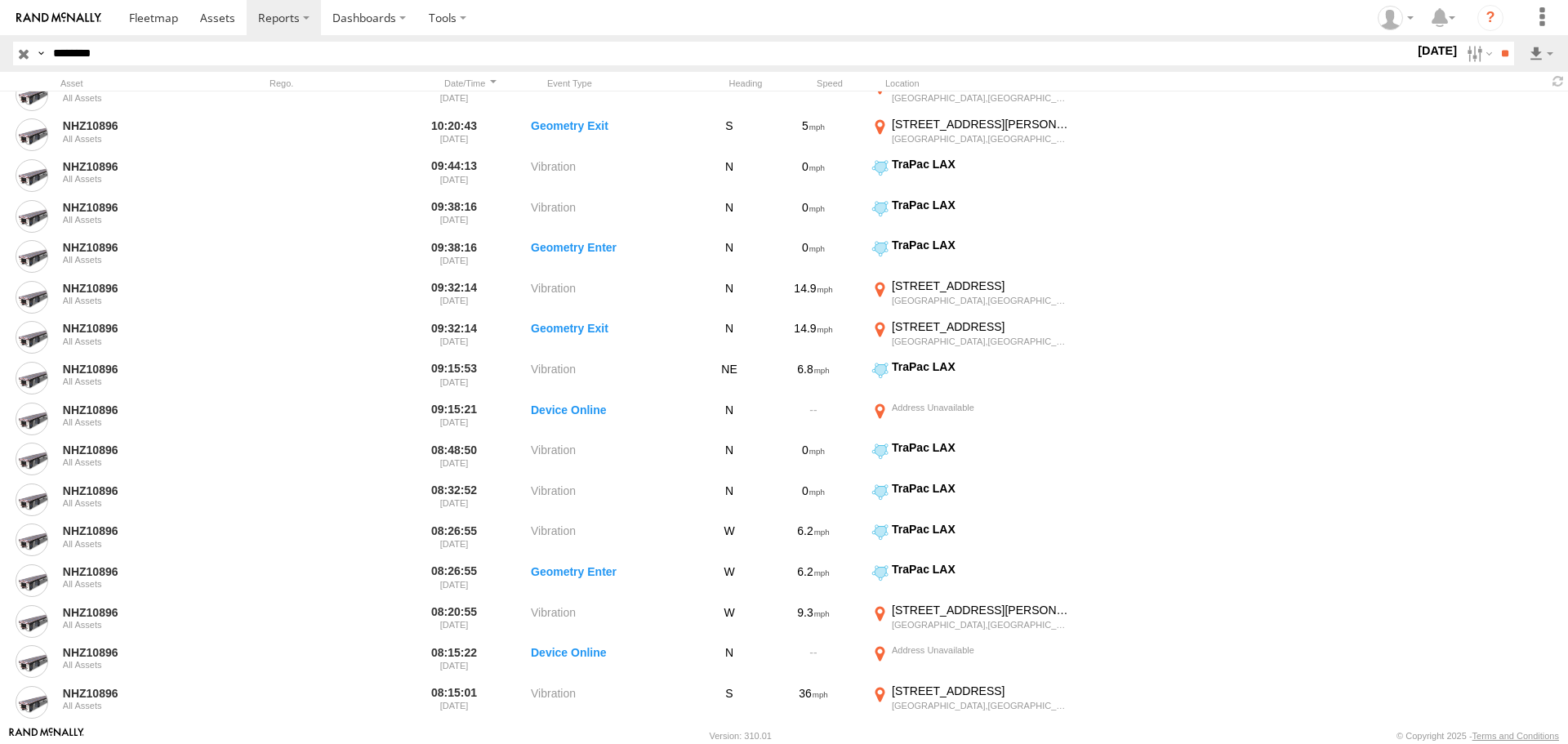
click at [0, 0] on label "×" at bounding box center [0, 0] width 0 height 0
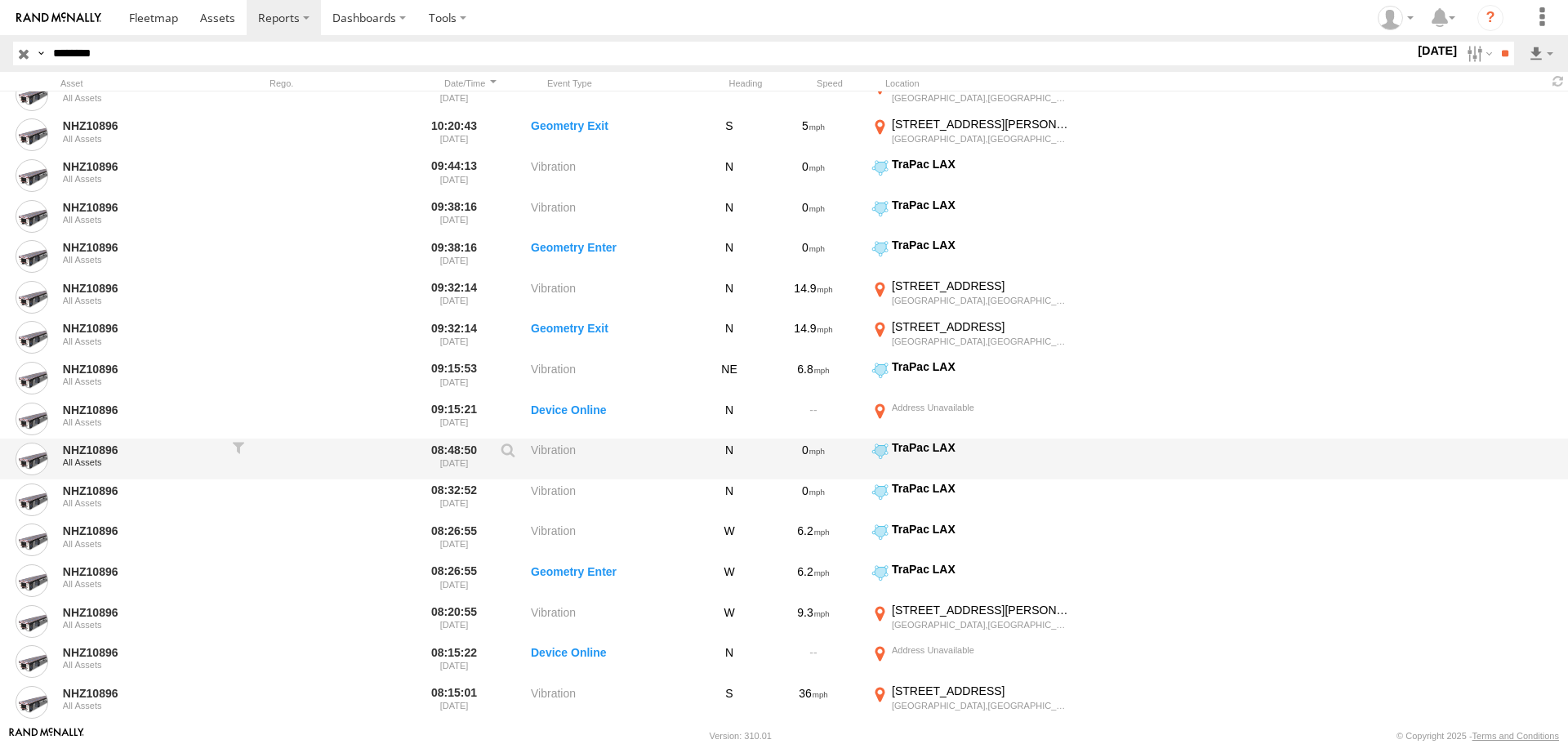
scroll to position [899, 0]
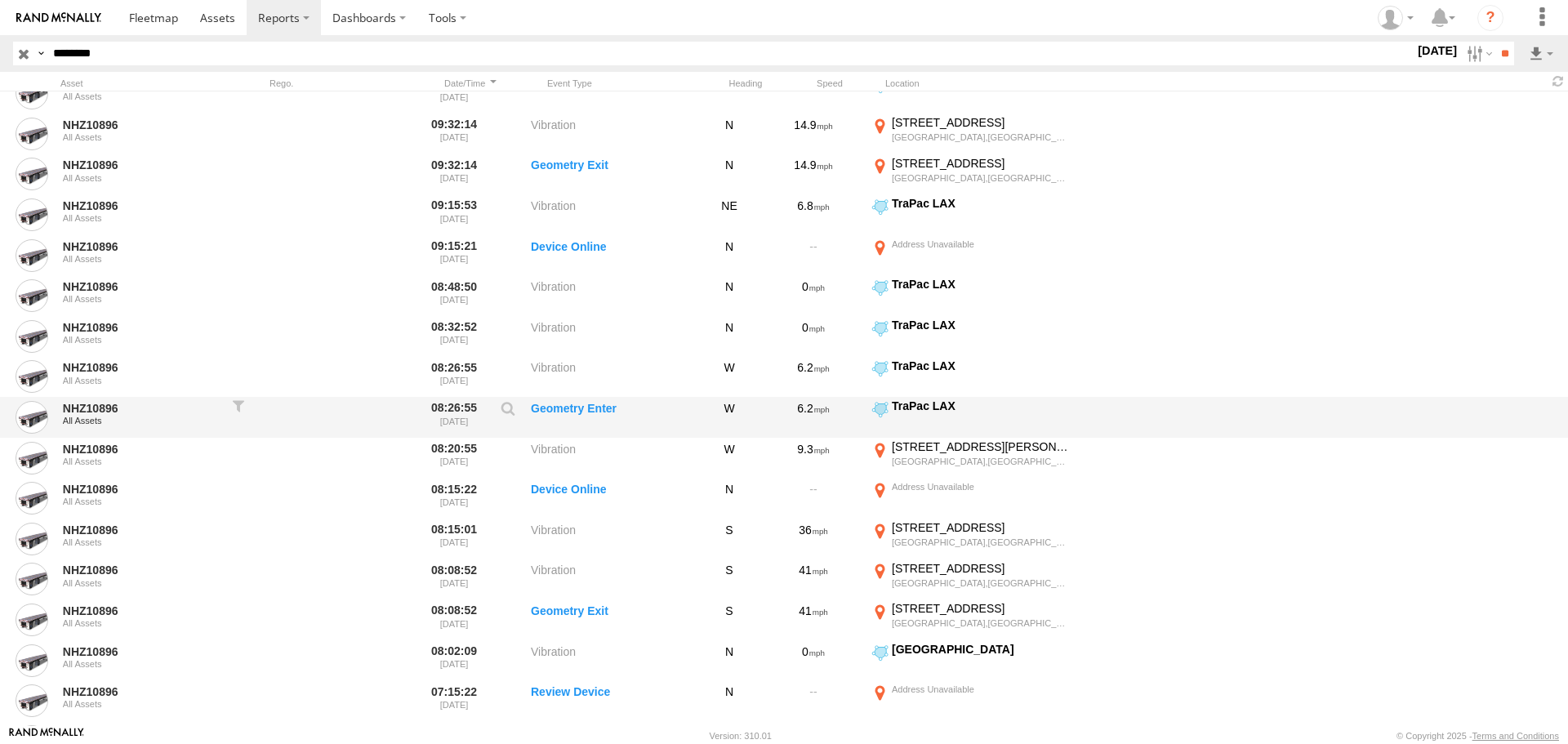
click at [913, 413] on div "TraPac LAX" at bounding box center [981, 406] width 179 height 15
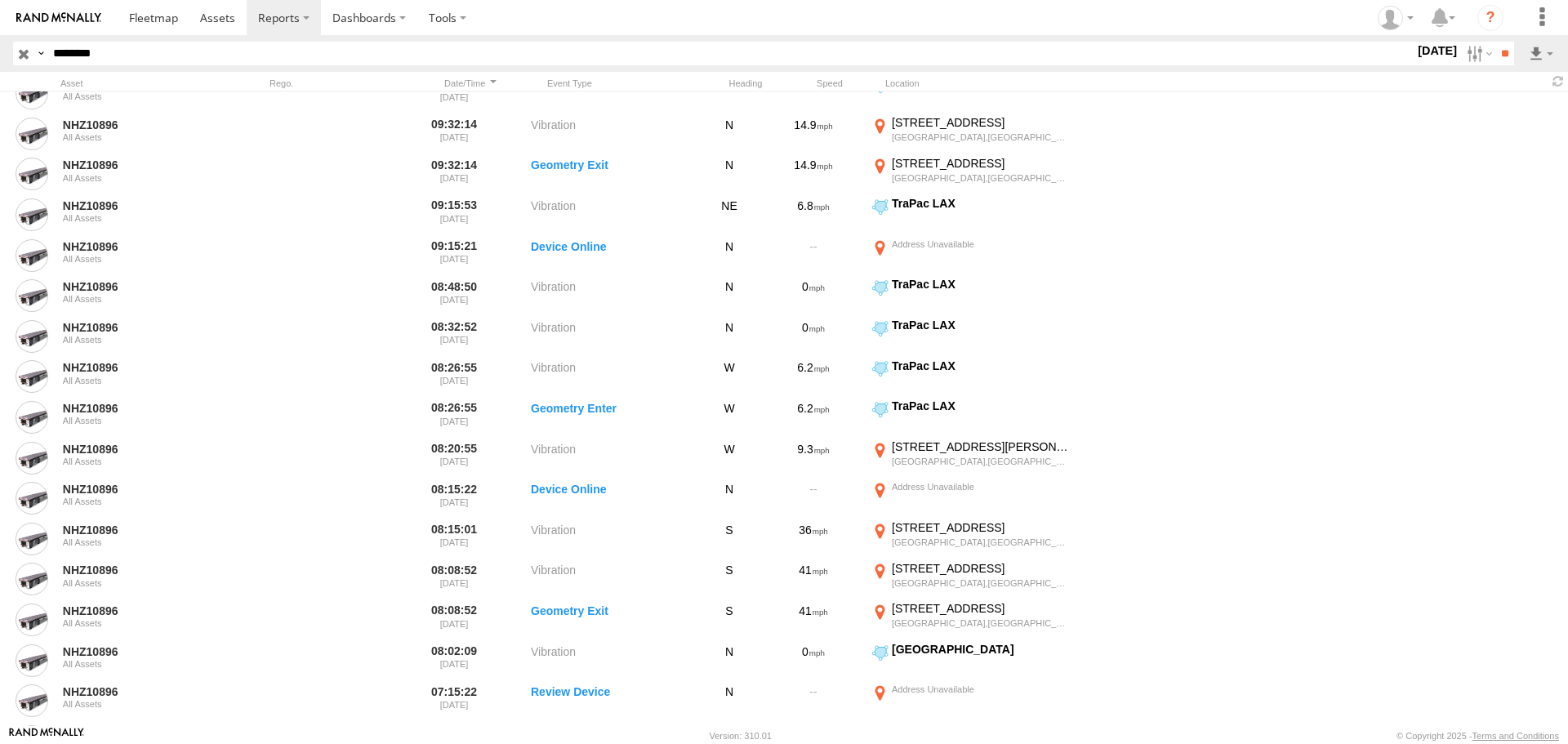
drag, startPoint x: 944, startPoint y: 169, endPoint x: 940, endPoint y: 96, distance: 73.1
click at [0, 0] on div "Location Details × ← Move left → Move right ↑ Move up ↓ Move down + Zoom in - Z…" at bounding box center [0, 0] width 0 height 0
click at [0, 0] on label at bounding box center [0, 0] width 0 height 0
click at [332, 19] on label "Dashboards" at bounding box center [369, 17] width 97 height 35
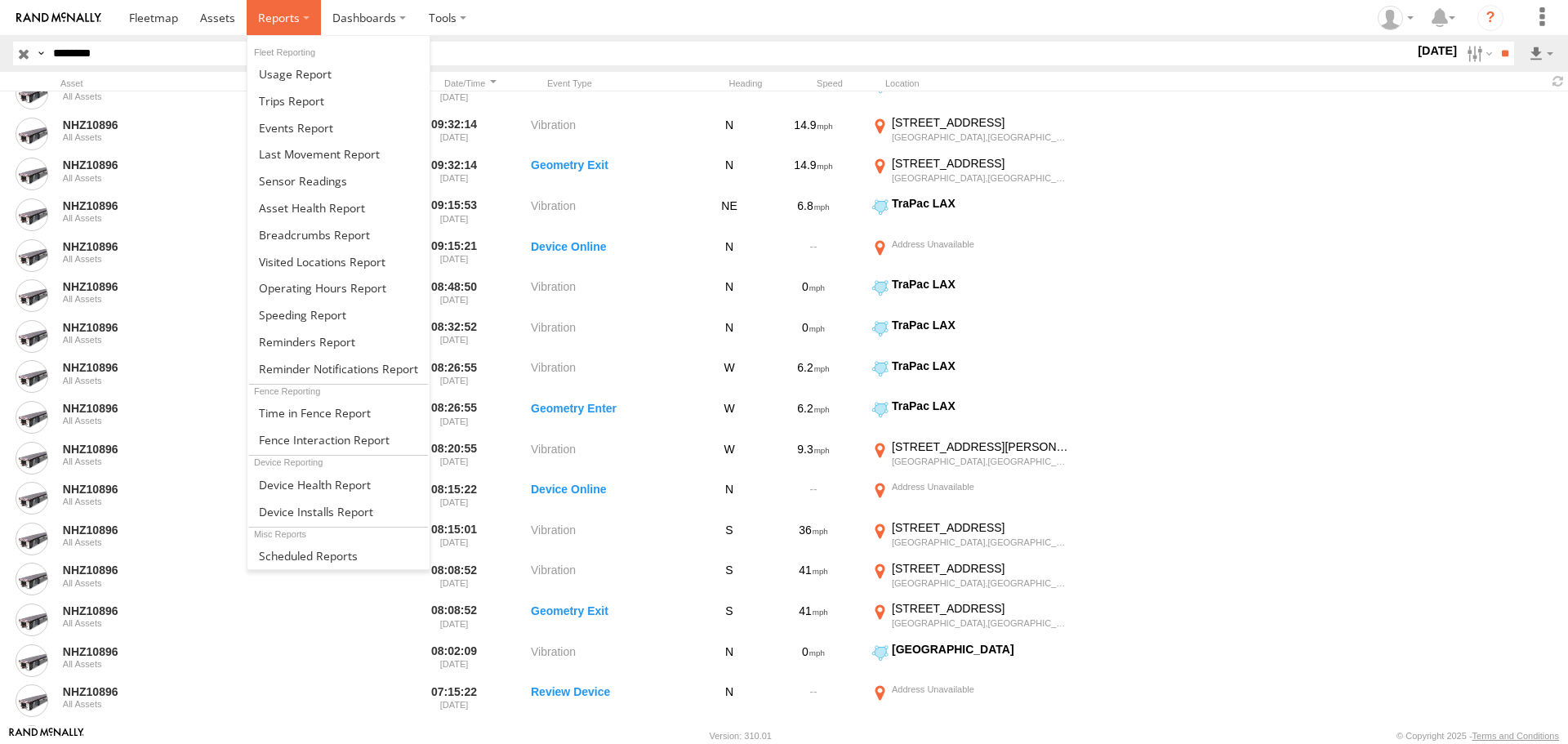
click at [283, 14] on span at bounding box center [279, 17] width 41 height 16
click at [317, 228] on span at bounding box center [314, 235] width 111 height 16
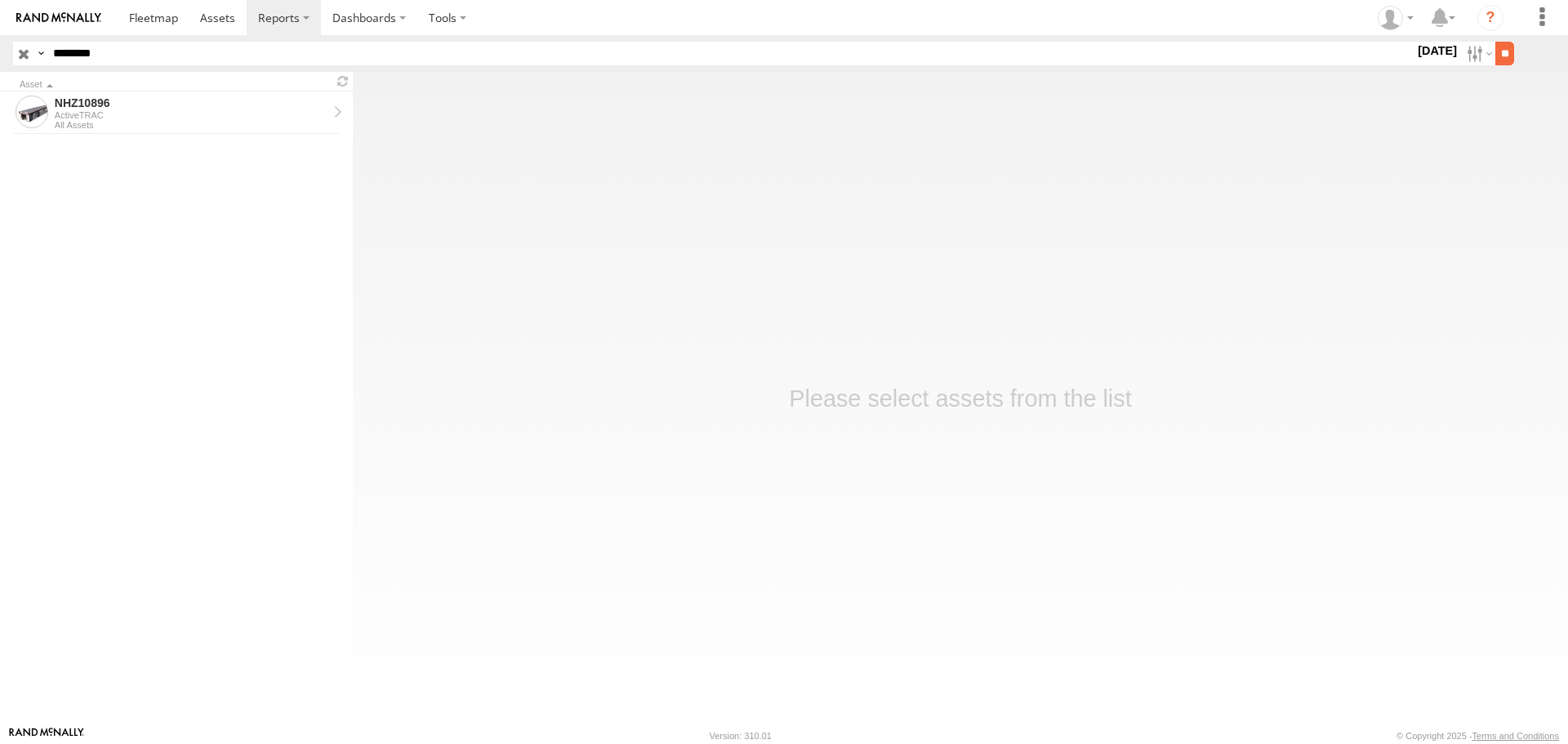
click at [1505, 50] on input "**" at bounding box center [1504, 53] width 19 height 24
click at [632, 45] on input "********" at bounding box center [730, 53] width 1368 height 24
click at [172, 132] on div "NHZ10896 ActiveTRAC All Assets" at bounding box center [191, 112] width 278 height 39
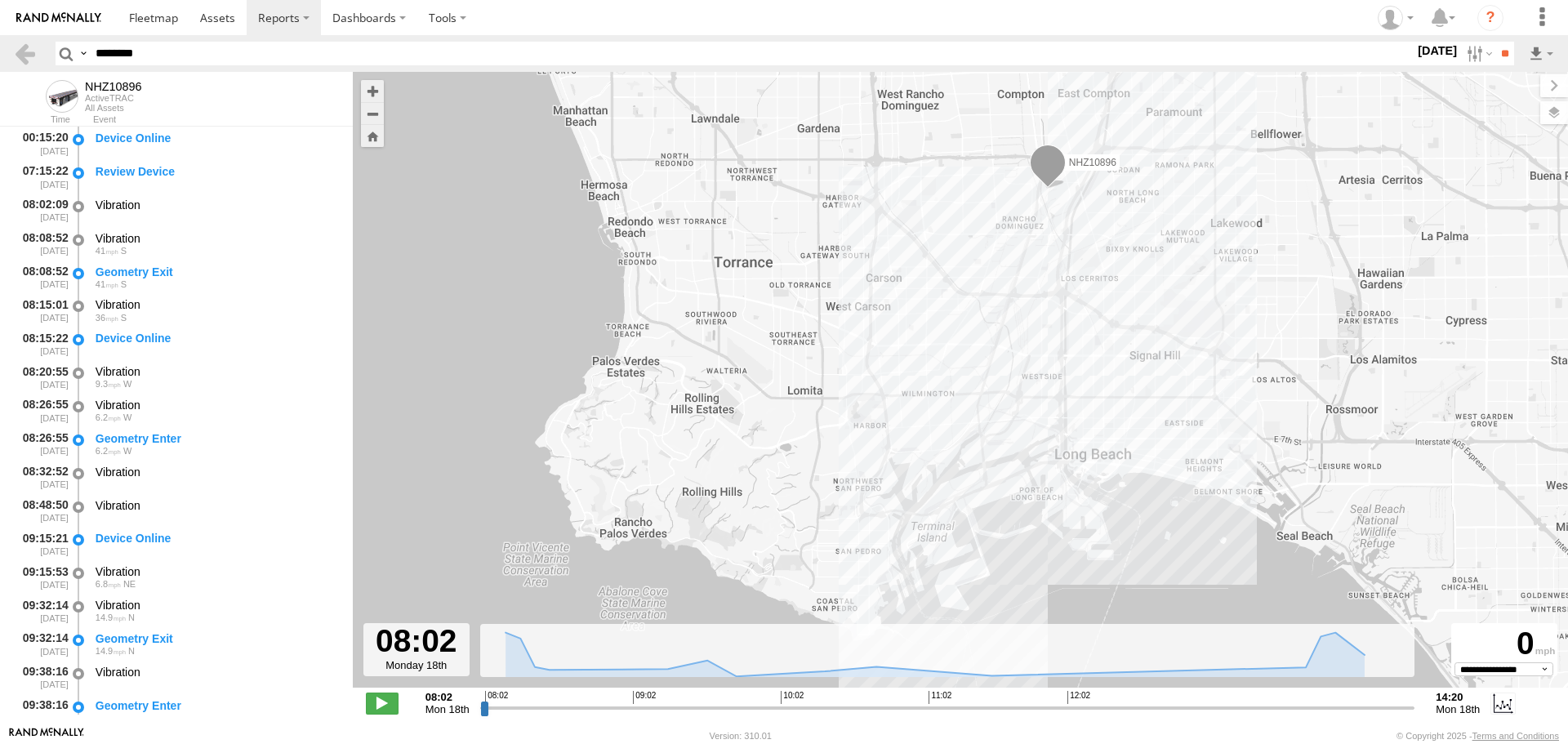
drag, startPoint x: 1059, startPoint y: 484, endPoint x: 1070, endPoint y: 409, distance: 75.8
click at [1070, 409] on div "NHZ10896" at bounding box center [960, 389] width 1216 height 633
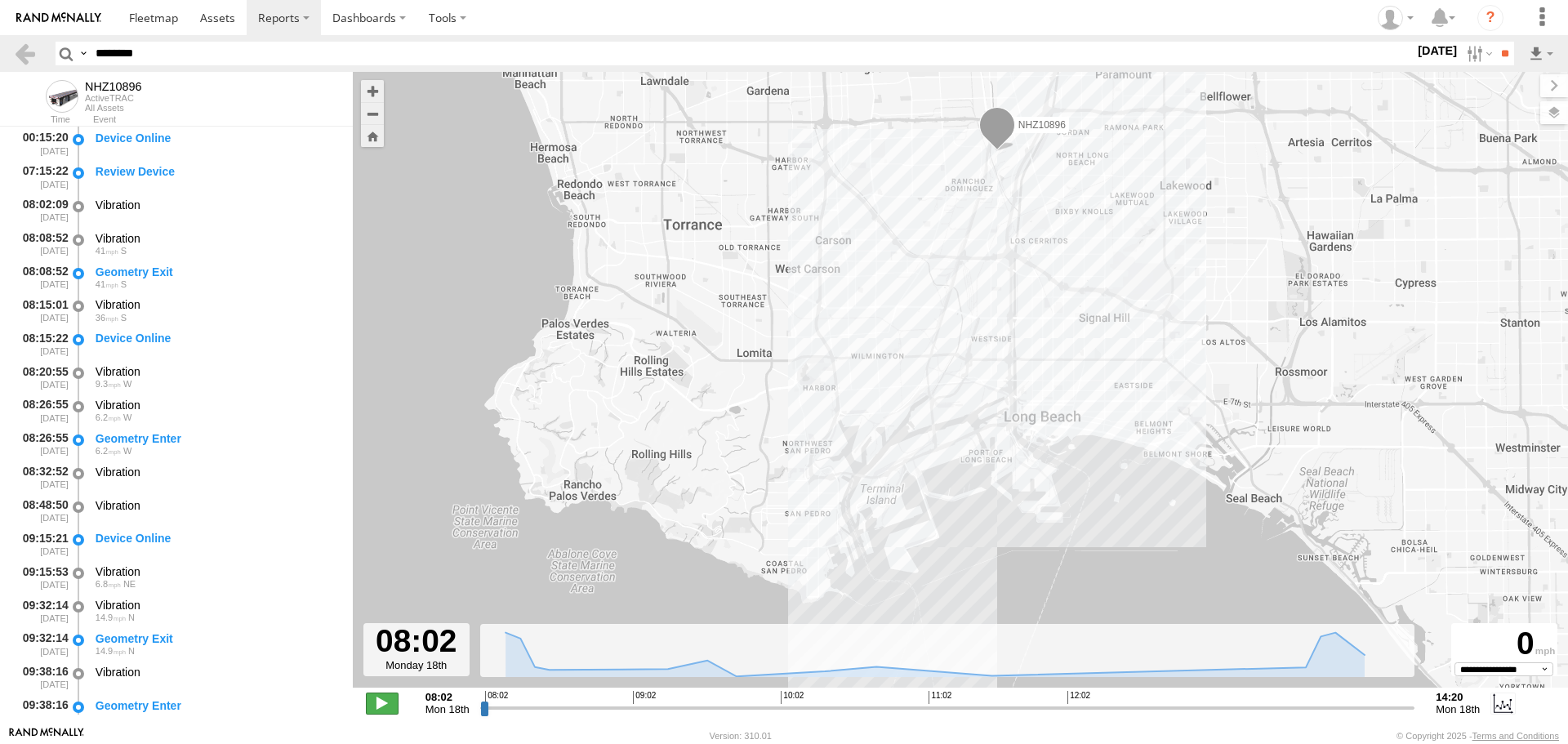
click at [371, 708] on span at bounding box center [383, 703] width 33 height 21
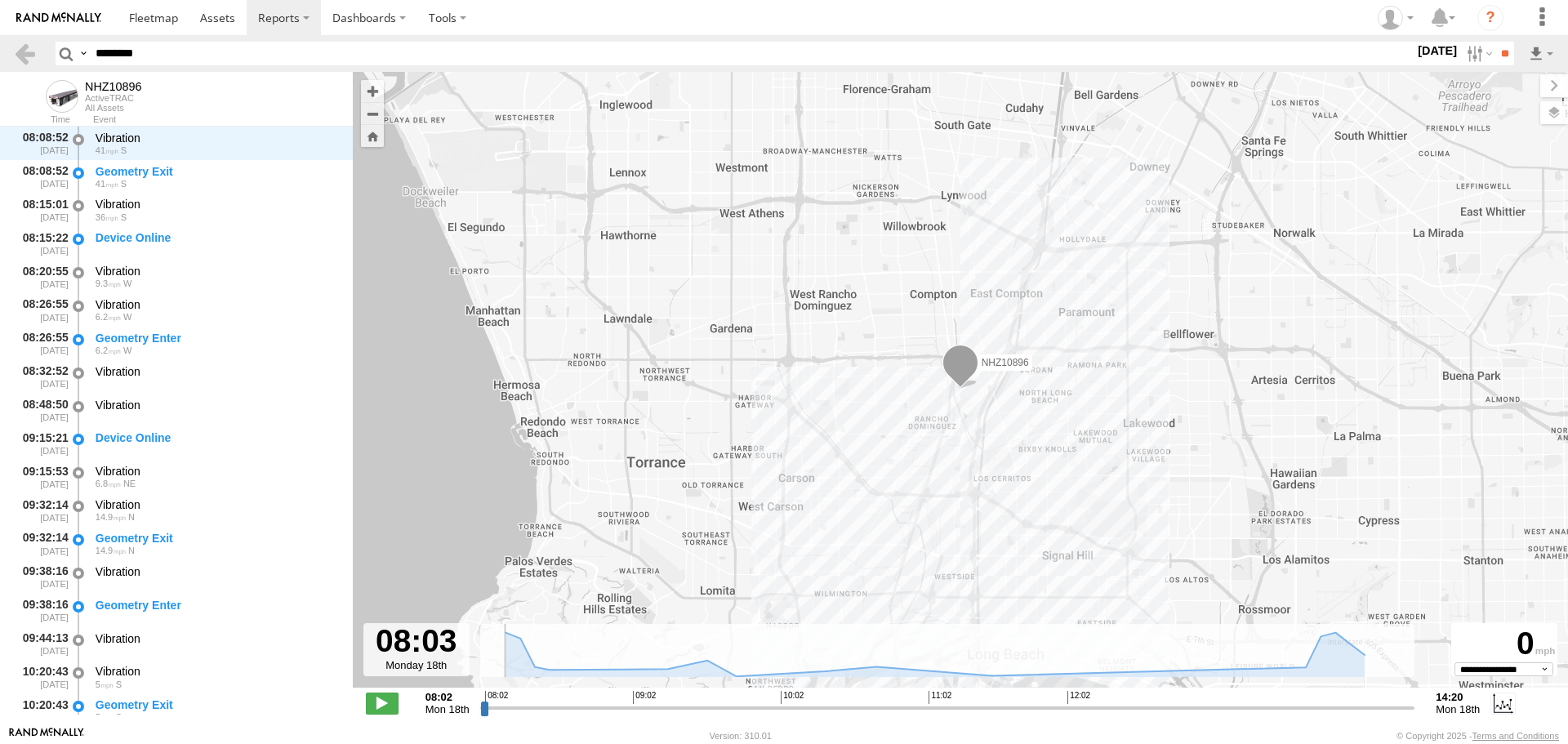
drag, startPoint x: 840, startPoint y: 522, endPoint x: 859, endPoint y: 418, distance: 105.7
click at [859, 418] on div "NHZ10896" at bounding box center [960, 389] width 1216 height 633
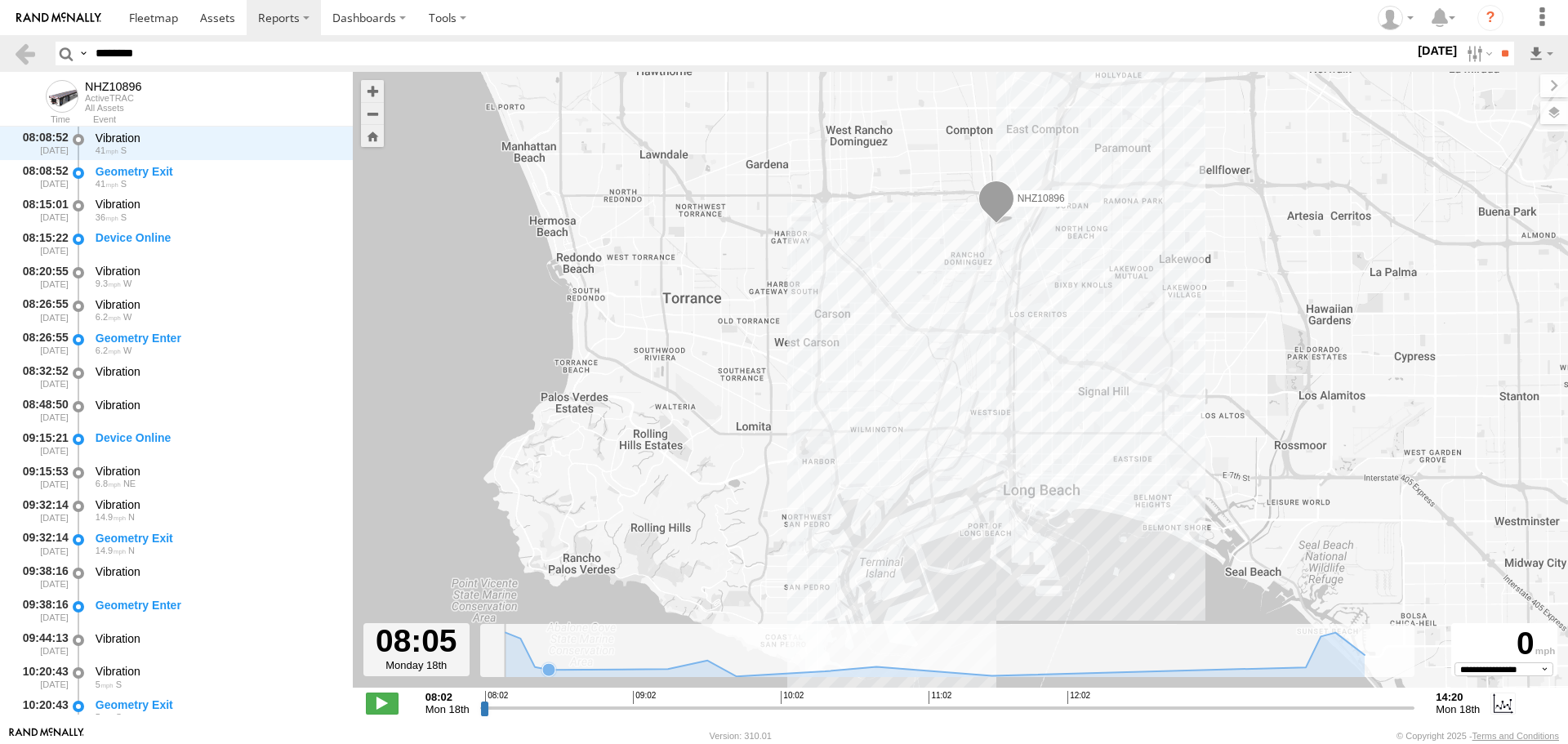
click at [560, 670] on icon at bounding box center [935, 654] width 875 height 44
click at [588, 670] on icon at bounding box center [935, 654] width 875 height 44
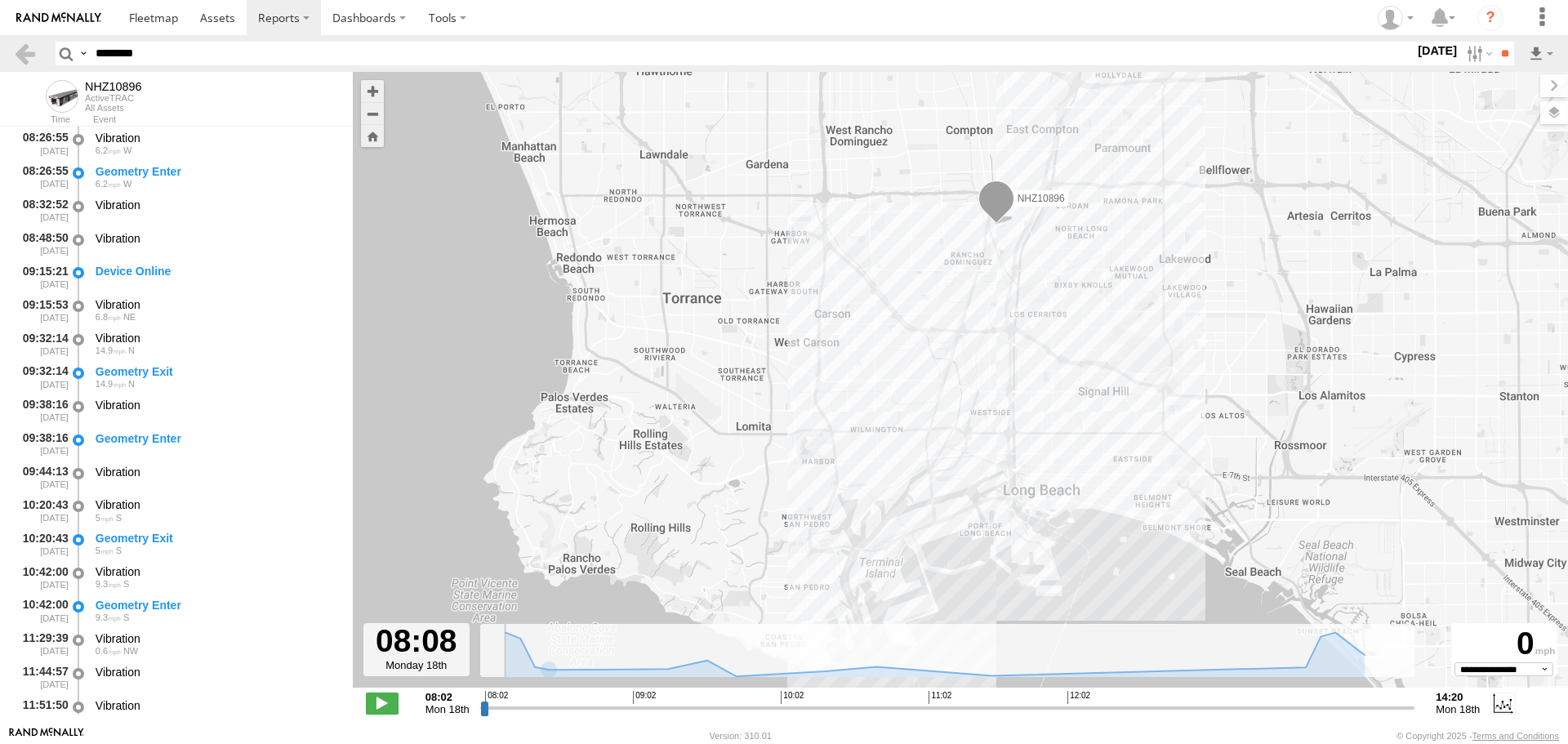
click at [541, 710] on input "range" at bounding box center [948, 708] width 936 height 16
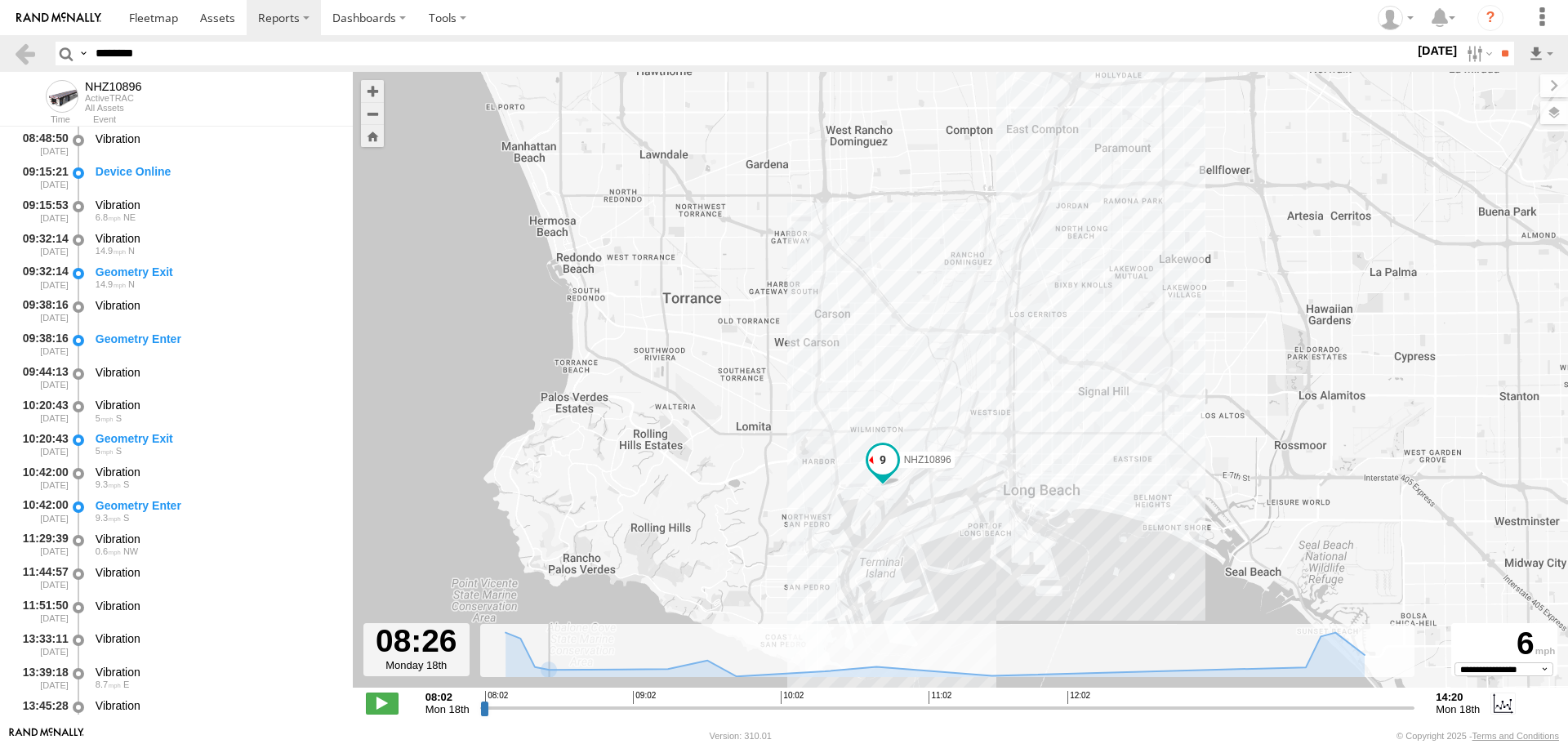
click at [591, 712] on input "range" at bounding box center [948, 708] width 936 height 16
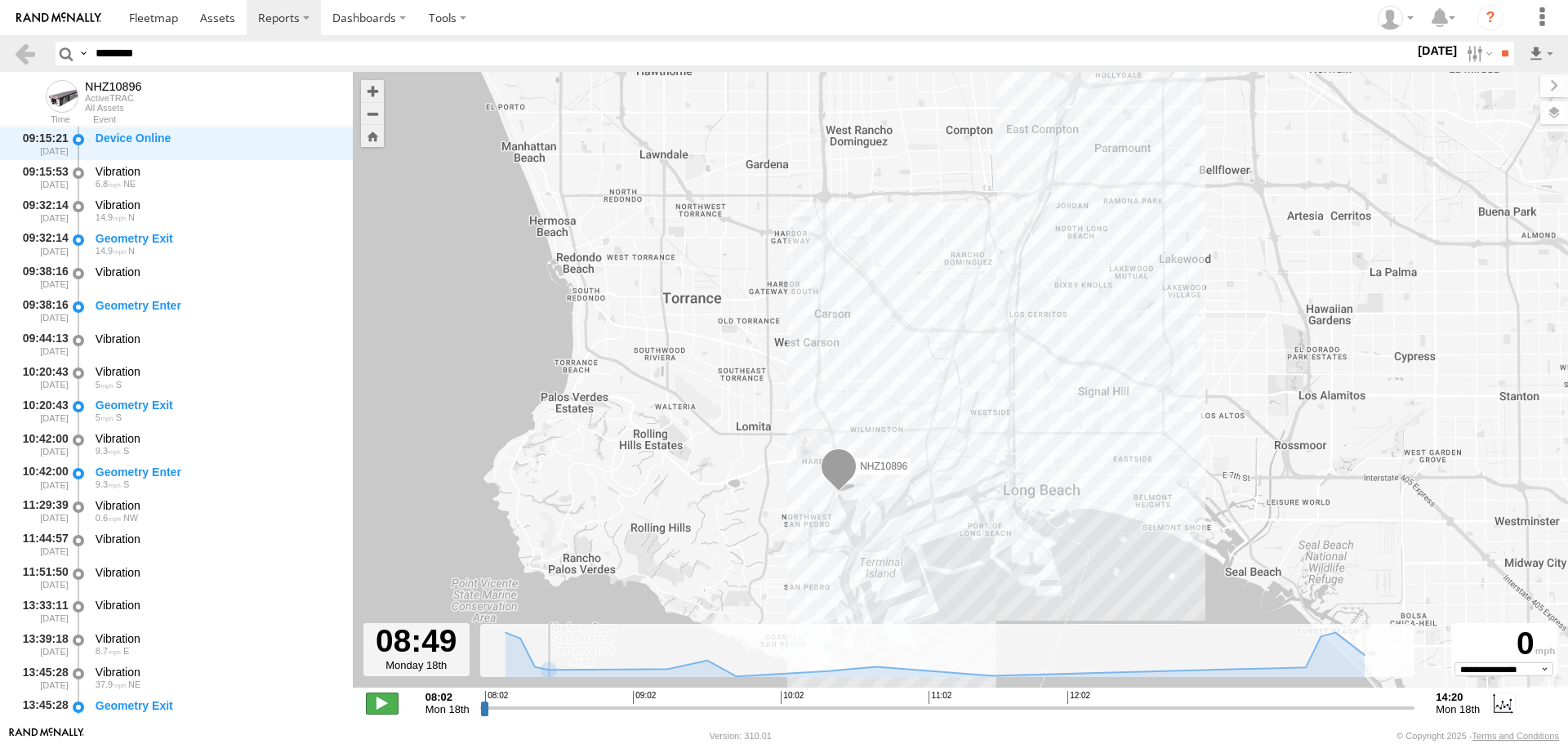
click at [386, 712] on span at bounding box center [383, 703] width 33 height 21
click at [385, 697] on span at bounding box center [383, 703] width 33 height 21
click at [632, 711] on input "range" at bounding box center [948, 708] width 936 height 16
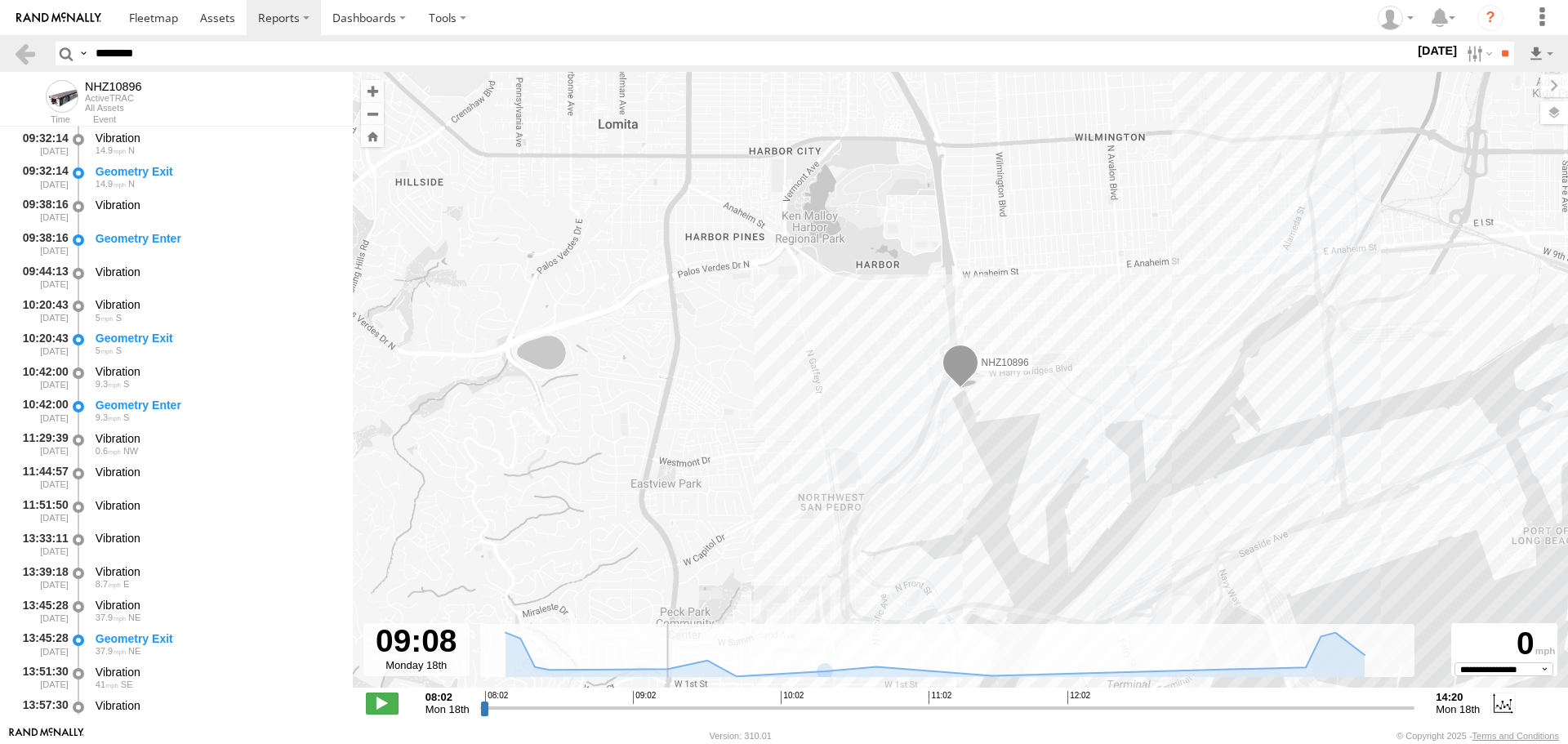
click at [690, 707] on input "range" at bounding box center [948, 708] width 936 height 16
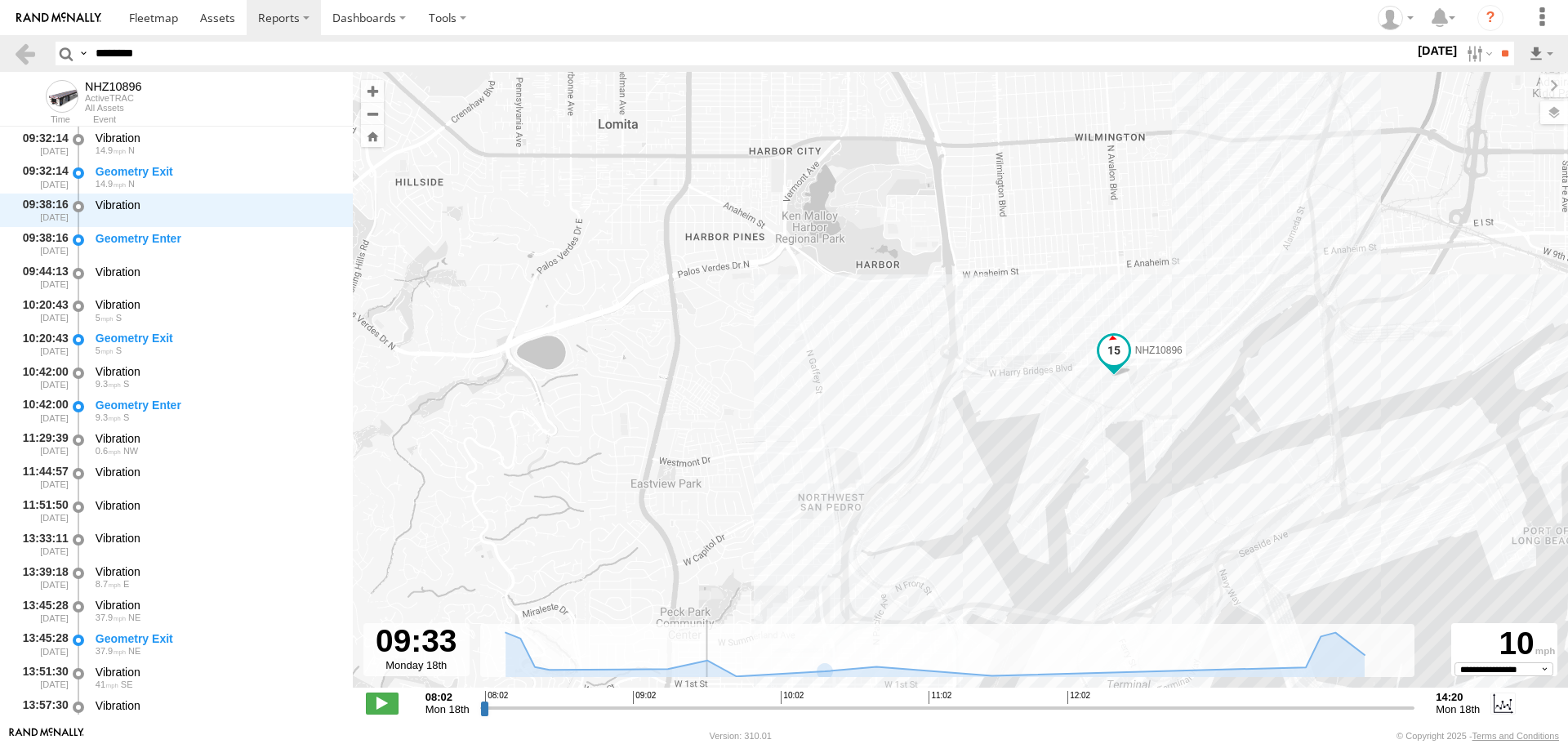
click at [707, 707] on input "range" at bounding box center [948, 708] width 936 height 16
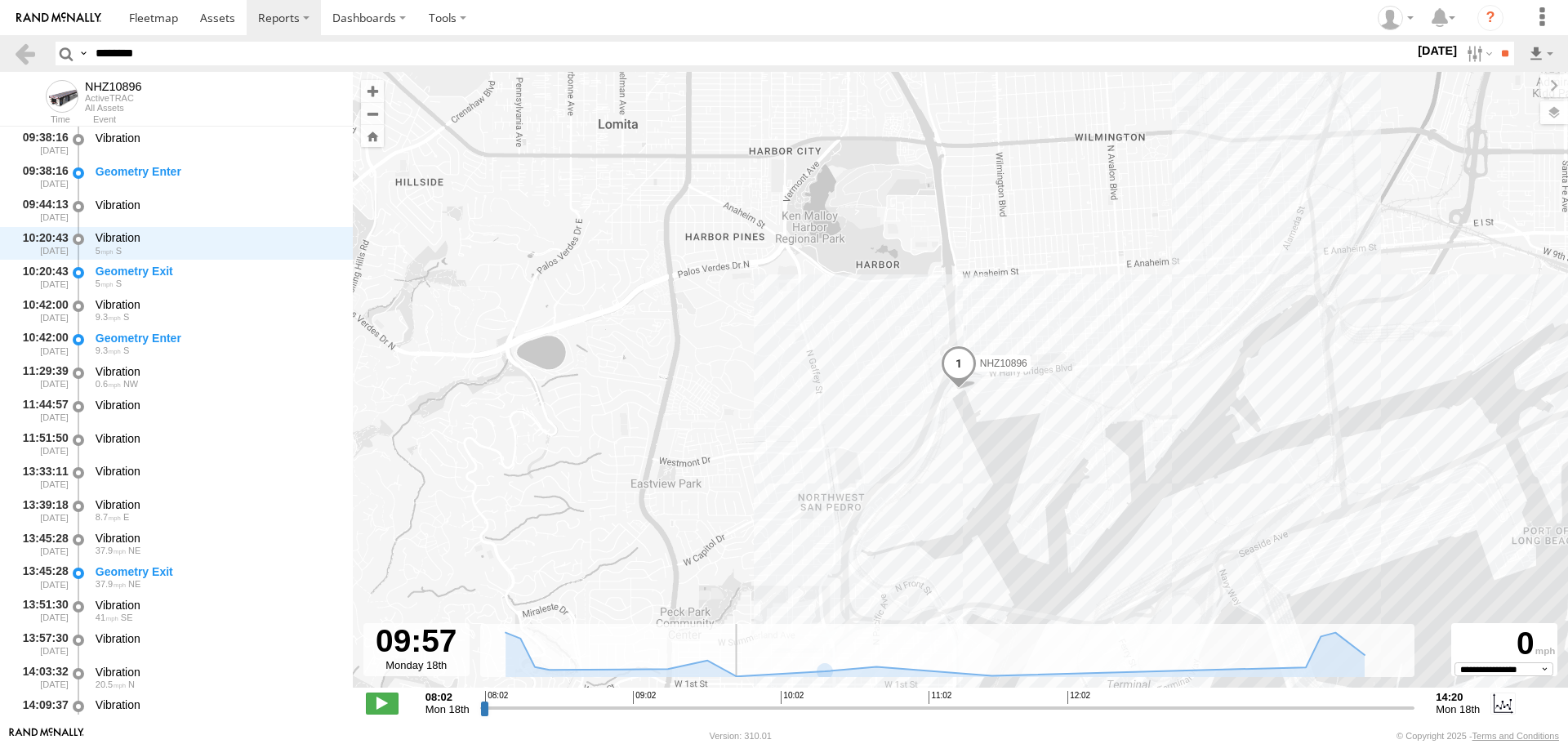
click at [765, 709] on input "range" at bounding box center [948, 708] width 936 height 16
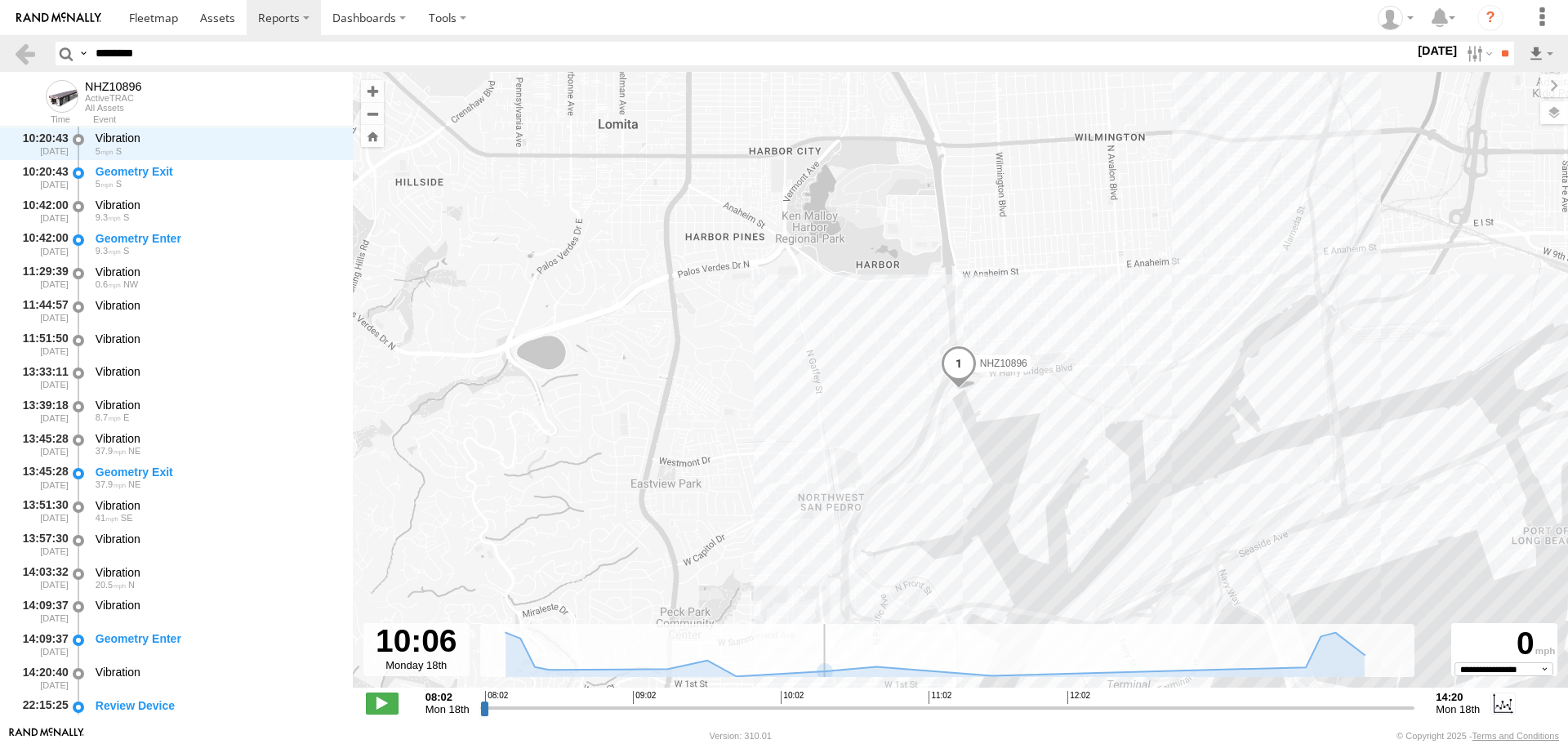
click at [788, 709] on input "range" at bounding box center [948, 708] width 936 height 16
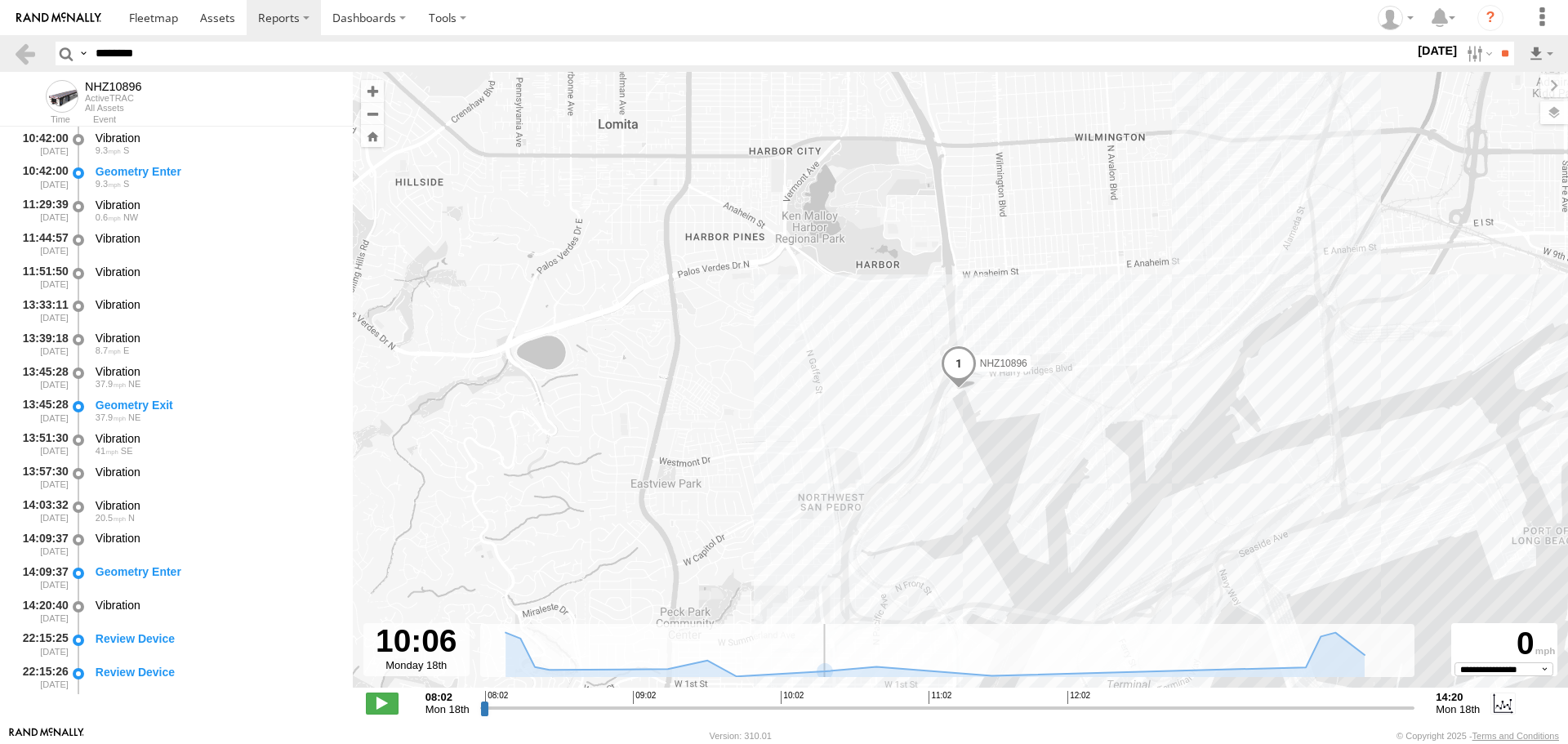
click at [834, 706] on input "range" at bounding box center [948, 708] width 936 height 16
click at [864, 703] on input "range" at bounding box center [948, 708] width 936 height 16
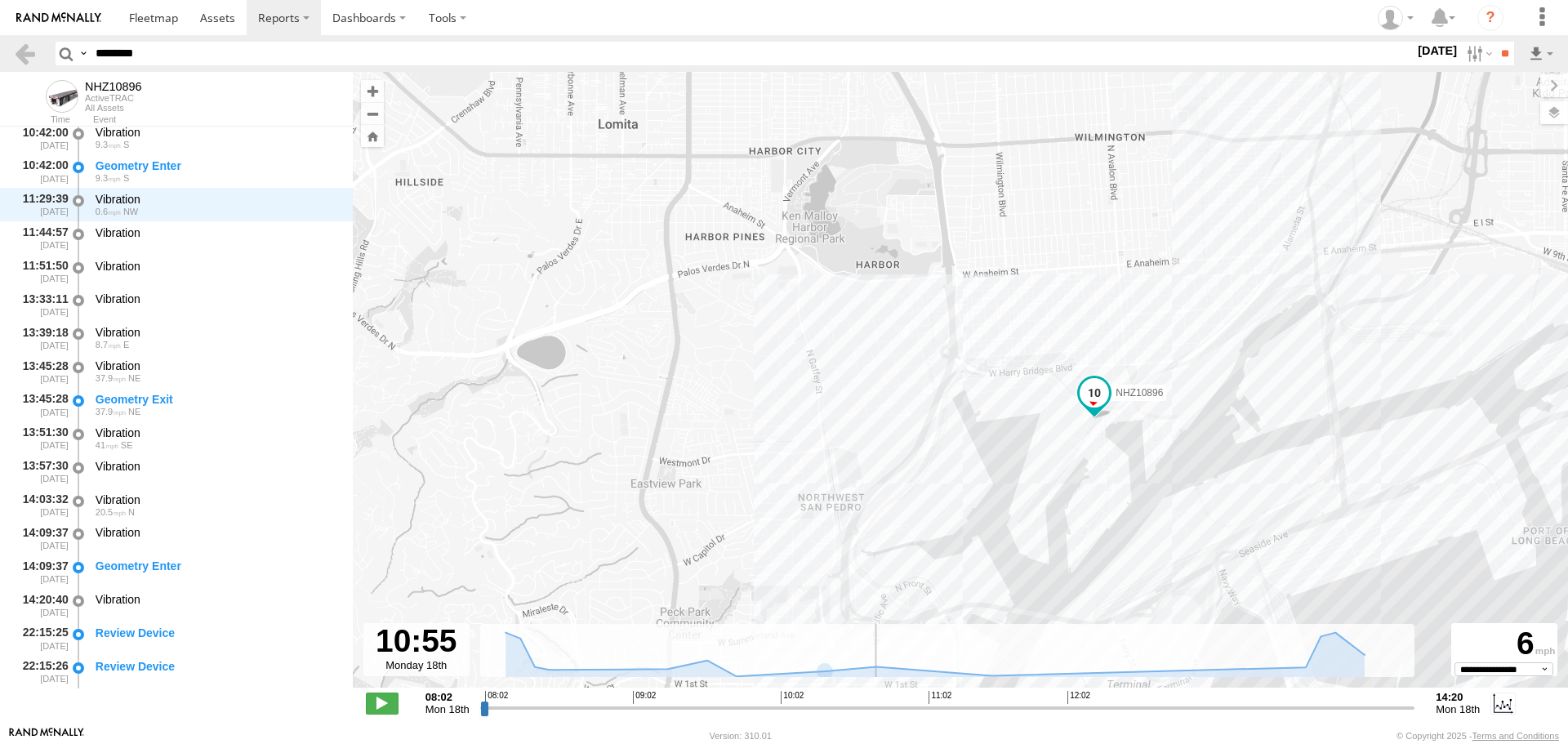
click at [908, 704] on input "range" at bounding box center [948, 708] width 936 height 16
click at [960, 707] on input "range" at bounding box center [948, 708] width 936 height 16
click at [1039, 710] on input "range" at bounding box center [948, 708] width 936 height 16
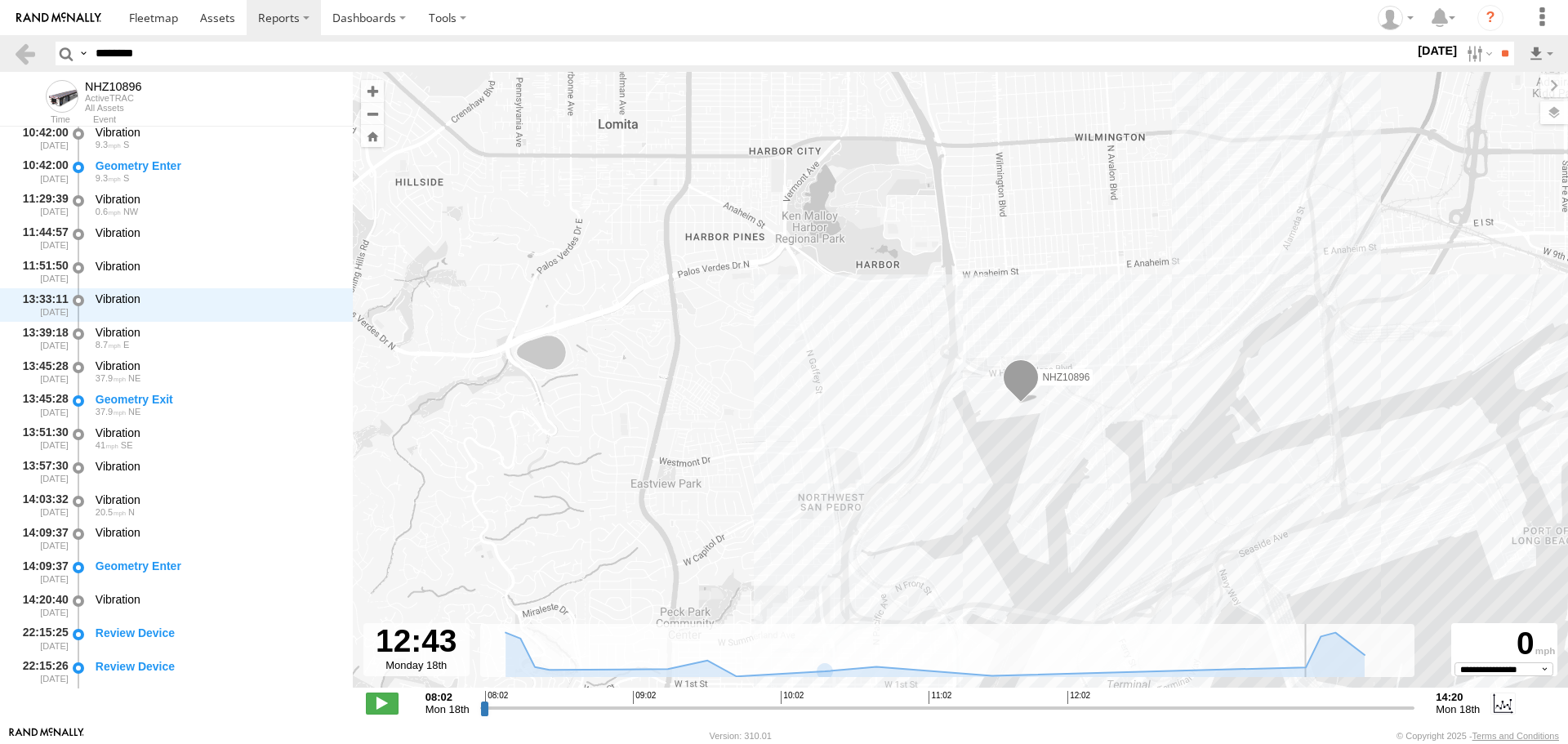
click at [1172, 710] on input "range" at bounding box center [948, 708] width 936 height 16
click at [1113, 709] on input "range" at bounding box center [948, 708] width 936 height 16
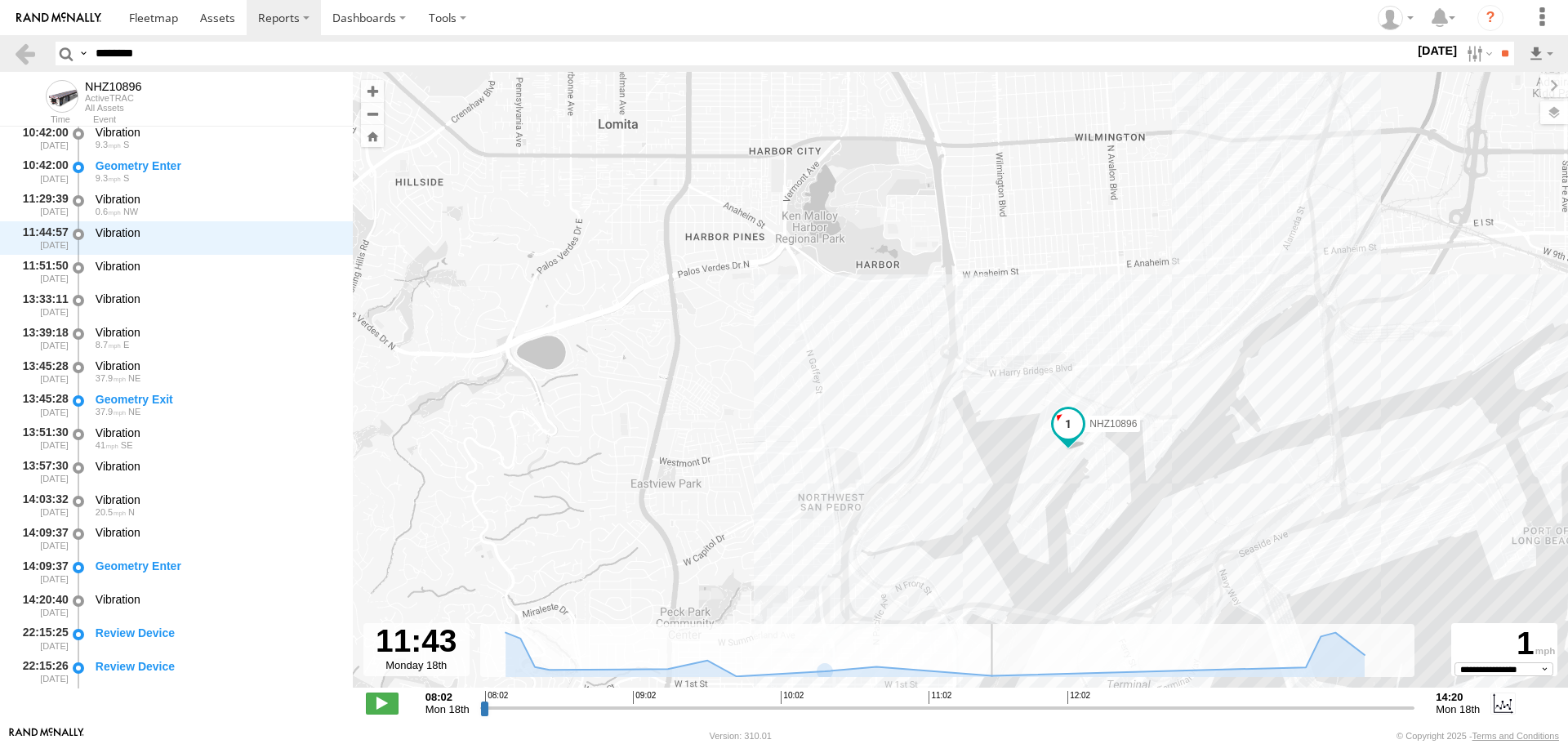
click at [1025, 709] on input "range" at bounding box center [948, 708] width 936 height 16
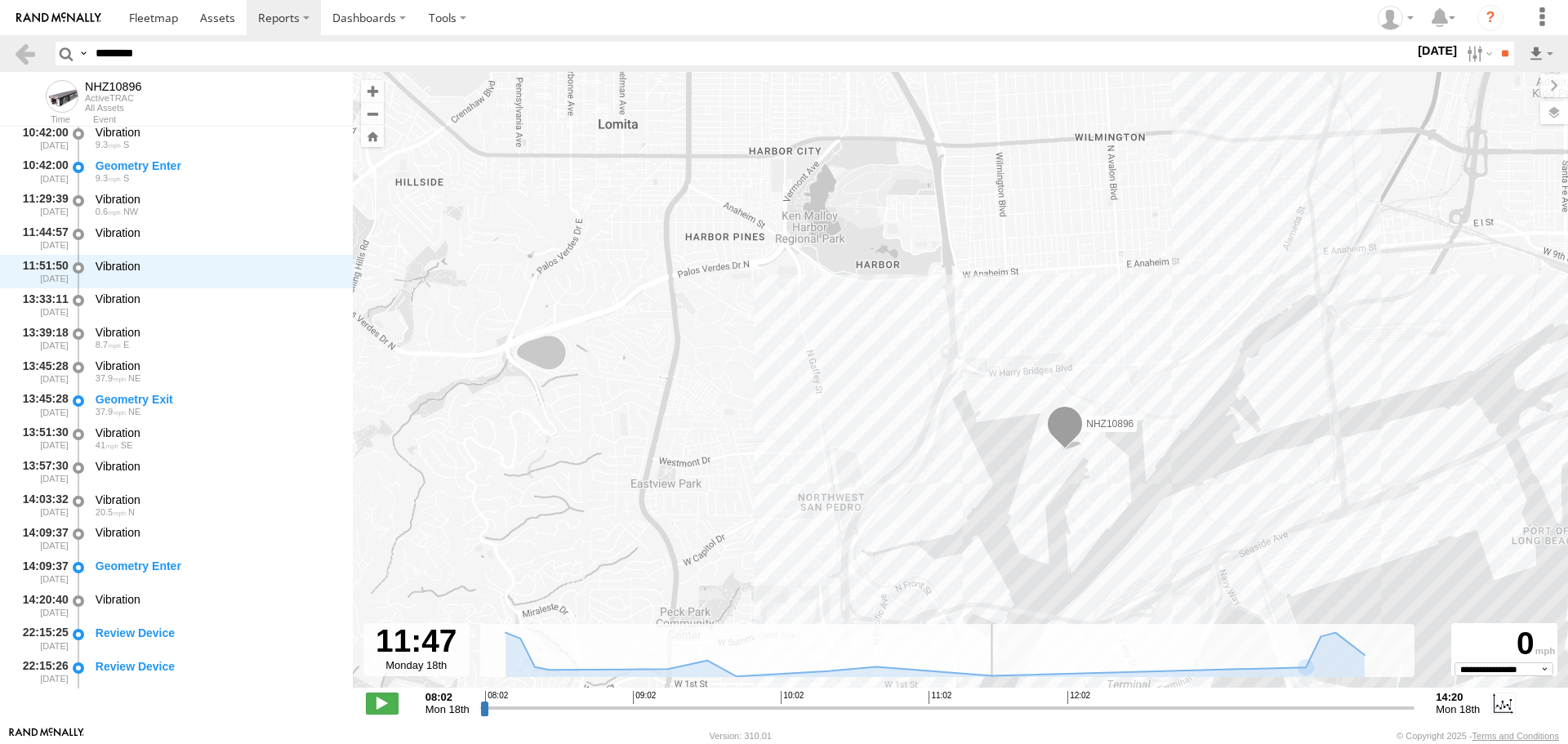
click at [1162, 713] on input "range" at bounding box center [948, 708] width 936 height 16
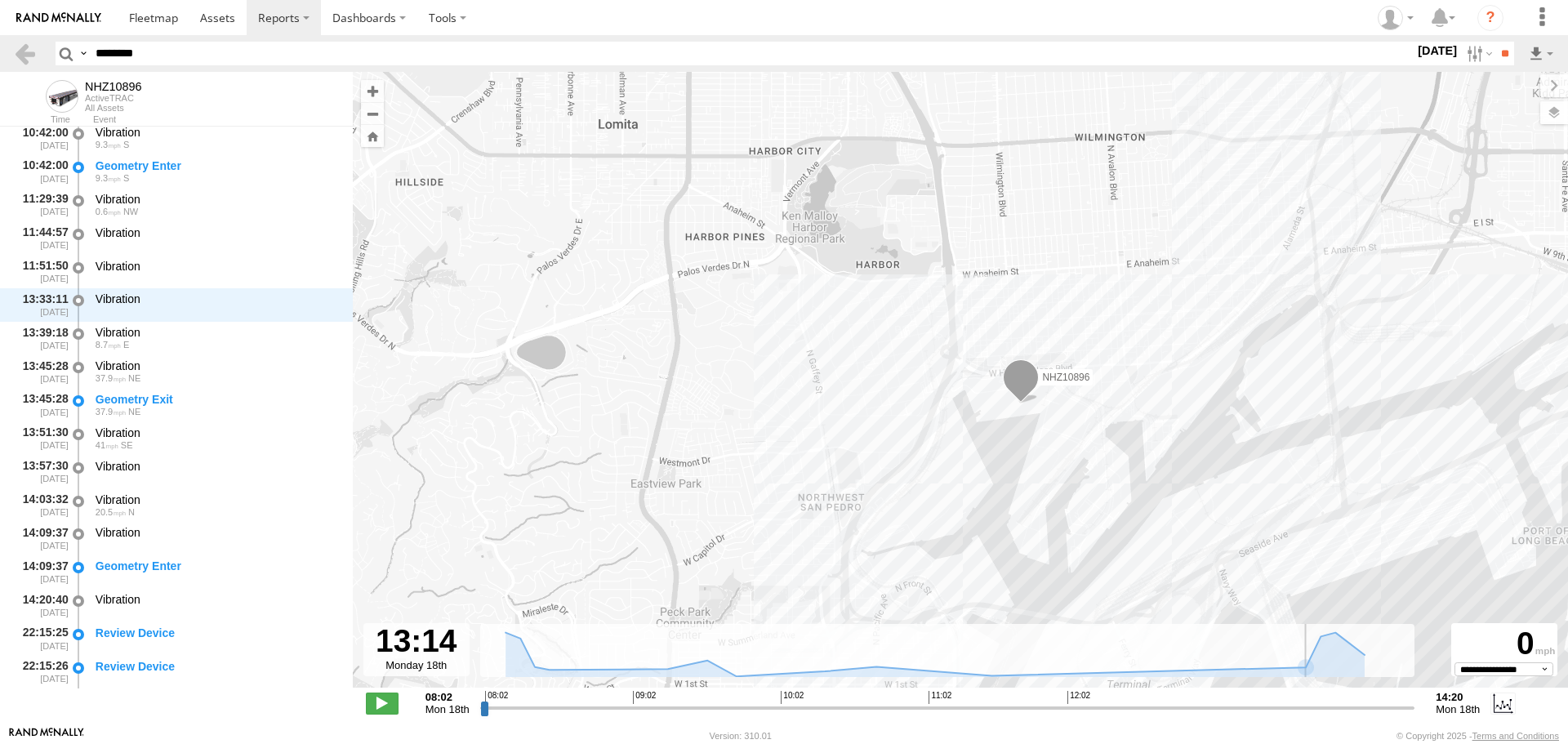
click at [1246, 709] on input "range" at bounding box center [948, 708] width 936 height 16
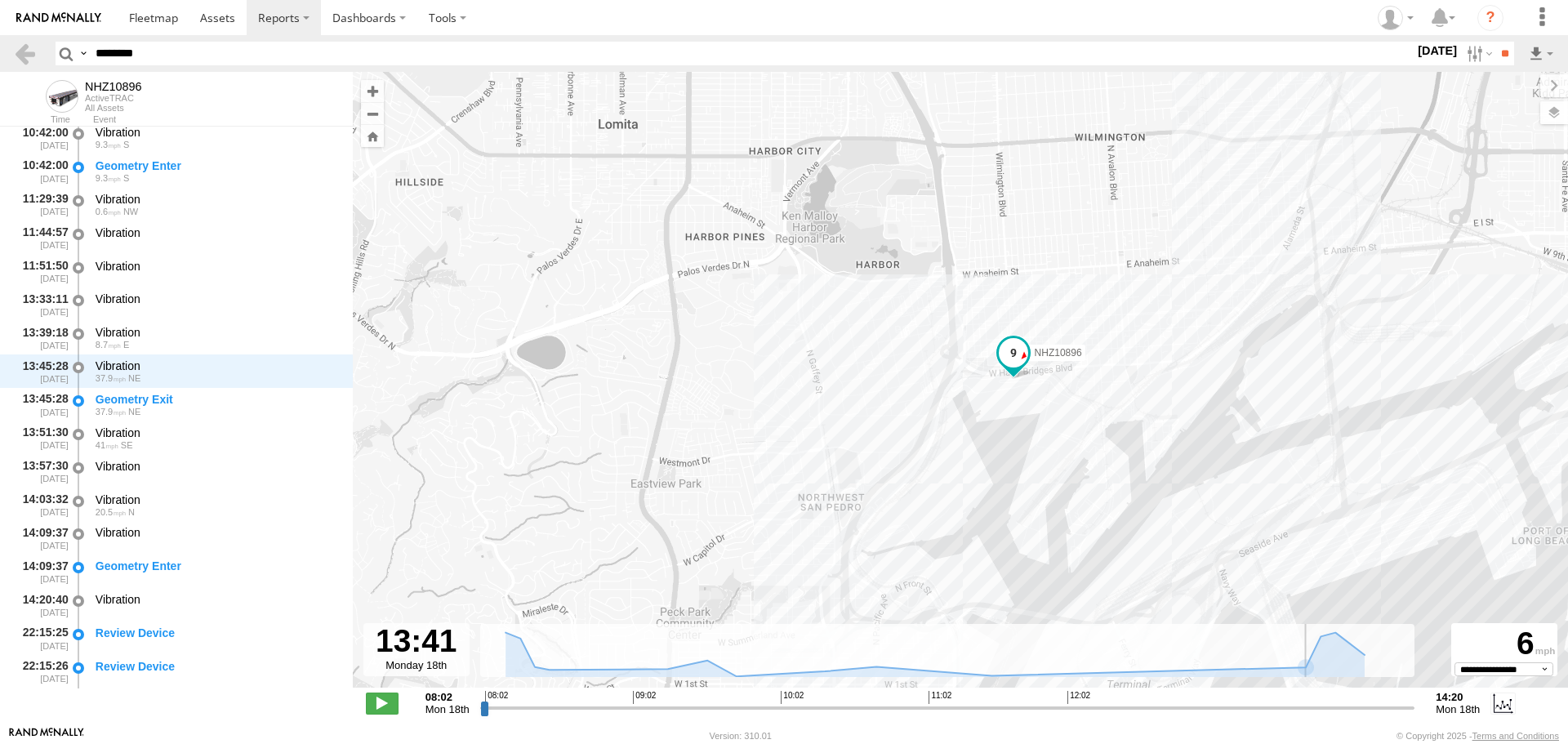
click at [1313, 705] on input "range" at bounding box center [948, 708] width 936 height 16
click at [1361, 716] on input "range" at bounding box center [948, 708] width 936 height 16
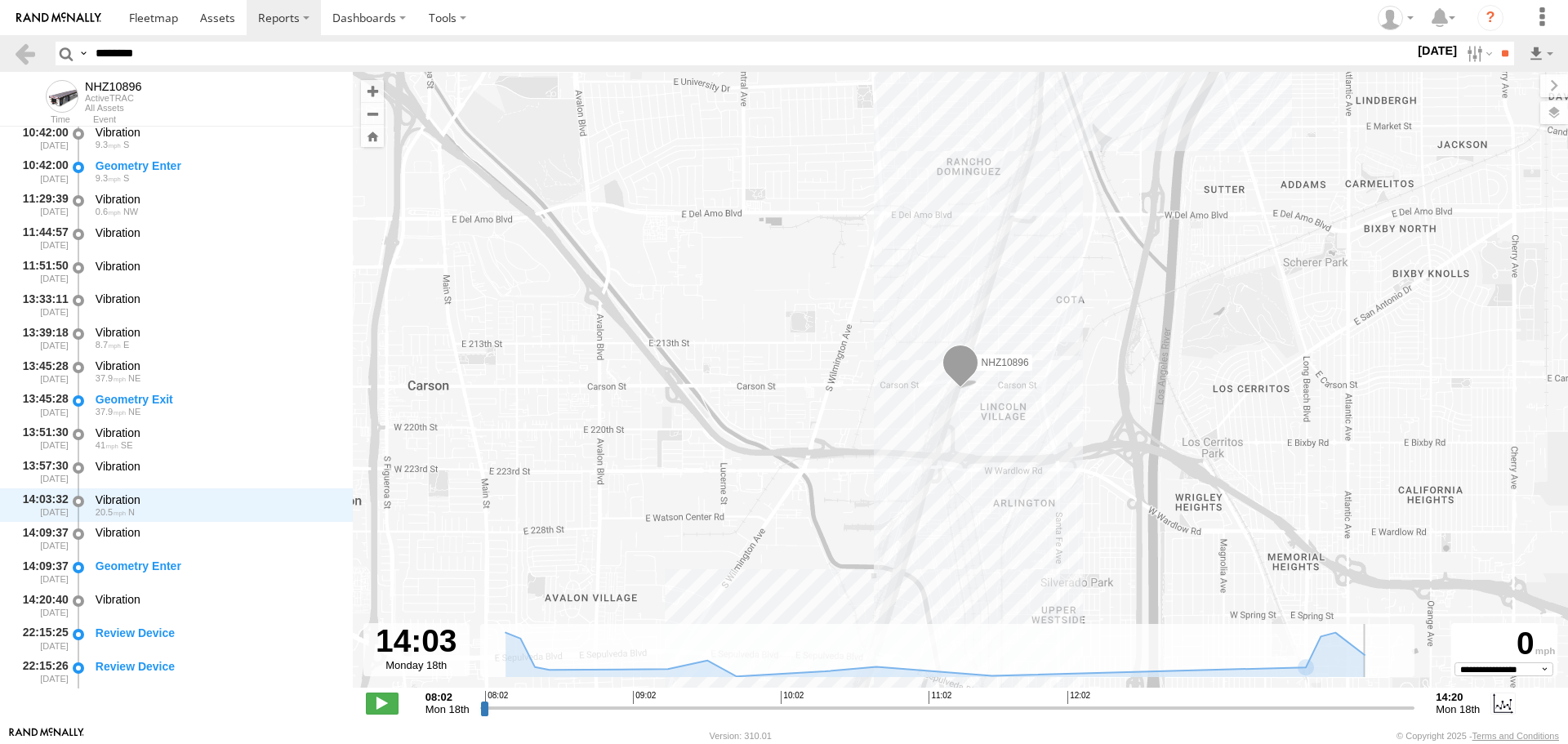
click at [1327, 703] on input "range" at bounding box center [948, 708] width 936 height 16
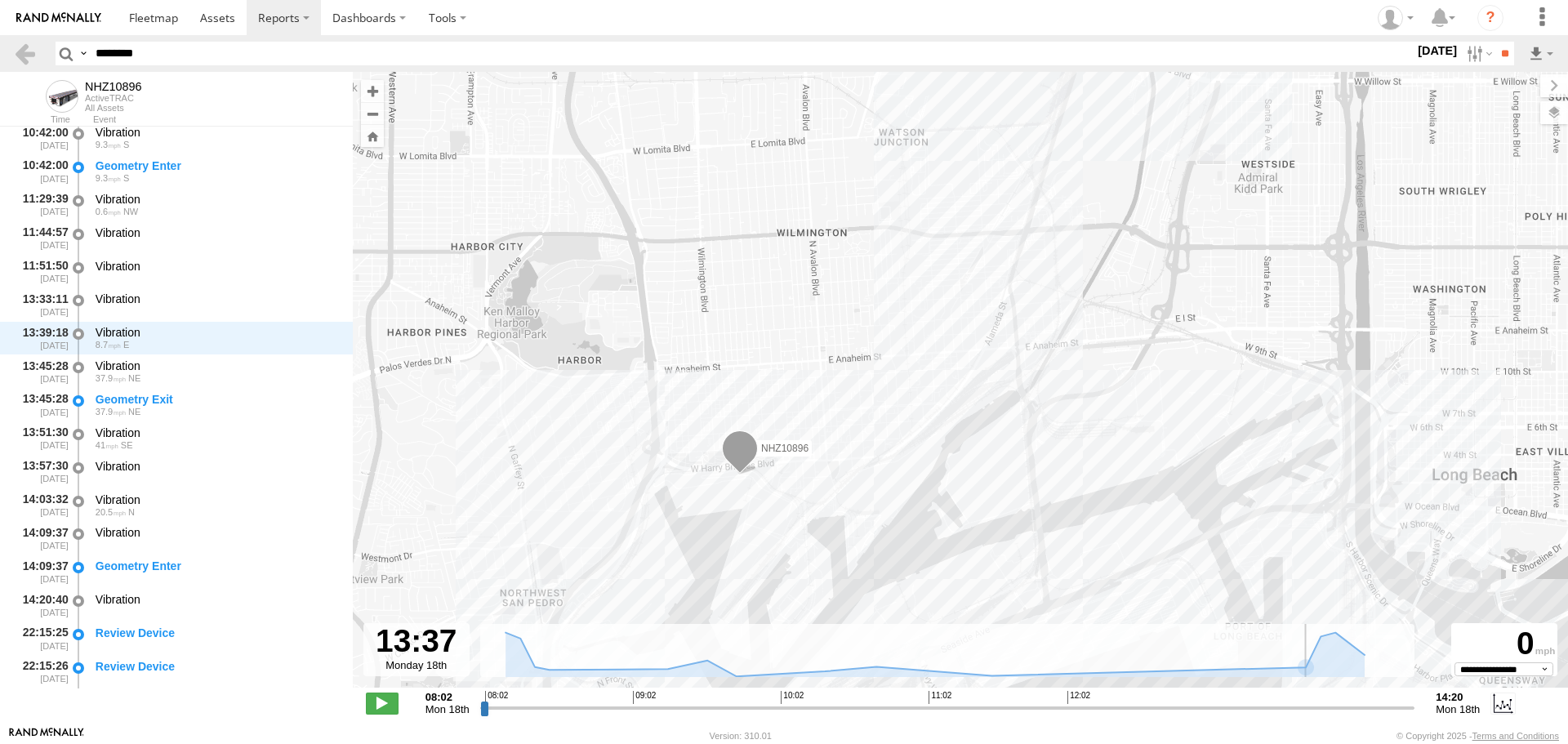
click at [1303, 701] on input "range" at bounding box center [948, 708] width 936 height 16
click at [1292, 700] on input "range" at bounding box center [948, 708] width 936 height 16
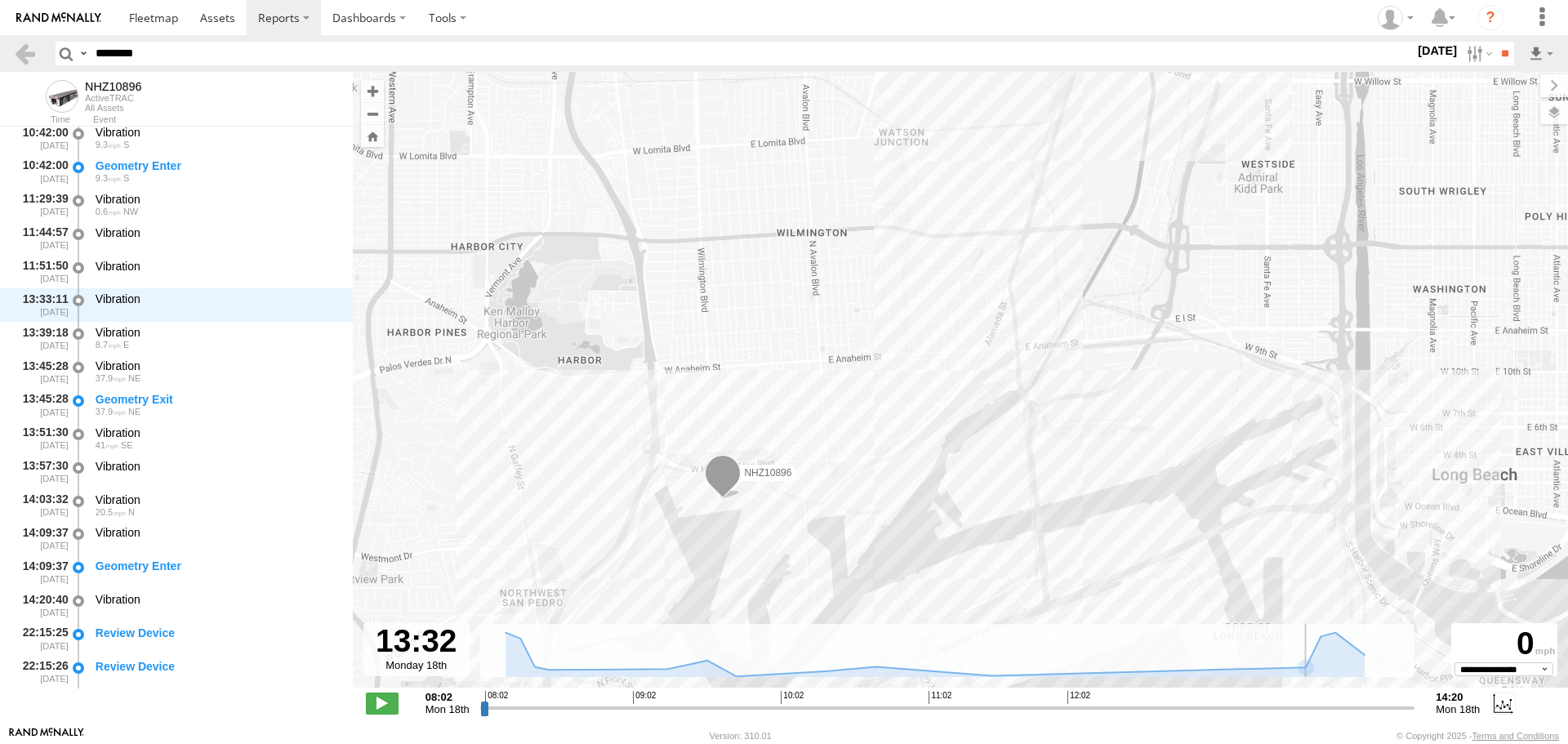
click at [1294, 718] on div "**********" at bounding box center [960, 705] width 1216 height 35
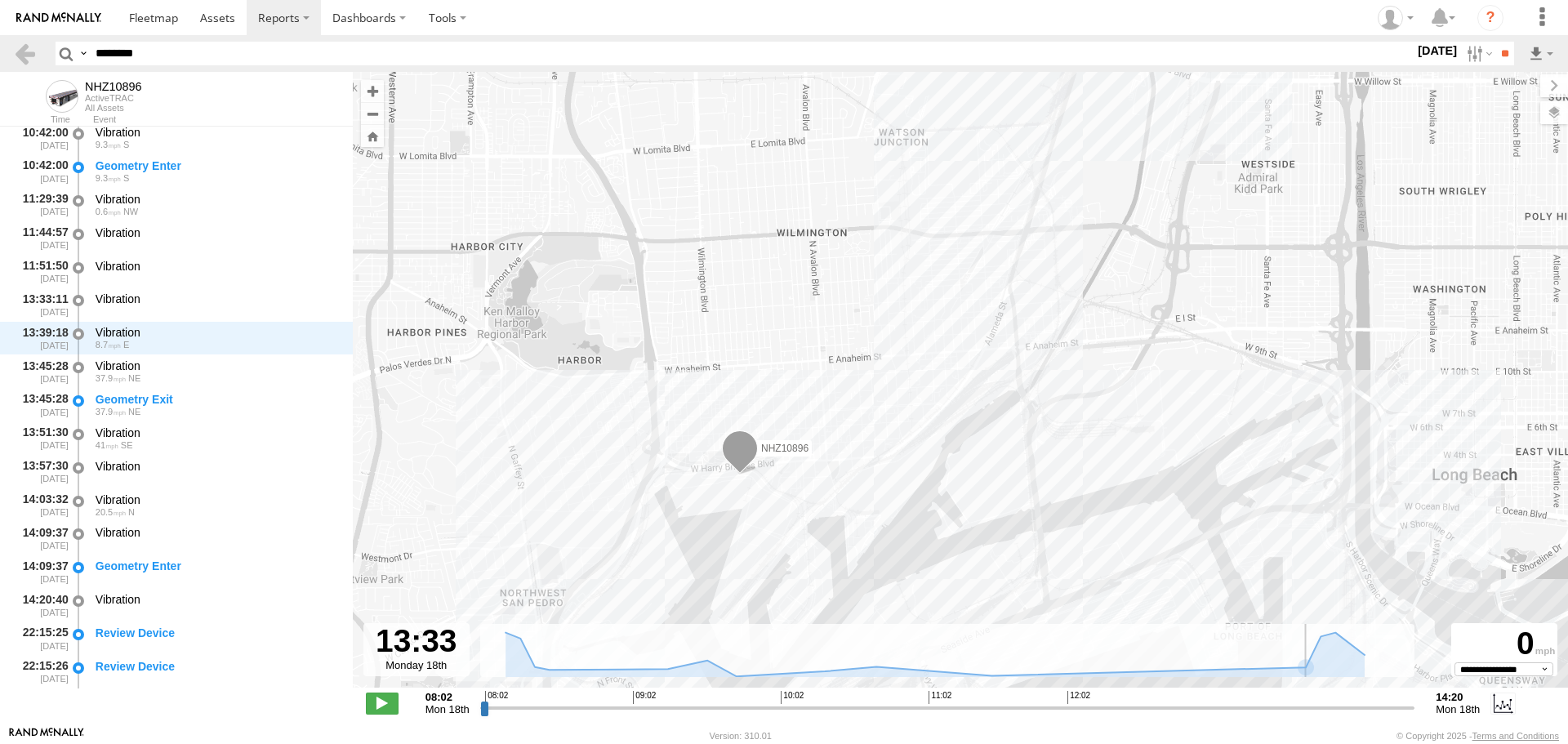
click at [1267, 714] on input "range" at bounding box center [948, 708] width 936 height 16
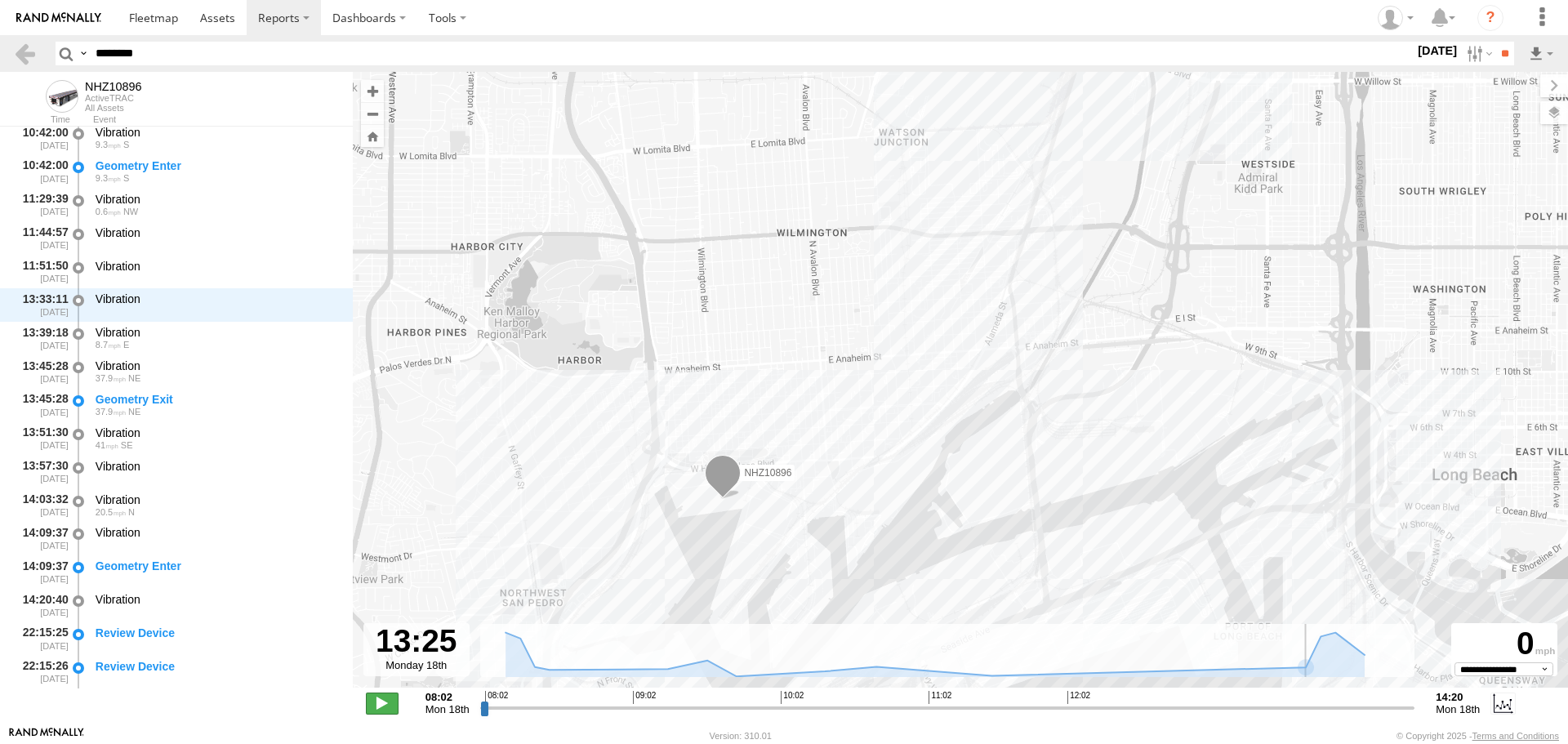
click at [383, 707] on span at bounding box center [383, 703] width 33 height 21
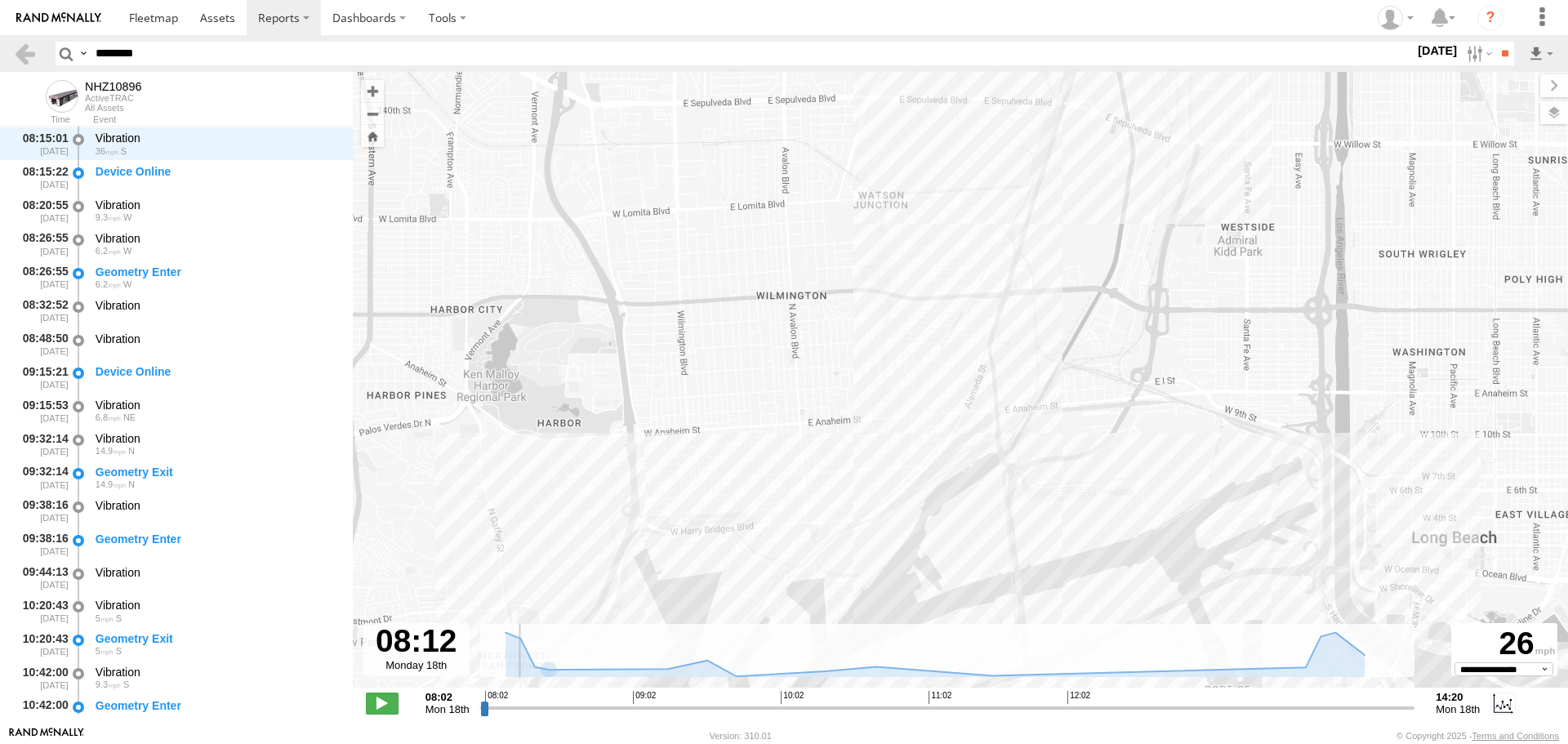
click at [510, 703] on input "range" at bounding box center [948, 708] width 936 height 16
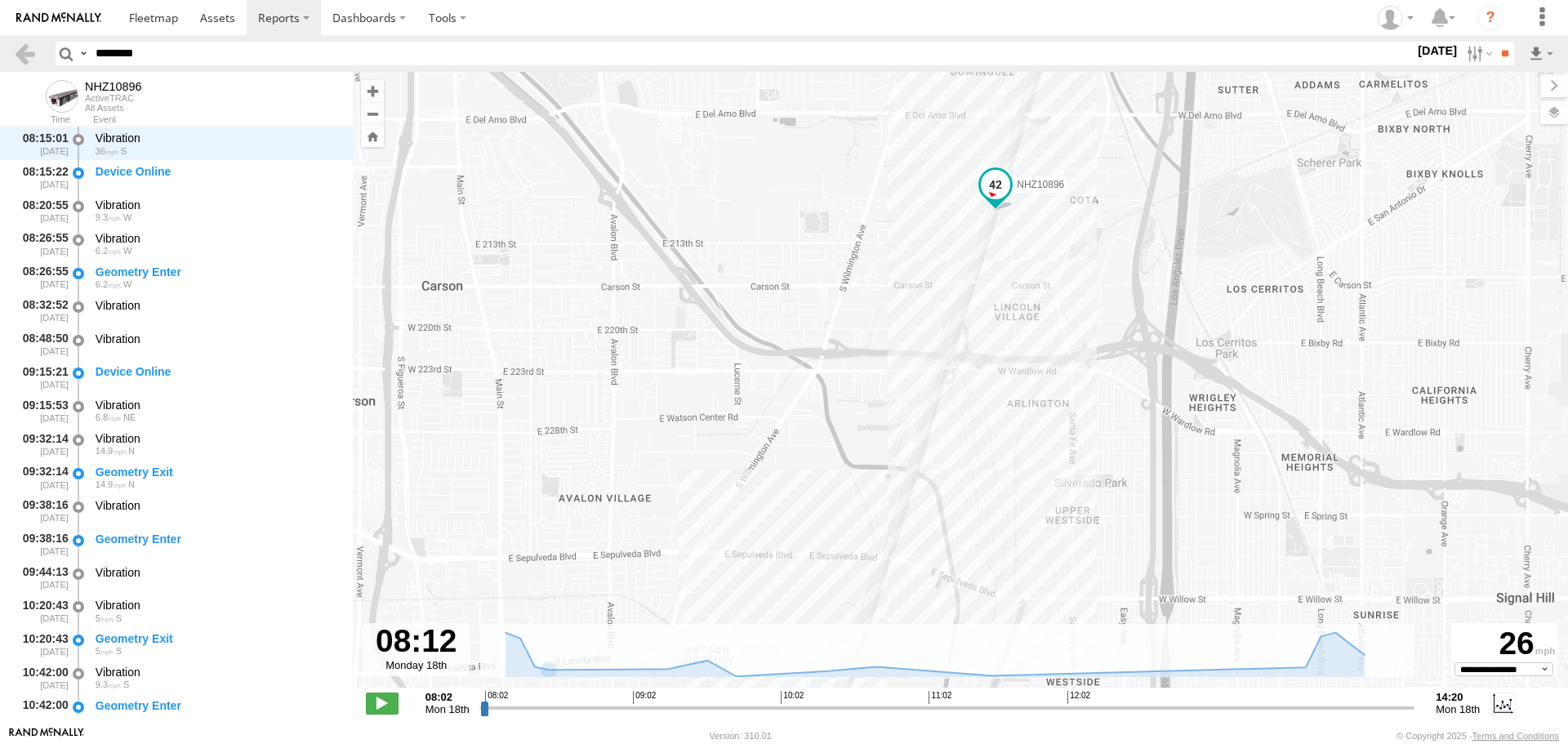
drag, startPoint x: 696, startPoint y: 511, endPoint x: 732, endPoint y: 331, distance: 183.6
click at [732, 331] on div "NHZ10896" at bounding box center [960, 389] width 1216 height 633
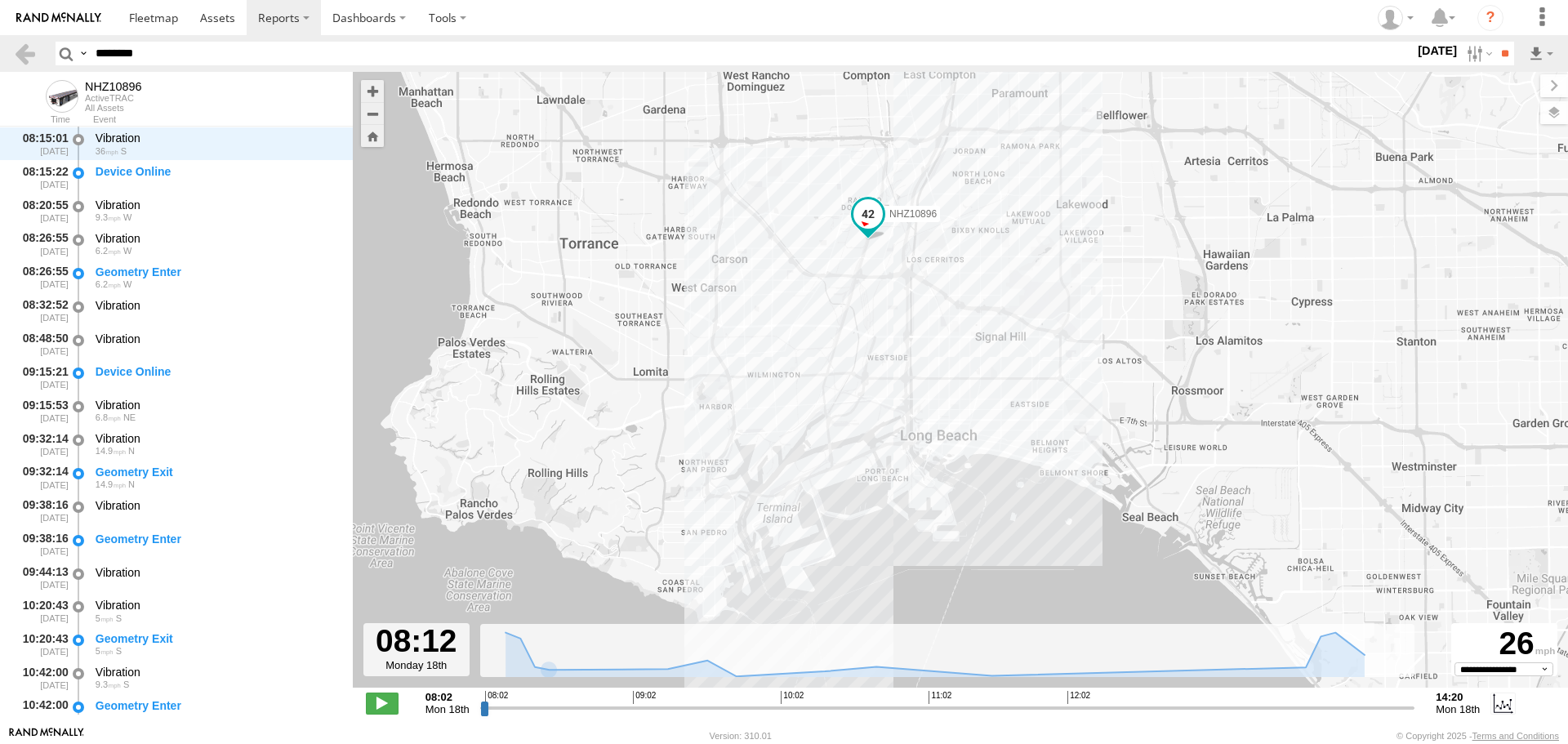
drag, startPoint x: 708, startPoint y: 400, endPoint x: 759, endPoint y: 285, distance: 125.8
click at [759, 285] on div "NHZ10896" at bounding box center [960, 389] width 1216 height 633
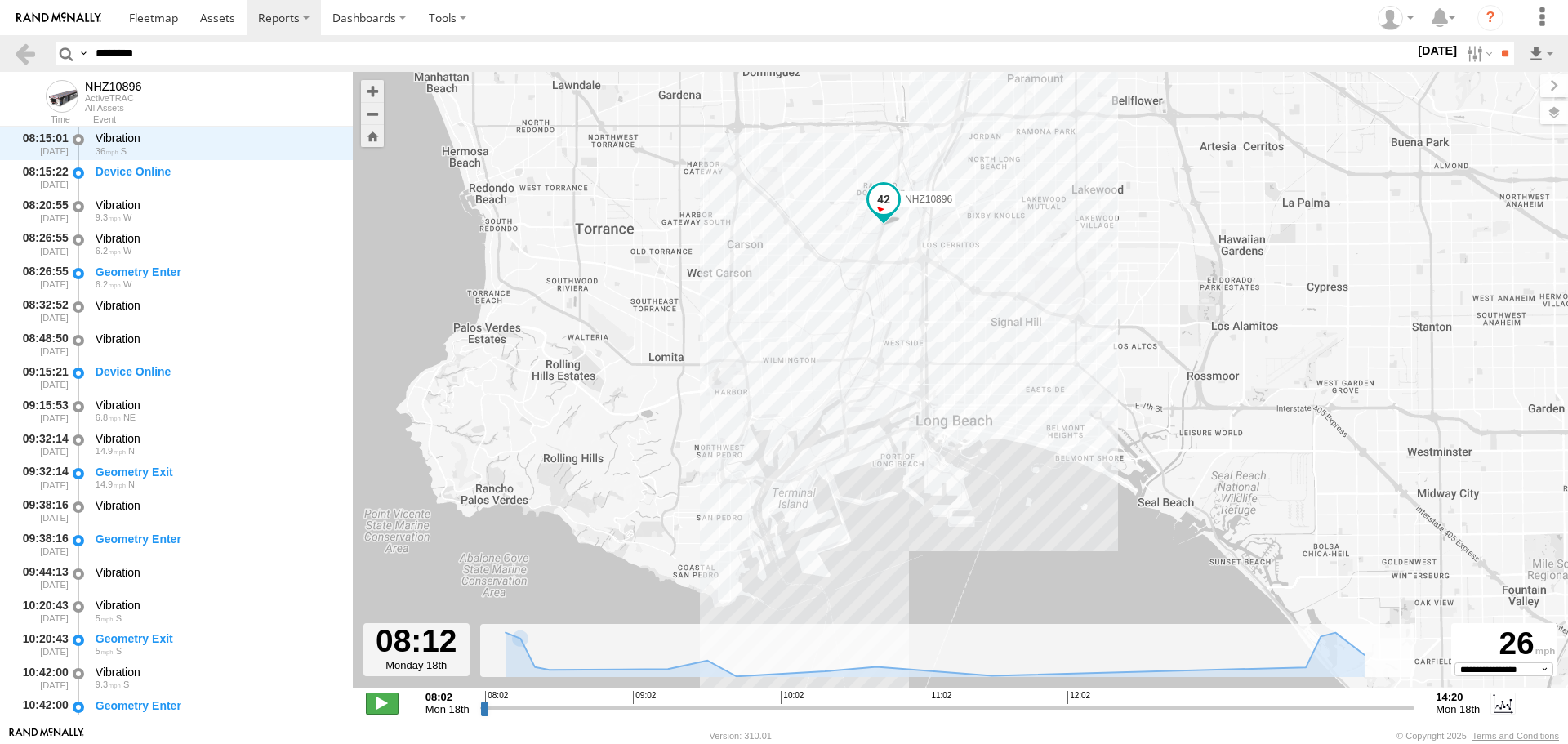
click at [384, 703] on span at bounding box center [383, 703] width 33 height 21
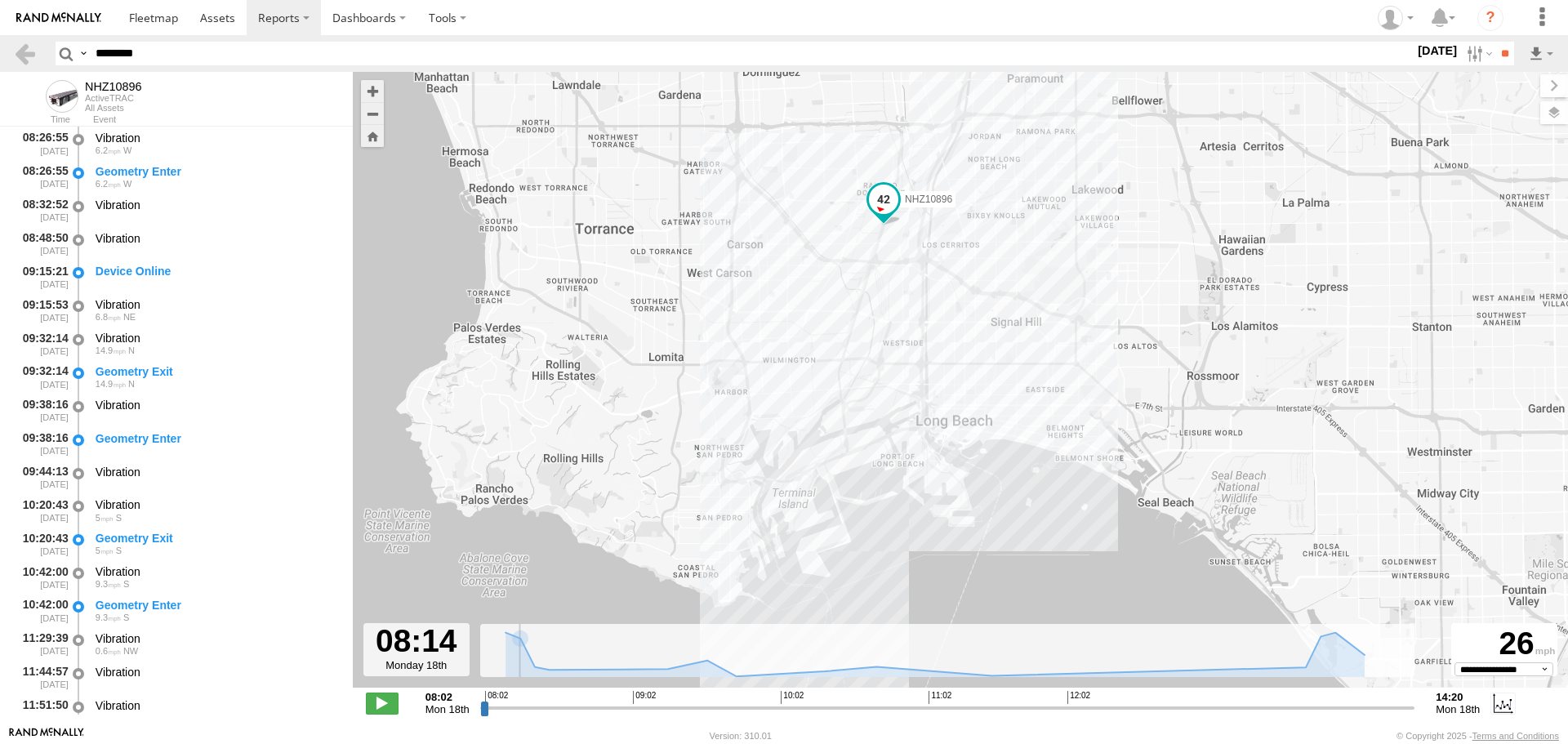
click at [541, 710] on input "range" at bounding box center [948, 708] width 936 height 16
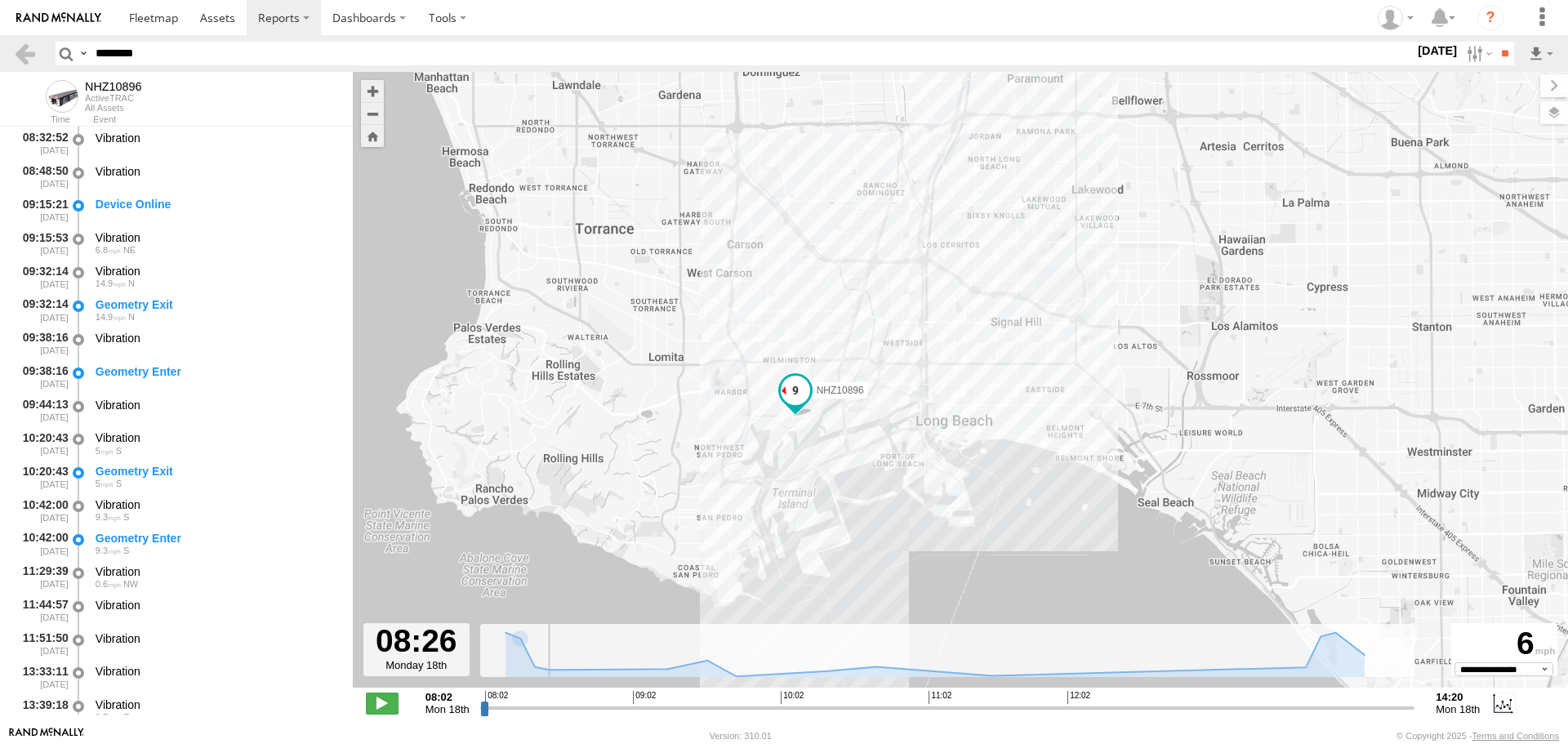
click at [557, 708] on input "range" at bounding box center [948, 708] width 936 height 16
click at [550, 708] on input "range" at bounding box center [948, 708] width 936 height 16
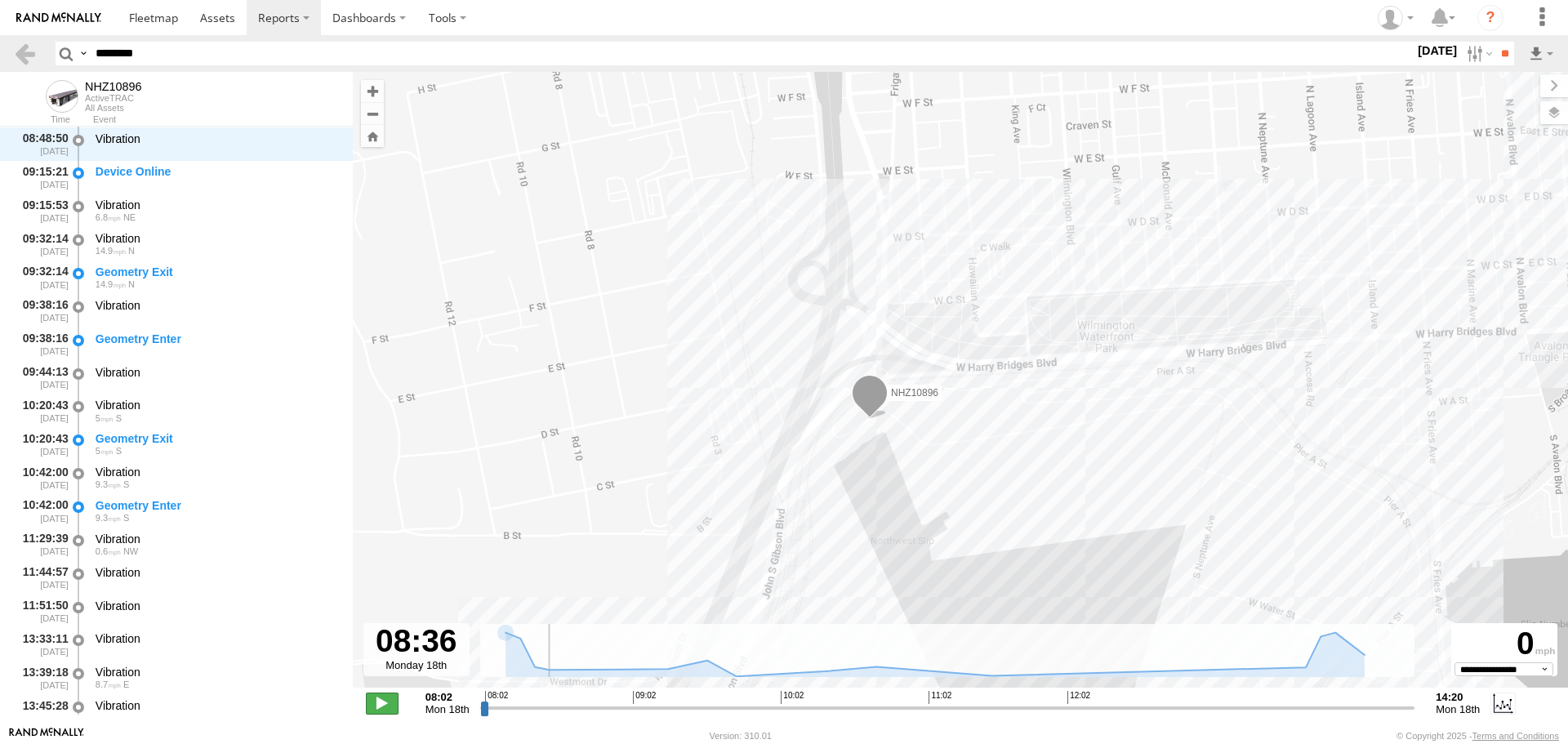
click at [386, 708] on span at bounding box center [383, 703] width 33 height 21
click at [396, 704] on span at bounding box center [383, 703] width 33 height 21
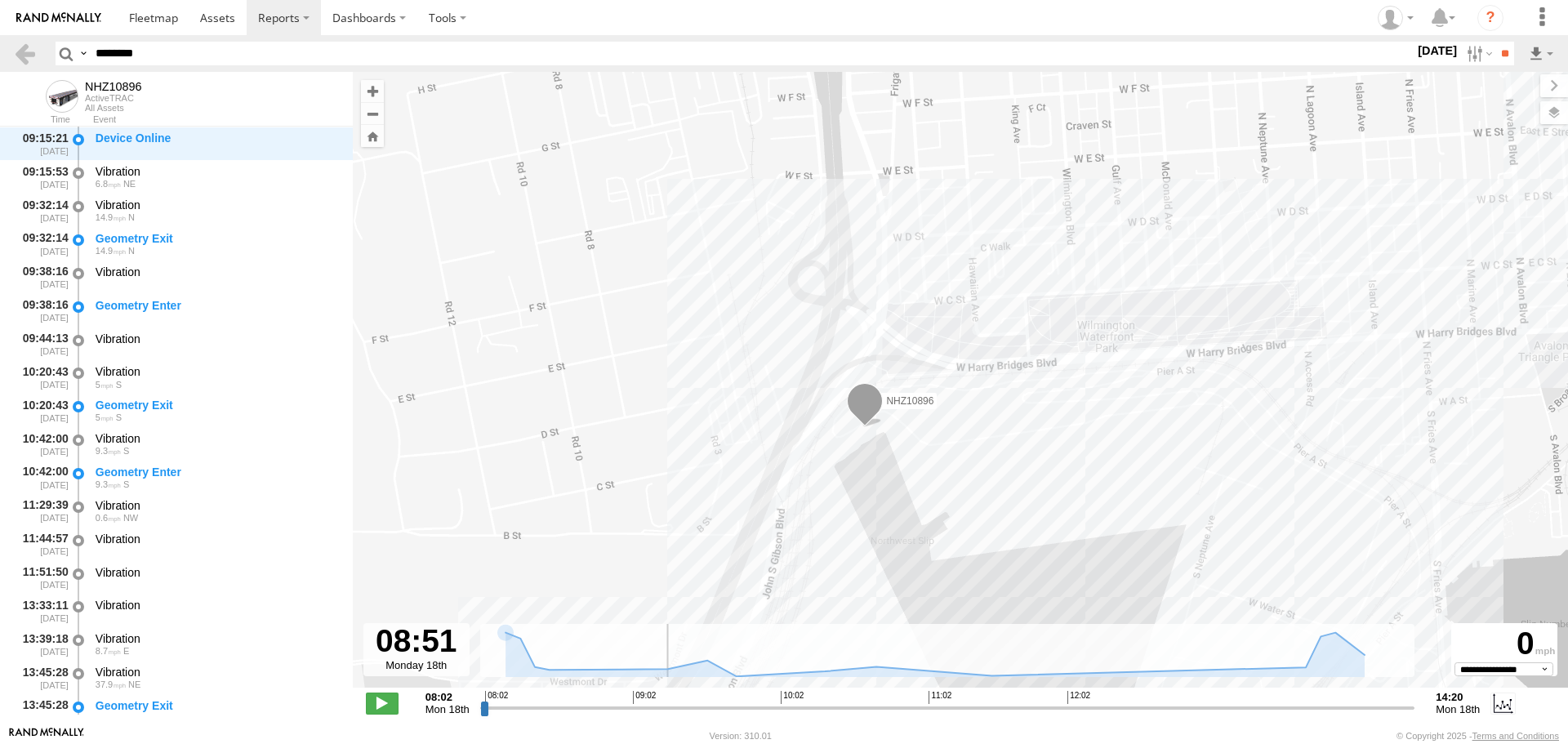
click at [622, 710] on input "range" at bounding box center [948, 708] width 936 height 16
click at [638, 711] on input "range" at bounding box center [948, 708] width 936 height 16
click at [663, 711] on input "range" at bounding box center [948, 708] width 936 height 16
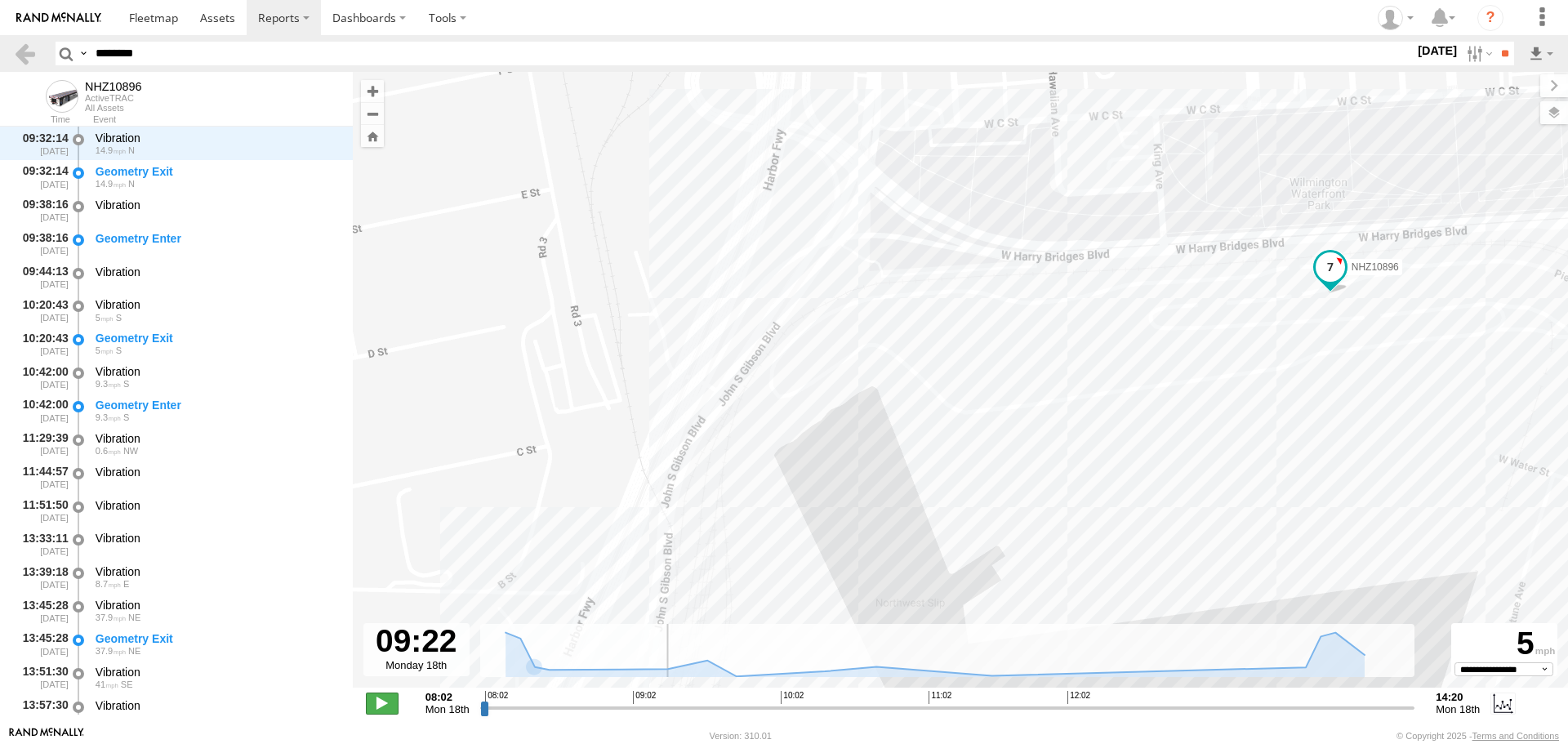
click at [385, 713] on span at bounding box center [383, 703] width 33 height 21
click at [383, 709] on span at bounding box center [383, 703] width 33 height 21
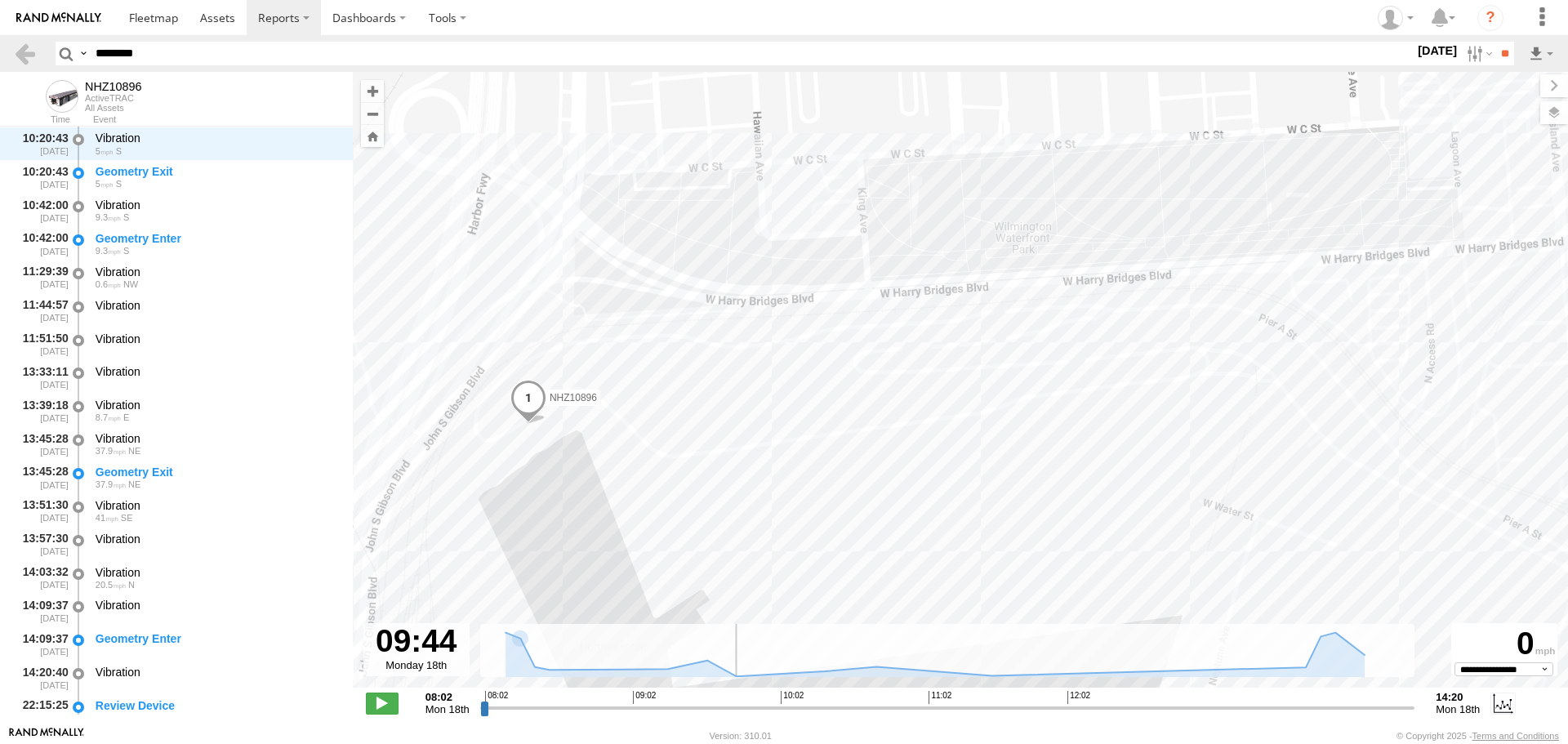
drag, startPoint x: 438, startPoint y: 475, endPoint x: 563, endPoint y: 480, distance: 125.1
click at [563, 480] on div "NHZ10896" at bounding box center [960, 389] width 1216 height 633
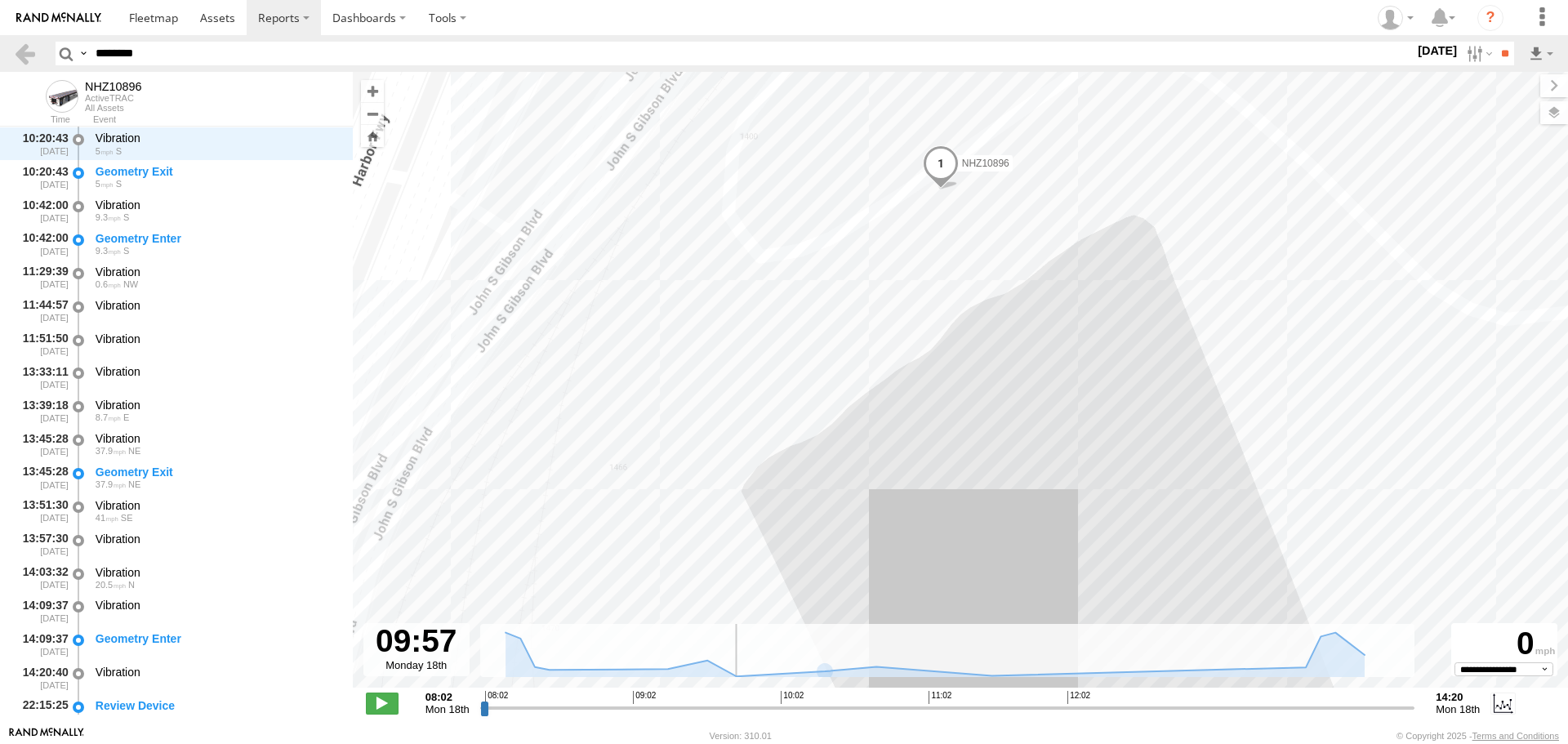
click at [779, 707] on input "range" at bounding box center [948, 708] width 936 height 16
click at [801, 709] on input "range" at bounding box center [948, 708] width 936 height 16
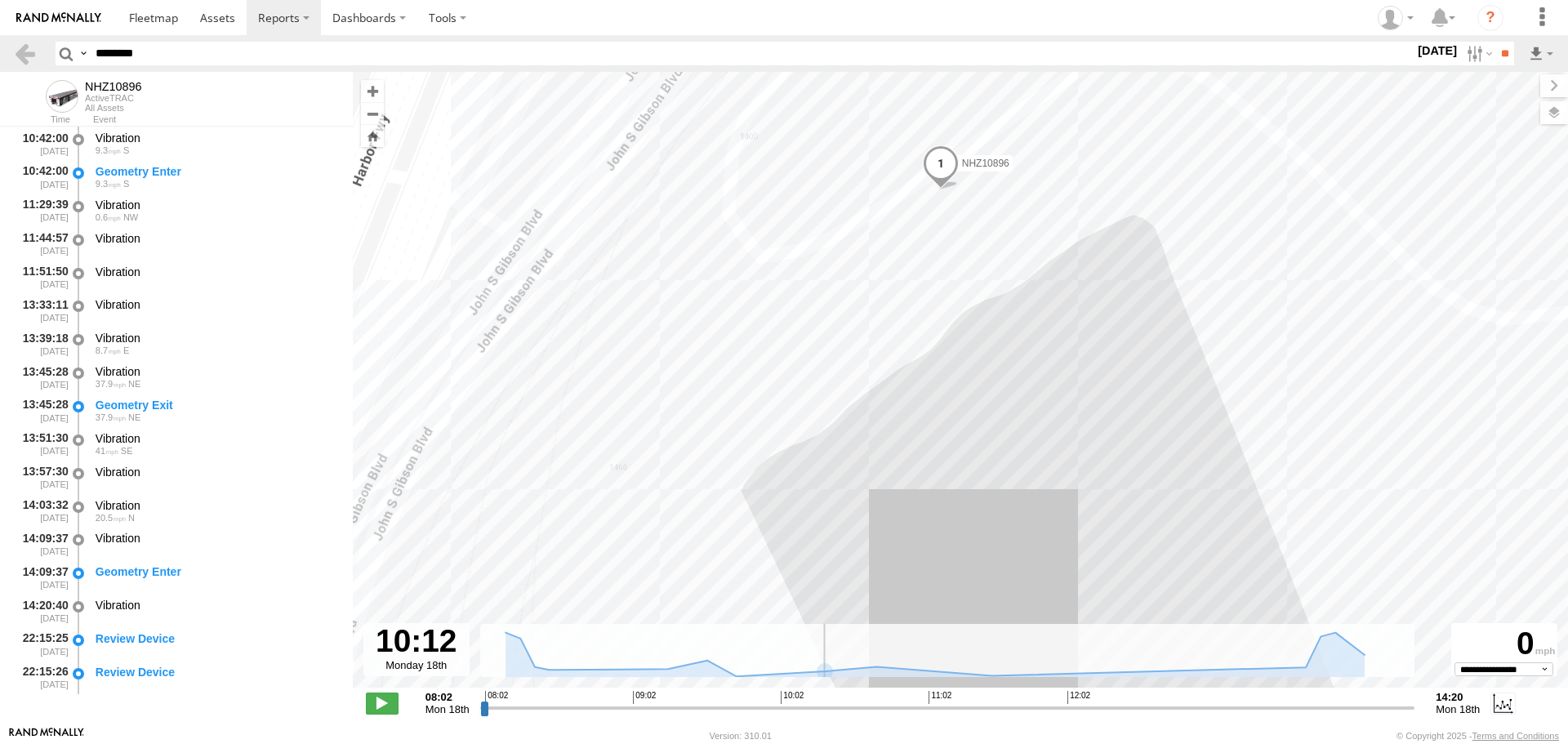
click at [842, 709] on input "range" at bounding box center [948, 708] width 936 height 16
click at [868, 707] on input "range" at bounding box center [948, 708] width 936 height 16
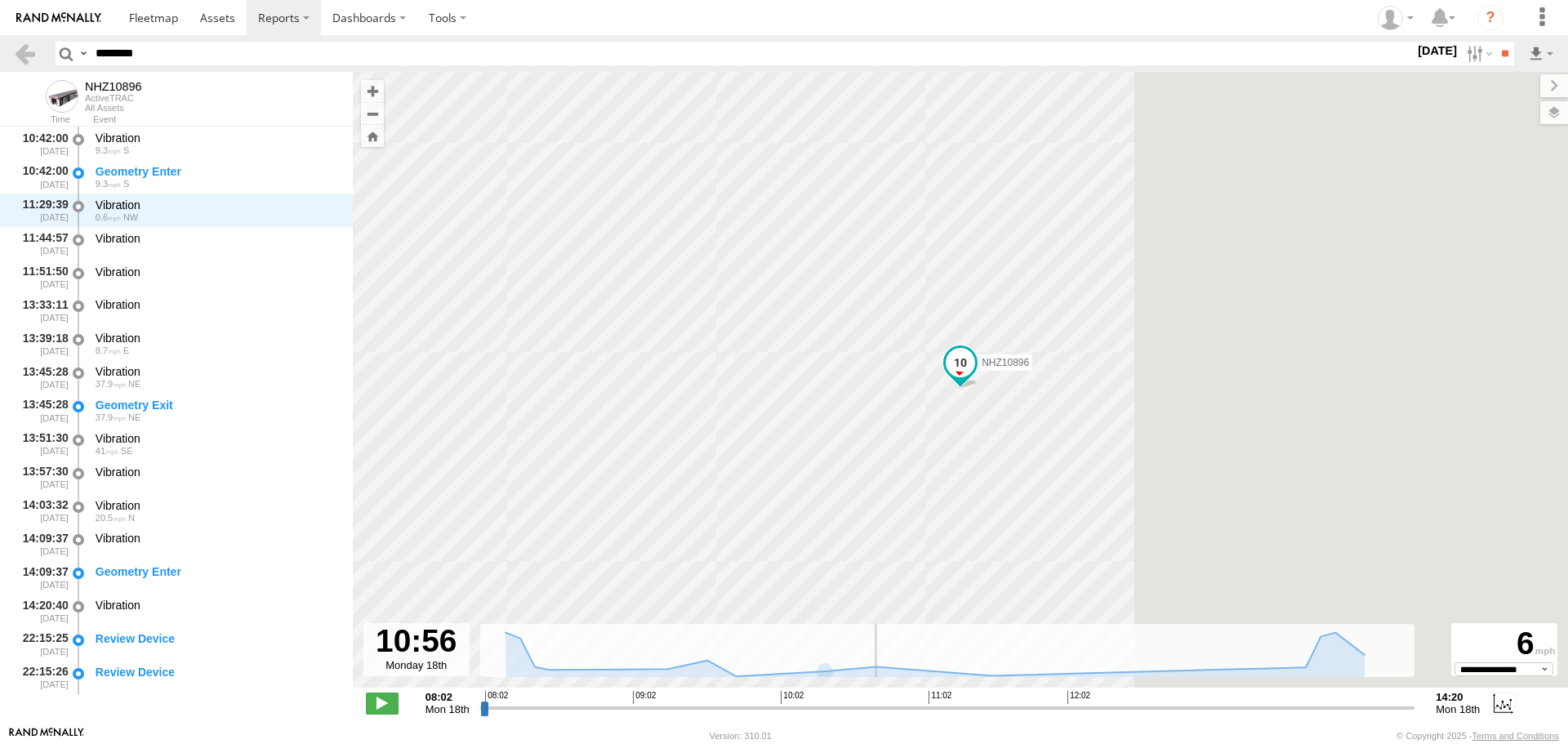
click at [911, 707] on input "range" at bounding box center [948, 708] width 936 height 16
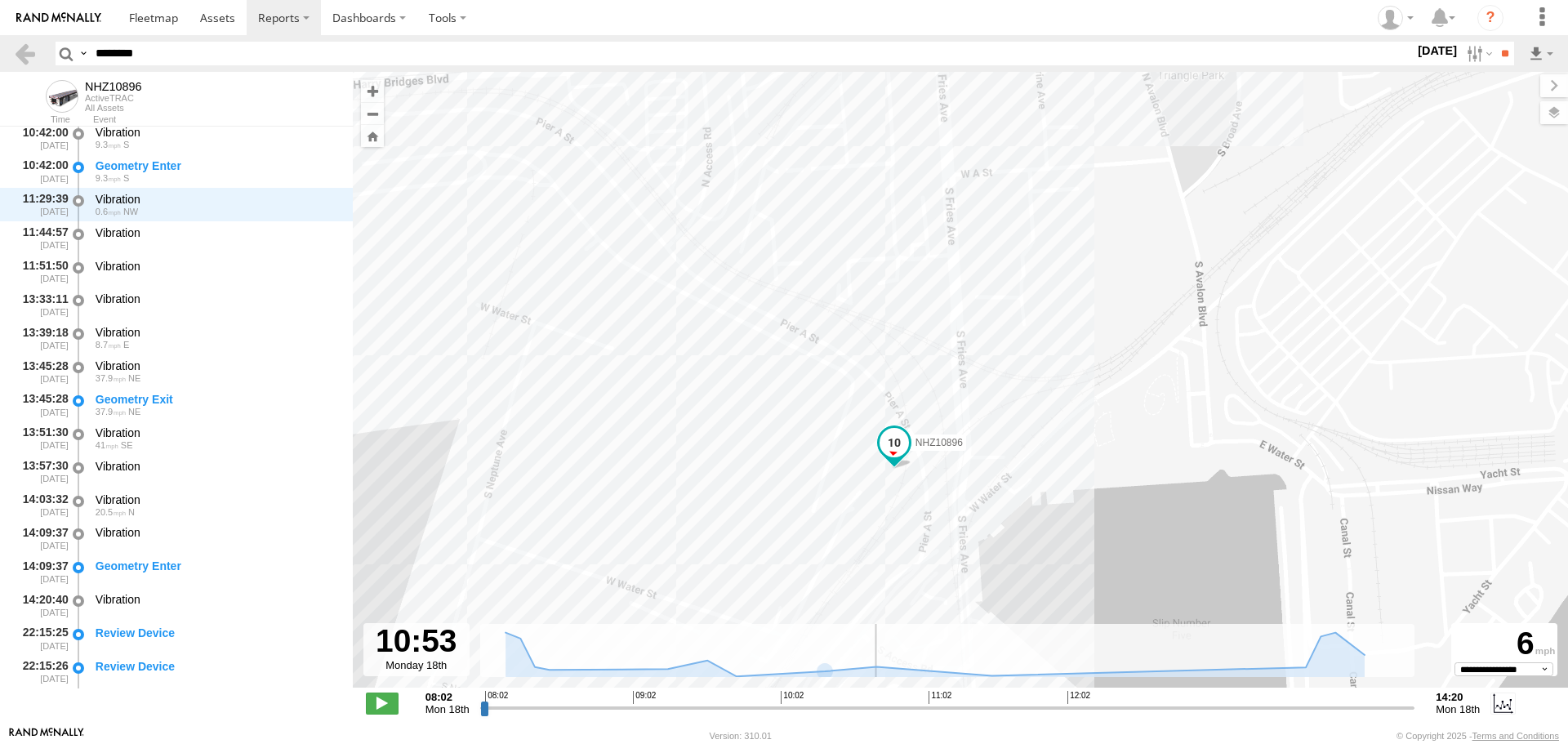
click at [903, 712] on input "range" at bounding box center [948, 708] width 936 height 16
click at [1495, 702] on label at bounding box center [1504, 703] width 25 height 21
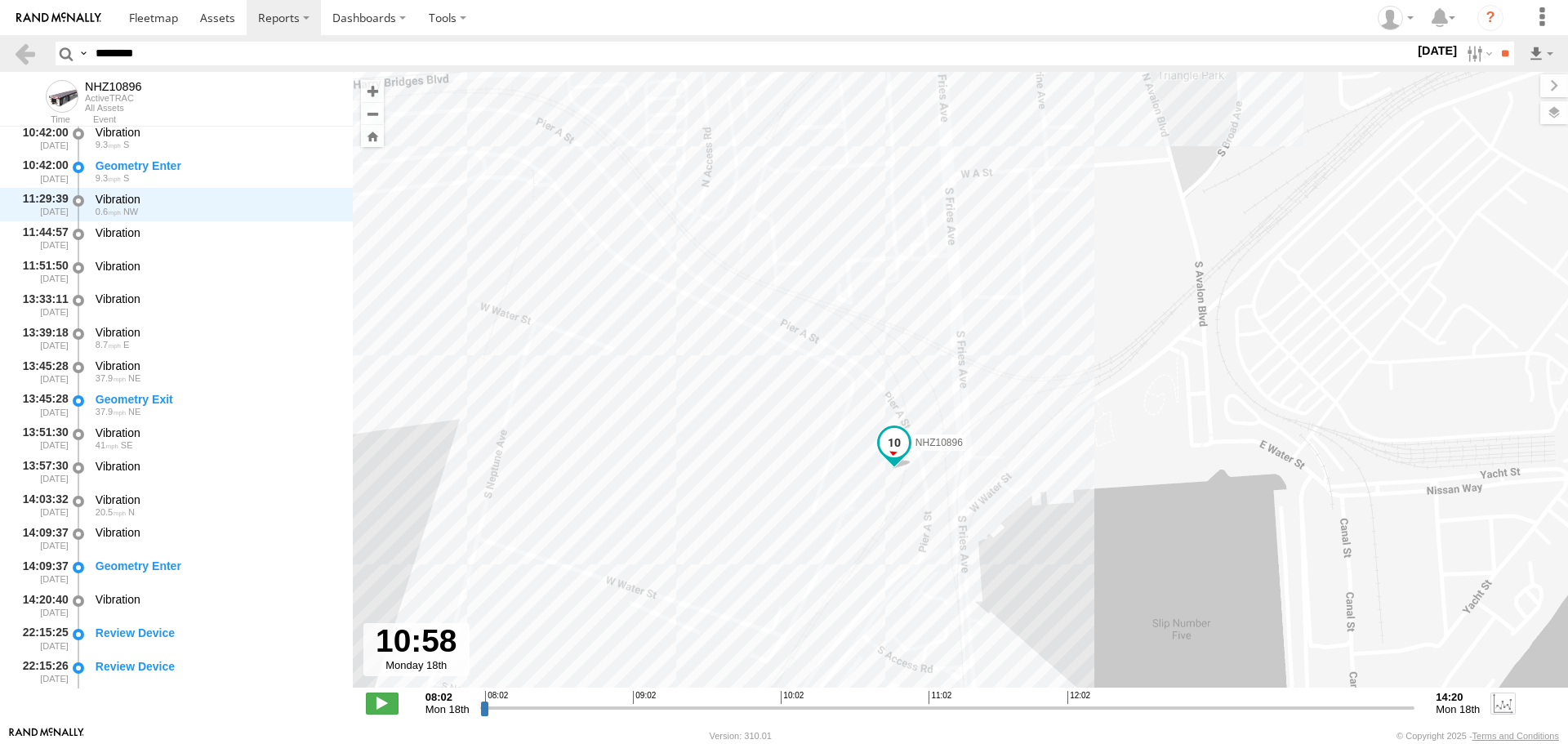
click at [1503, 710] on label at bounding box center [1504, 703] width 25 height 21
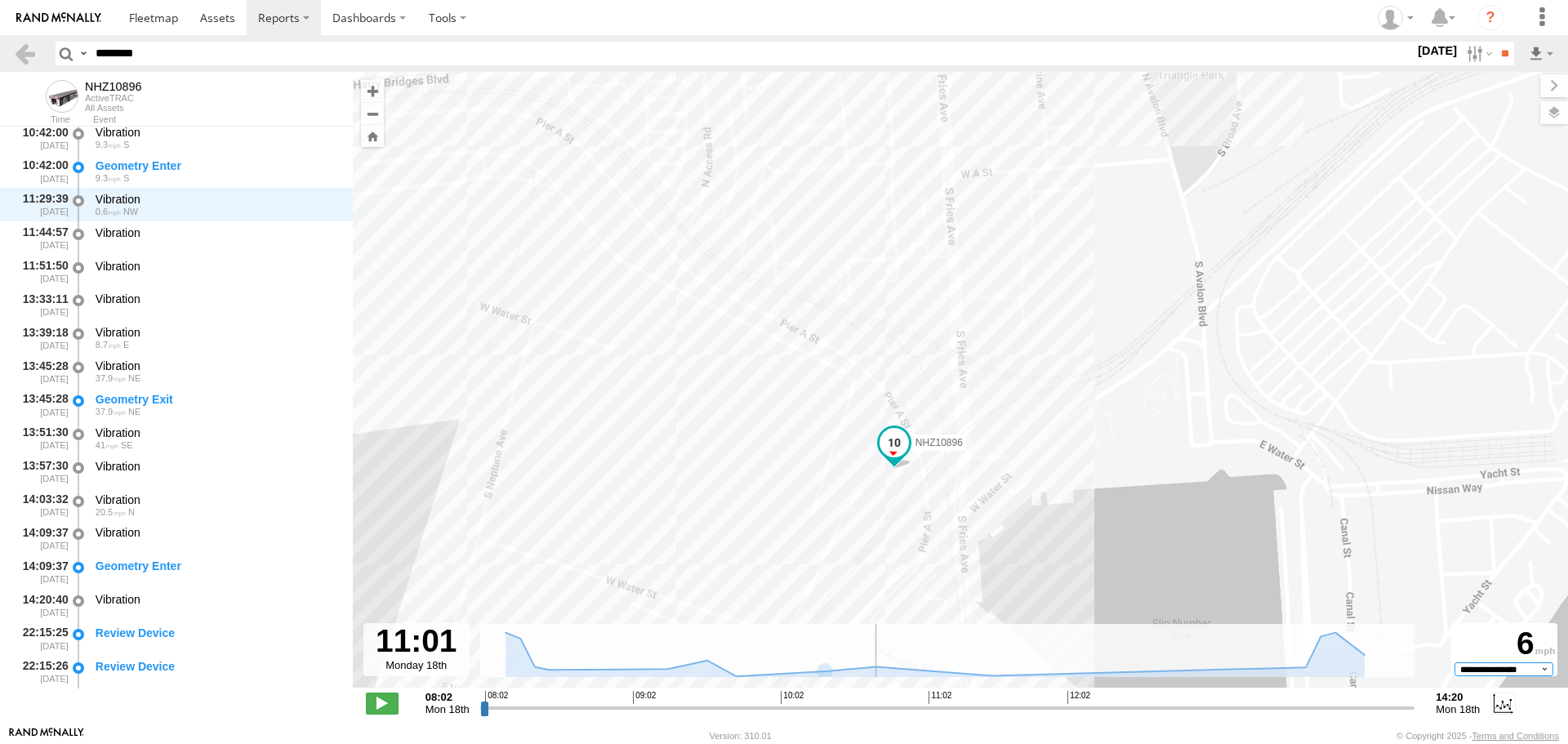
click at [1521, 671] on select "**********" at bounding box center [1504, 669] width 99 height 13
click at [385, 702] on span at bounding box center [383, 703] width 33 height 21
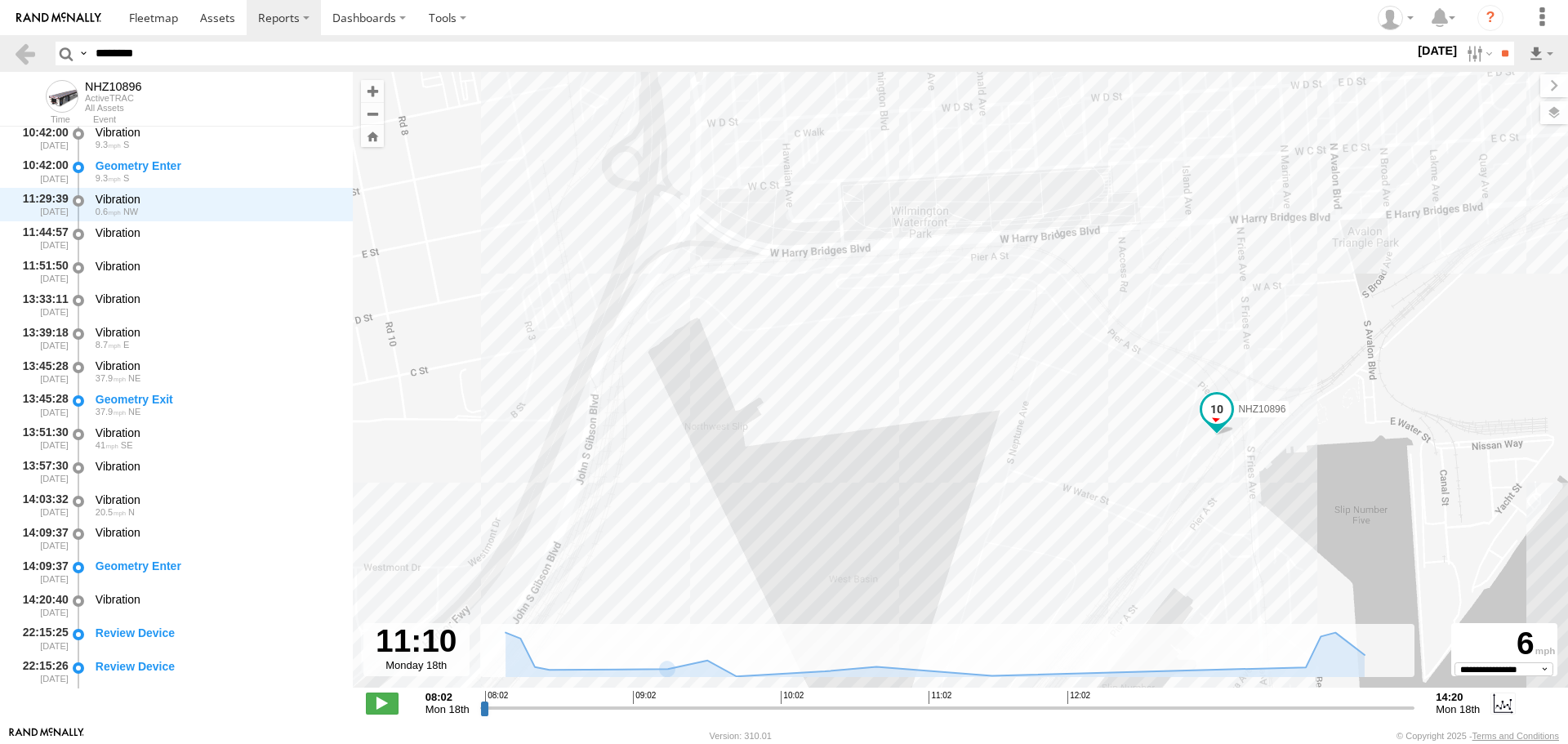
drag, startPoint x: 506, startPoint y: 388, endPoint x: 1006, endPoint y: 465, distance: 505.9
click at [1006, 465] on div "NHZ10896" at bounding box center [960, 389] width 1216 height 633
click at [810, 708] on input "range" at bounding box center [948, 708] width 936 height 16
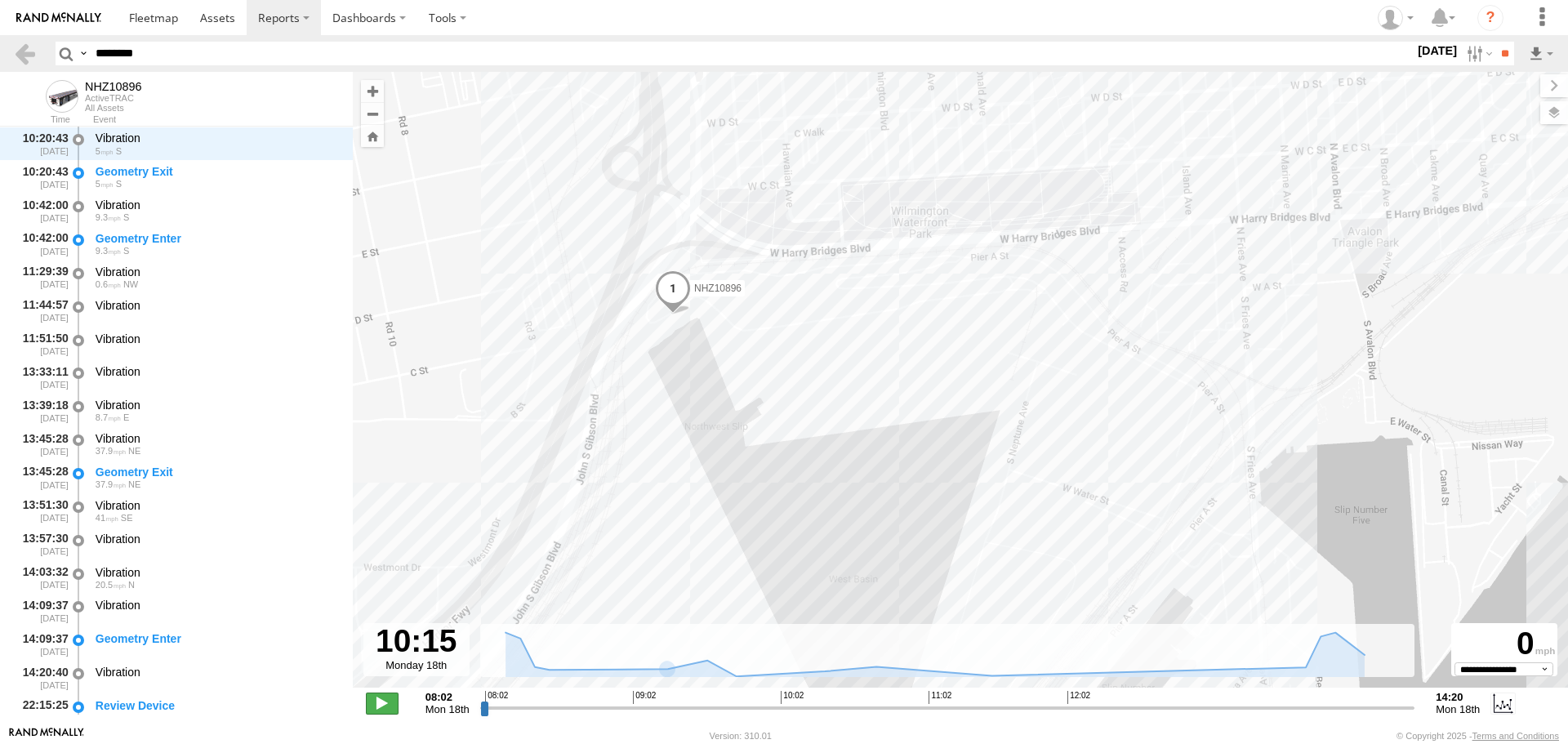
click at [373, 710] on span at bounding box center [383, 703] width 33 height 21
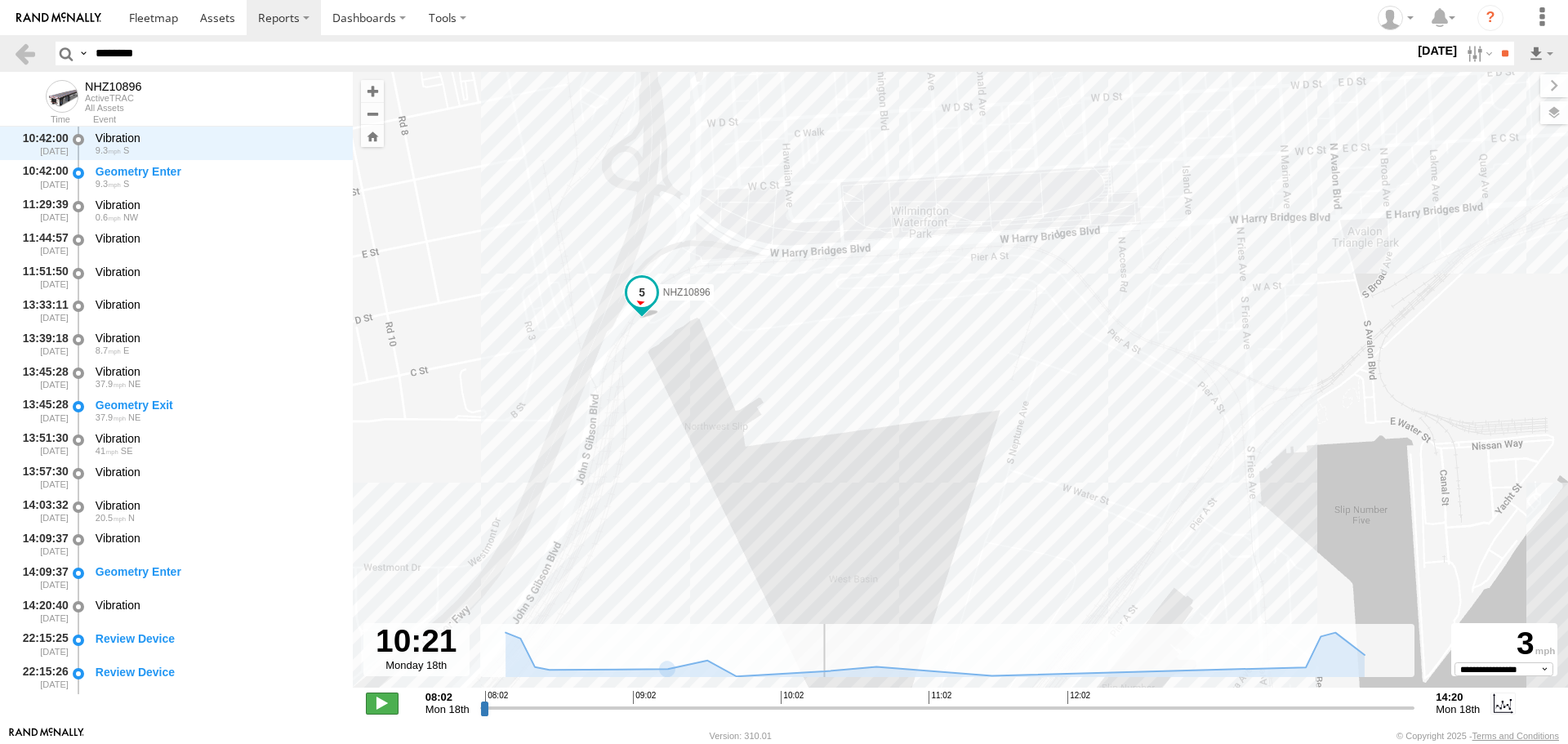
click at [382, 708] on span at bounding box center [383, 703] width 33 height 21
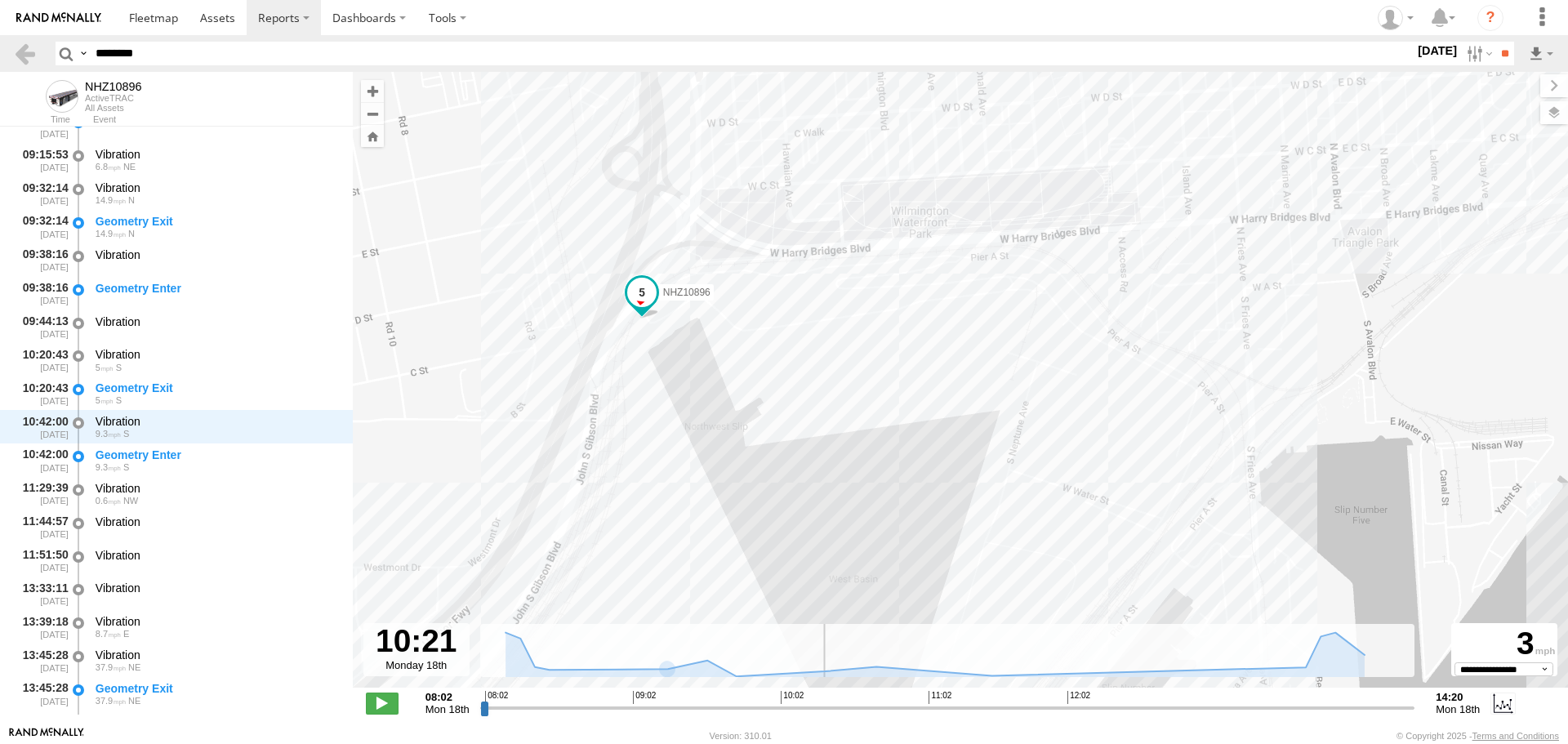
scroll to position [415, 0]
click at [381, 708] on span at bounding box center [383, 703] width 33 height 21
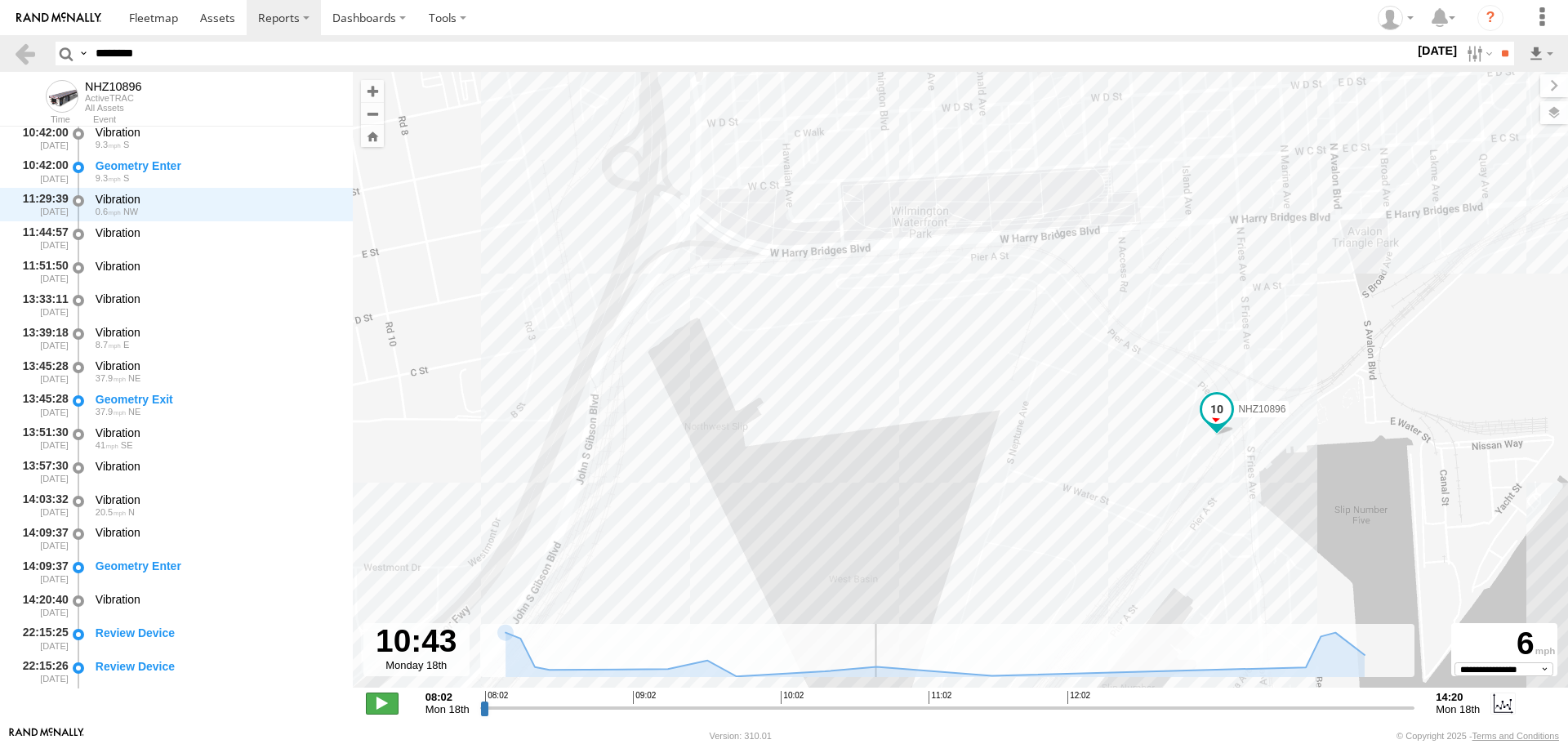
type input "**********"
click at [381, 708] on span at bounding box center [383, 703] width 33 height 21
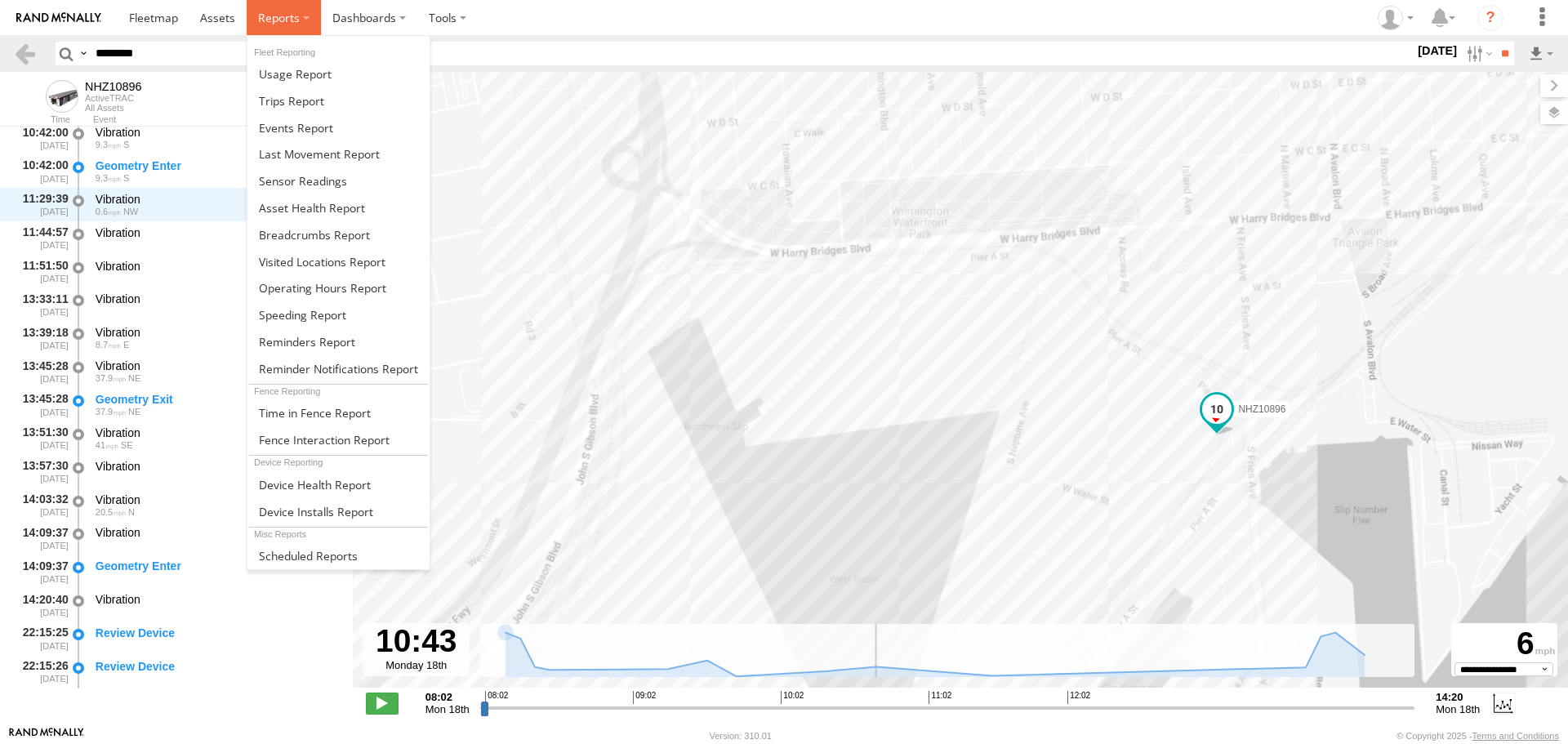
click at [279, 22] on span at bounding box center [279, 17] width 41 height 16
click at [325, 126] on span at bounding box center [296, 127] width 74 height 16
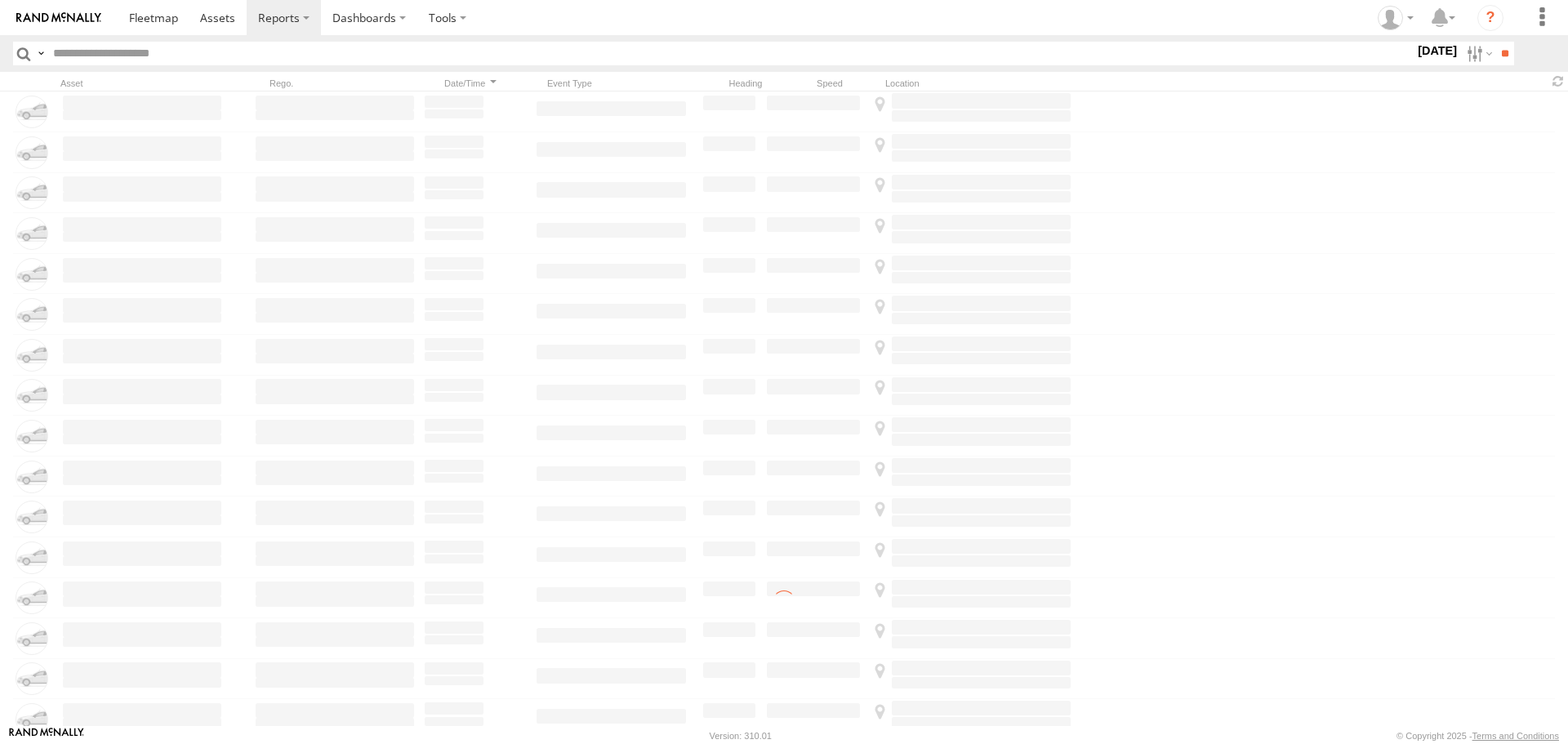
type input "********"
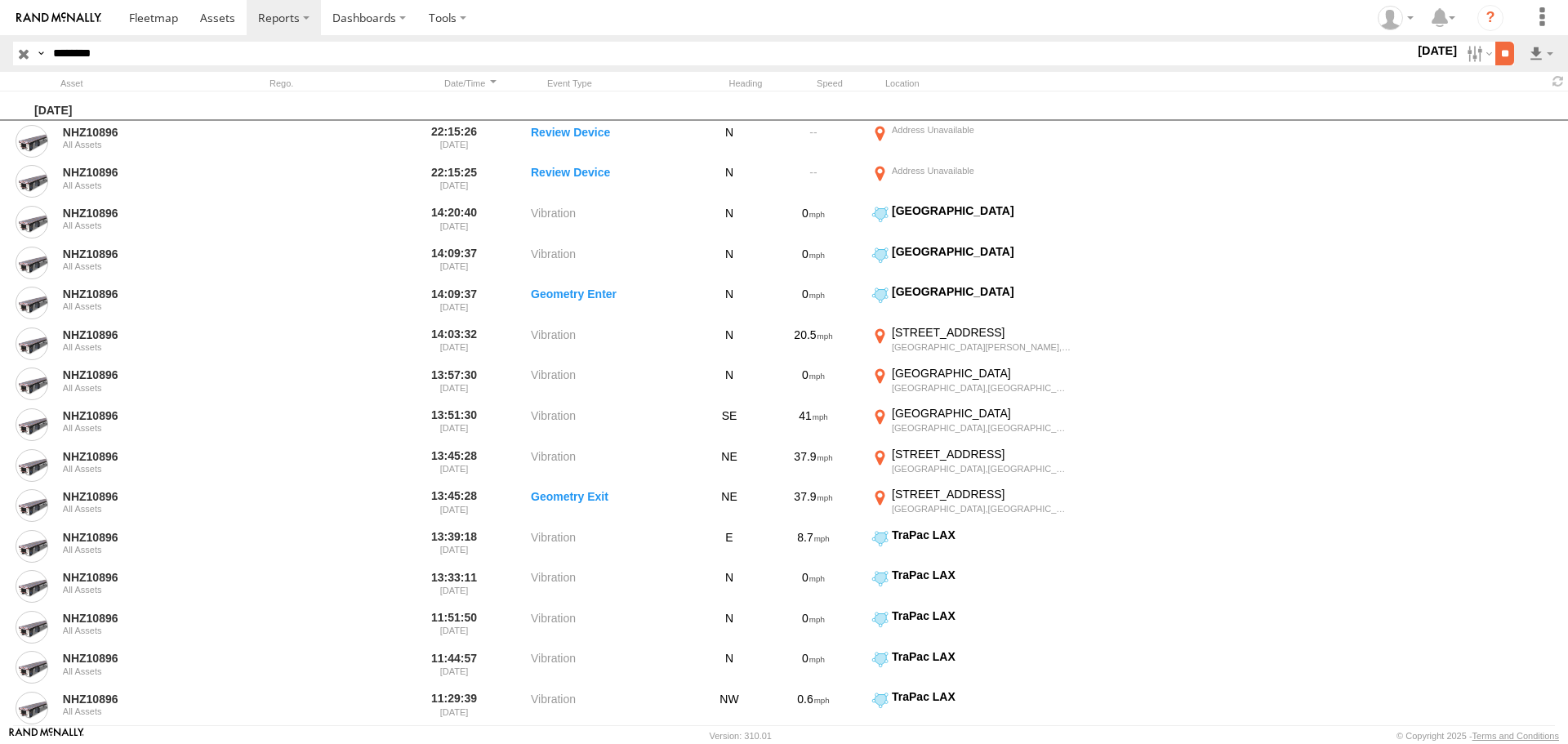
click at [1508, 58] on input "**" at bounding box center [1504, 53] width 19 height 24
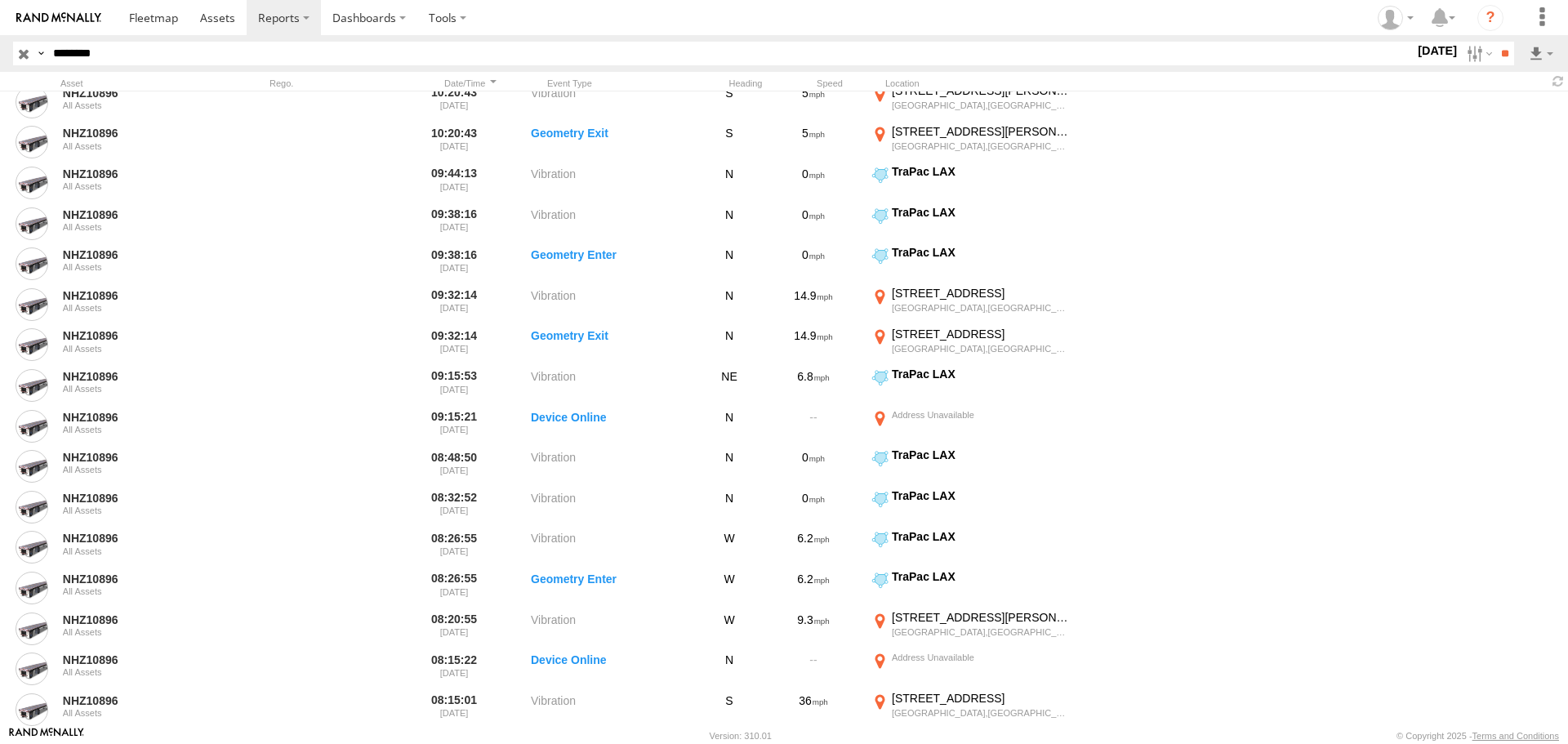
scroll to position [735, 0]
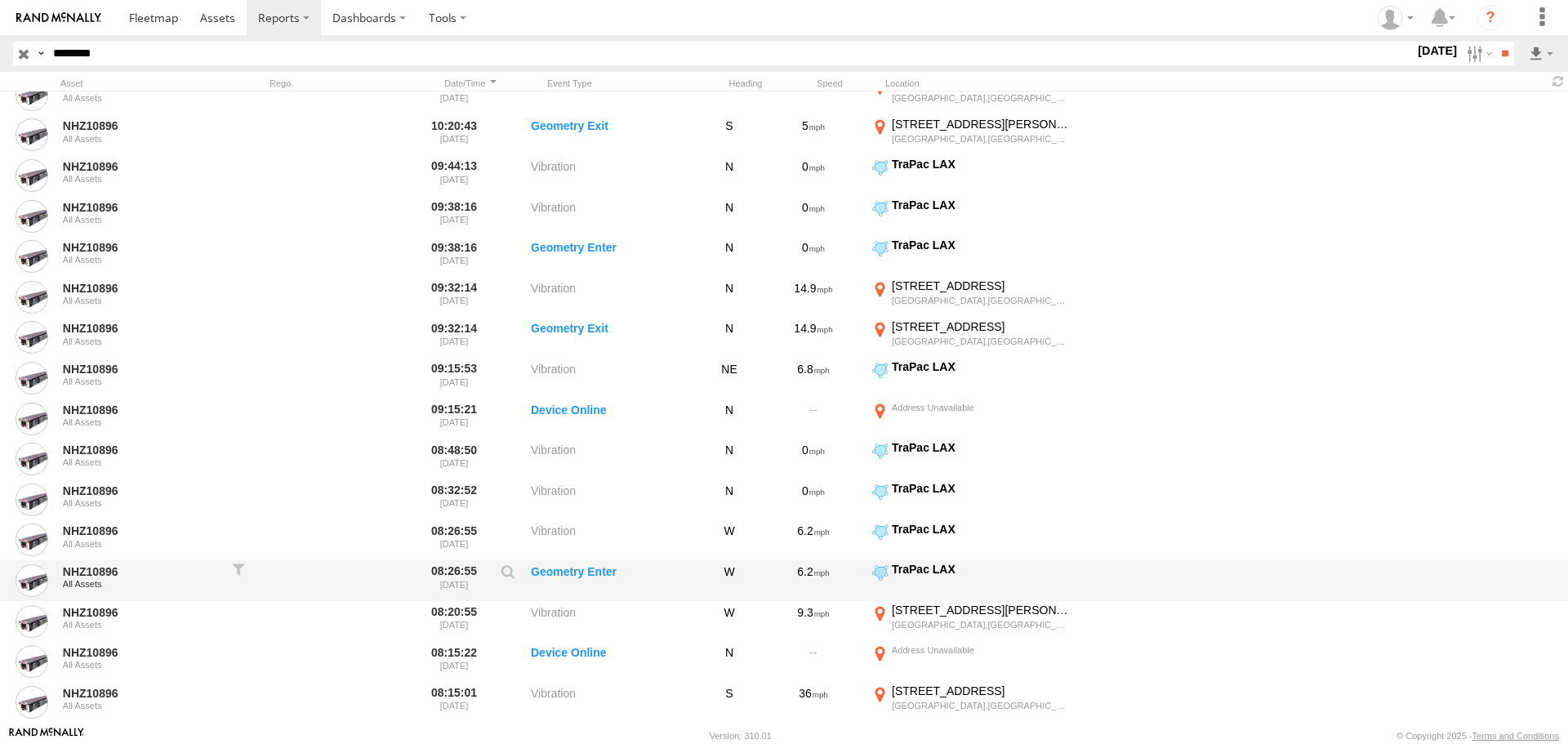
click at [570, 575] on label "Geometry Enter" at bounding box center [612, 580] width 164 height 37
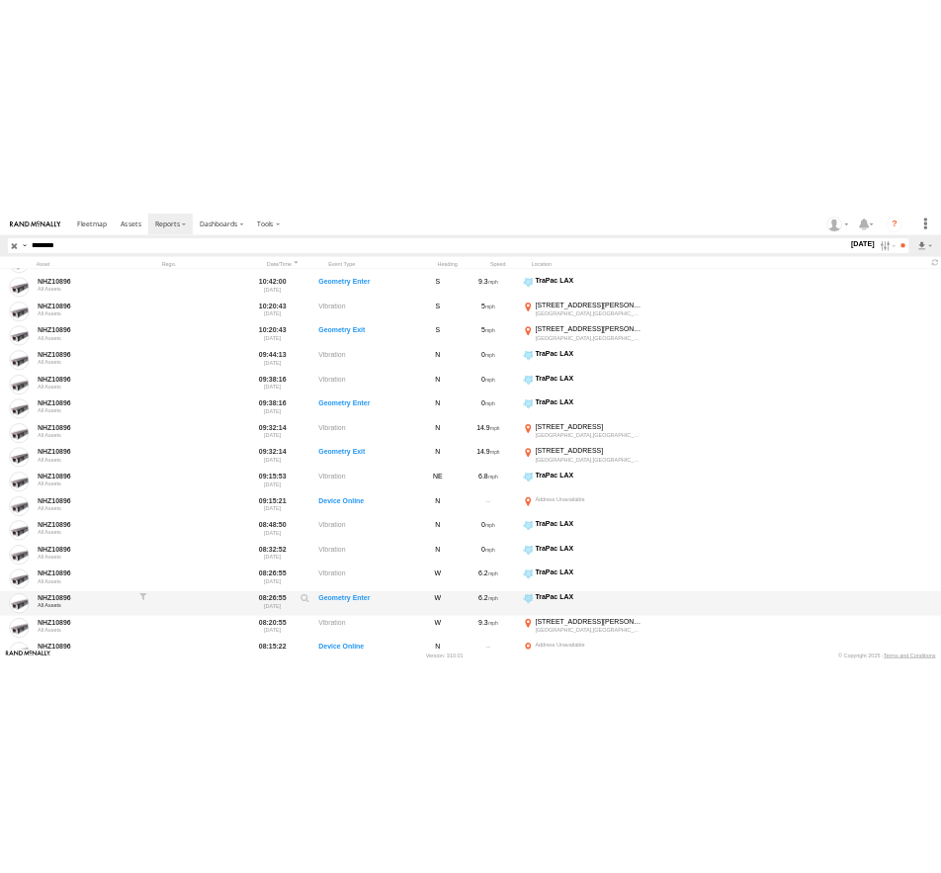
scroll to position [853, 0]
